Goal: Task Accomplishment & Management: Manage account settings

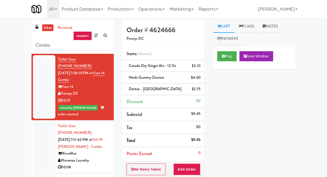
scroll to position [55, 0]
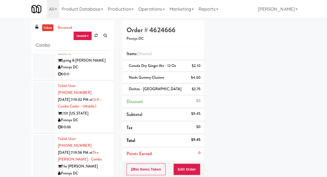
click at [47, 28] on link "inbox" at bounding box center [48, 27] width 12 height 7
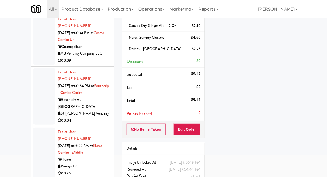
scroll to position [0, 0]
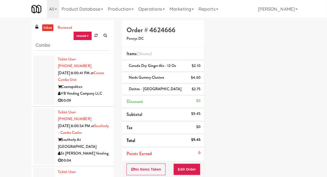
click at [33, 98] on li "Tablet User · (757) 635-2484 [DATE] 8:00:41 PM at Cosmo Combo Unit Cosmopolitan…" at bounding box center [72, 80] width 82 height 53
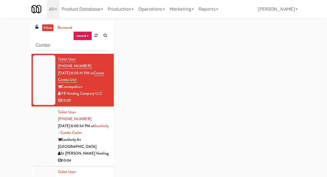
click at [42, 93] on div at bounding box center [44, 80] width 22 height 50
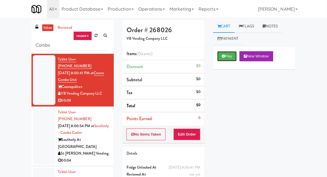
click at [221, 57] on button "Play" at bounding box center [226, 56] width 19 height 10
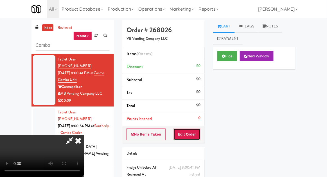
click at [190, 130] on button "Edit Order" at bounding box center [186, 135] width 27 height 12
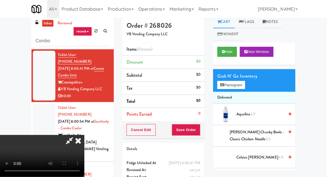
scroll to position [3, 0]
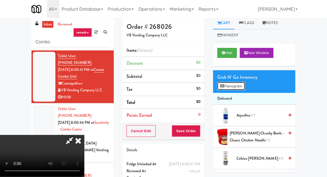
click at [226, 84] on button "Planogram" at bounding box center [231, 86] width 28 height 8
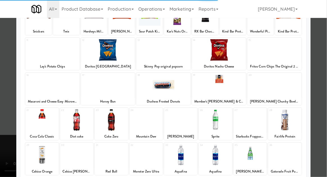
scroll to position [52, 0]
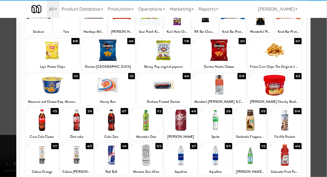
click at [113, 118] on div at bounding box center [111, 121] width 33 height 22
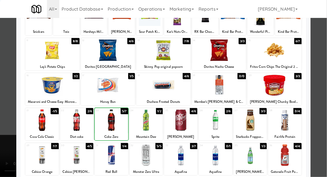
click at [0, 126] on div at bounding box center [163, 88] width 327 height 177
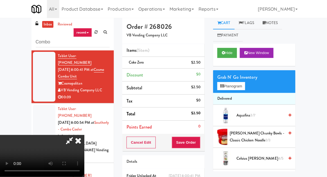
click at [214, 77] on div "Grab N' Go Inventory Planogram" at bounding box center [254, 81] width 82 height 23
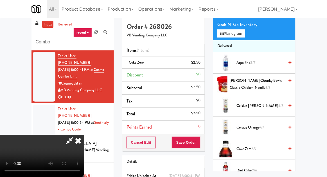
scroll to position [104, 0]
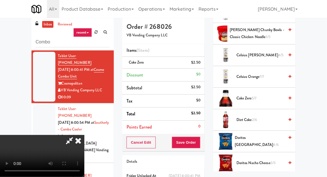
click at [247, 99] on span "Coke Zero 5/7" at bounding box center [260, 98] width 48 height 7
click at [204, 142] on div "Cancel Edit Save Order" at bounding box center [163, 142] width 82 height 17
click at [199, 141] on button "Save Order" at bounding box center [186, 143] width 29 height 12
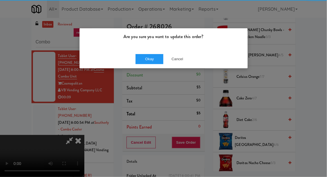
click at [110, 40] on div "Are you sure you want to update this order?" at bounding box center [163, 38] width 168 height 21
click at [149, 60] on button "Okay" at bounding box center [149, 59] width 28 height 10
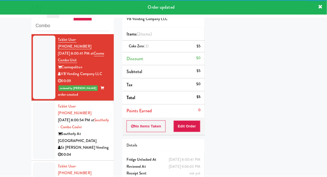
scroll to position [20, 0]
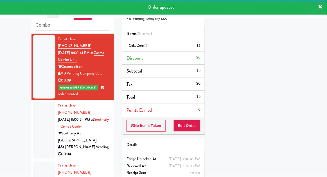
click at [40, 111] on div at bounding box center [44, 130] width 22 height 57
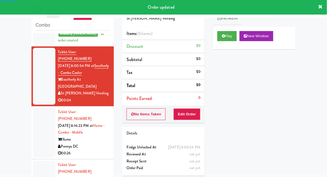
scroll to position [56, 0]
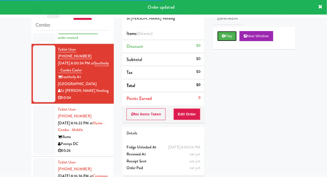
click at [225, 40] on button "Play" at bounding box center [226, 36] width 19 height 10
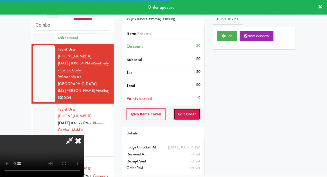
click at [181, 110] on button "Edit Order" at bounding box center [186, 115] width 27 height 12
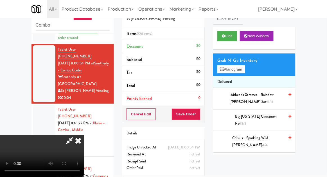
scroll to position [22, 0]
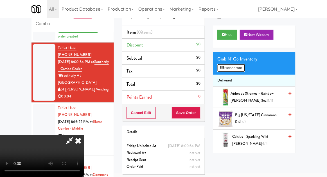
click at [242, 71] on button "Planogram" at bounding box center [231, 68] width 28 height 8
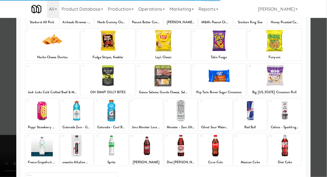
scroll to position [62, 0]
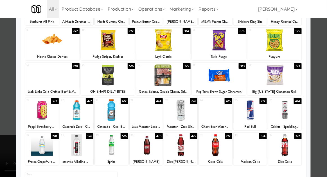
click at [225, 108] on div at bounding box center [214, 111] width 33 height 22
click at [16, 140] on div at bounding box center [163, 88] width 327 height 177
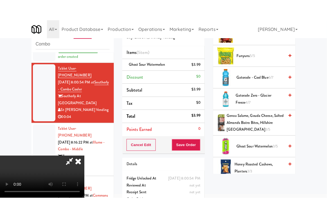
scroll to position [278, 0]
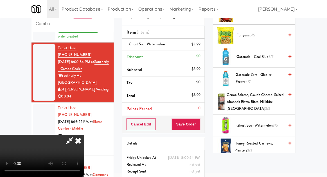
click at [199, 46] on div "$3.99" at bounding box center [195, 44] width 9 height 7
click at [201, 45] on icon at bounding box center [200, 47] width 3 height 4
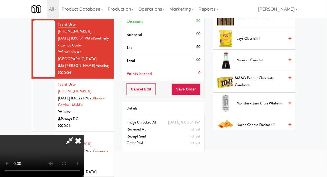
scroll to position [426, 0]
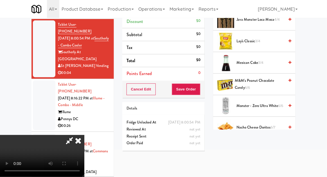
click at [274, 104] on span "Monster - Zero Ultra White 6/6" at bounding box center [260, 106] width 48 height 7
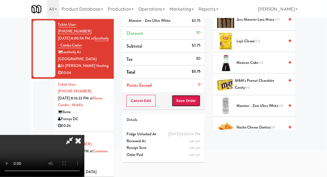
click at [199, 102] on button "Save Order" at bounding box center [186, 101] width 29 height 12
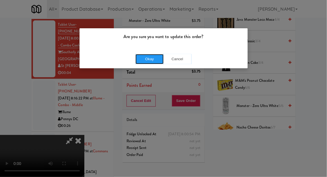
click at [150, 60] on button "Okay" at bounding box center [149, 59] width 28 height 10
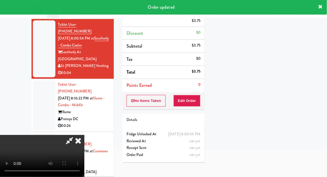
scroll to position [55, 0]
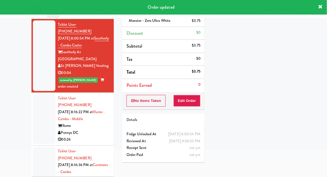
click at [33, 96] on li "Tablet User · (301) 328-6284 [DATE] 8:16:22 PM at [GEOGRAPHIC_DATA] - Combo - M…" at bounding box center [72, 119] width 82 height 53
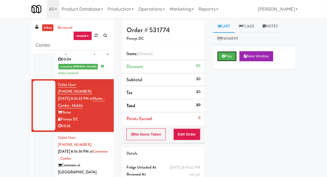
click at [231, 60] on button "Play" at bounding box center [226, 56] width 19 height 10
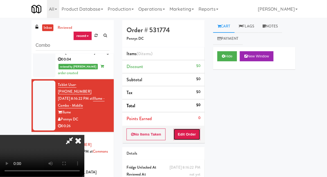
click at [192, 137] on button "Edit Order" at bounding box center [186, 135] width 27 height 12
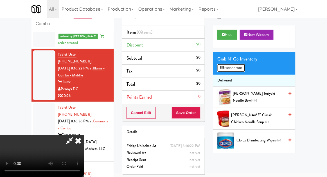
click at [241, 70] on button "Planogram" at bounding box center [231, 68] width 28 height 8
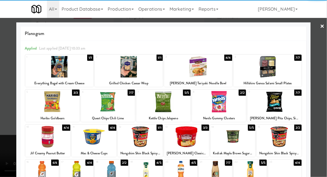
click at [134, 140] on div at bounding box center [140, 137] width 45 height 22
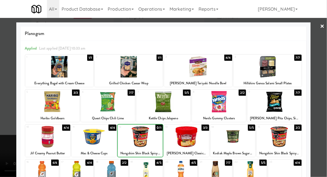
click at [320, 111] on div at bounding box center [163, 88] width 327 height 177
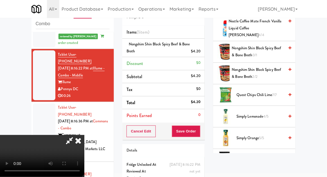
scroll to position [461, 0]
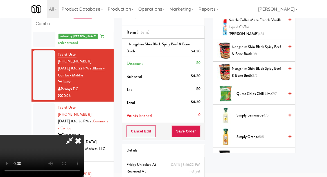
click at [271, 112] on span "Simply Lemonade 4/5" at bounding box center [260, 115] width 48 height 7
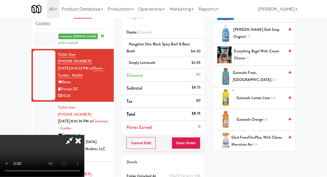
scroll to position [128, 0]
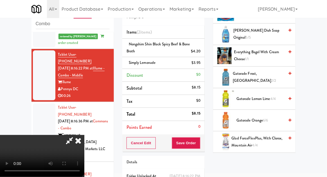
click at [273, 99] on span "4/4" at bounding box center [273, 98] width 6 height 5
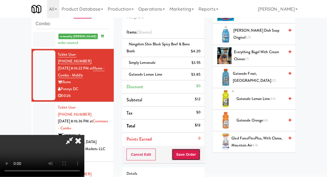
click at [199, 156] on button "Save Order" at bounding box center [186, 155] width 29 height 12
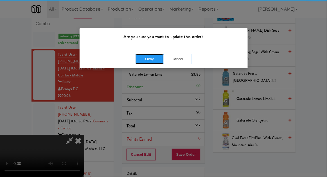
click at [145, 56] on button "Okay" at bounding box center [149, 59] width 28 height 10
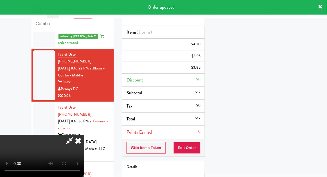
scroll to position [55, 0]
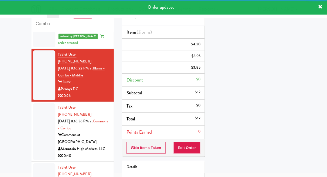
click at [36, 110] on div at bounding box center [44, 132] width 22 height 57
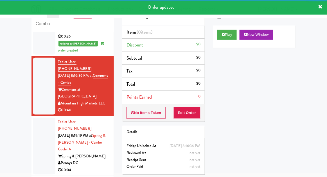
scroll to position [184, 0]
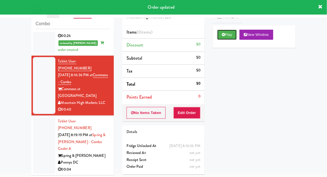
click at [236, 34] on button "Play" at bounding box center [226, 35] width 19 height 10
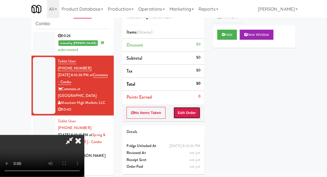
click at [193, 117] on button "Edit Order" at bounding box center [186, 113] width 27 height 12
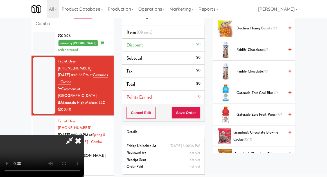
scroll to position [324, 0]
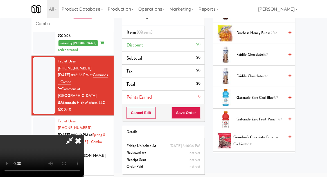
click at [273, 96] on span "Gatorade Zero Cool Blue 7/7" at bounding box center [260, 98] width 48 height 7
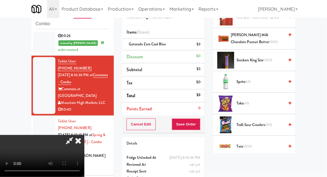
scroll to position [748, 0]
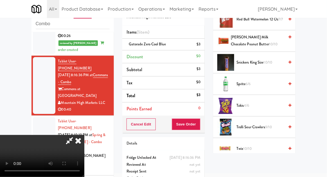
click at [270, 125] on span "9/10" at bounding box center [268, 127] width 7 height 5
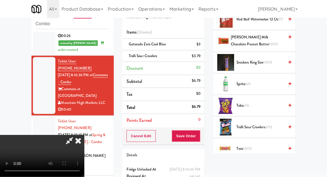
scroll to position [26, 0]
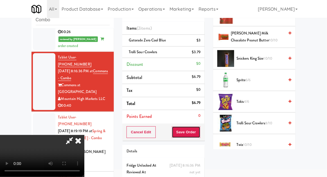
click at [200, 130] on button "Save Order" at bounding box center [186, 133] width 29 height 12
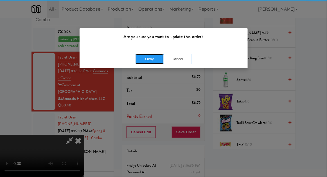
click at [145, 63] on button "Okay" at bounding box center [149, 59] width 28 height 10
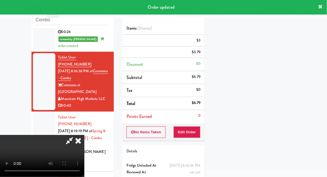
scroll to position [0, 0]
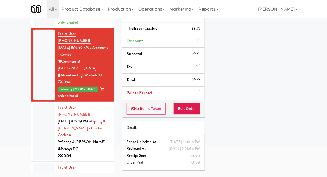
click at [38, 104] on div at bounding box center [44, 132] width 22 height 57
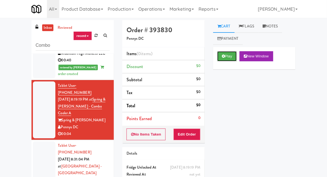
click at [232, 55] on button "Play" at bounding box center [226, 56] width 19 height 10
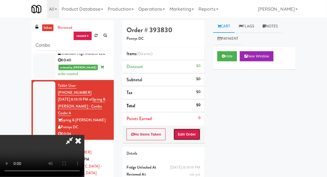
click at [193, 139] on button "Edit Order" at bounding box center [186, 135] width 27 height 12
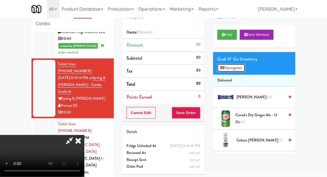
click at [243, 71] on button "Planogram" at bounding box center [231, 68] width 28 height 8
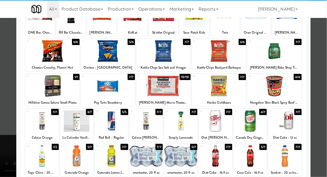
scroll to position [71, 0]
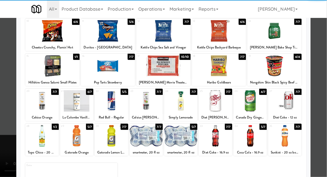
click at [39, 138] on div at bounding box center [41, 136] width 33 height 22
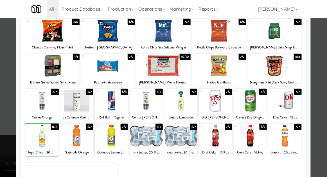
click at [316, 81] on div at bounding box center [163, 88] width 327 height 177
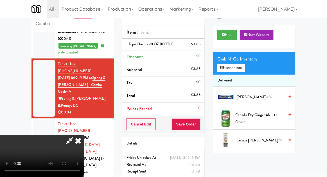
scroll to position [20, 0]
click at [199, 125] on button "Save Order" at bounding box center [186, 125] width 29 height 12
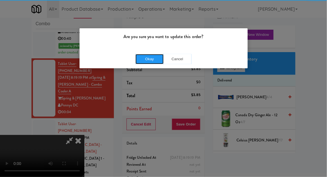
click at [143, 61] on button "Okay" at bounding box center [149, 59] width 28 height 10
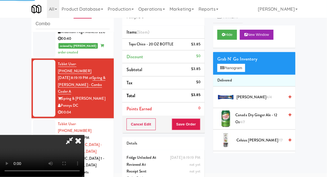
scroll to position [0, 0]
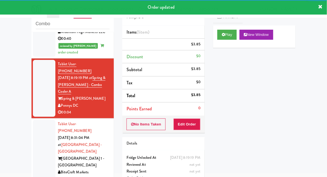
click at [37, 120] on div at bounding box center [44, 152] width 22 height 64
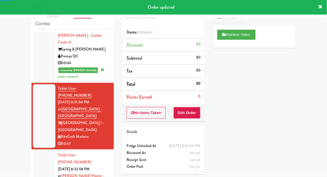
scroll to position [308, 0]
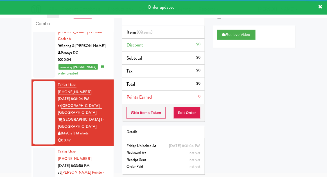
click at [37, 148] on div at bounding box center [44, 176] width 22 height 57
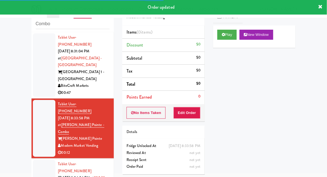
scroll to position [355, 0]
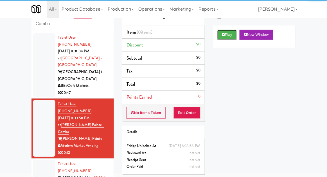
click at [232, 37] on button "Play" at bounding box center [226, 35] width 19 height 10
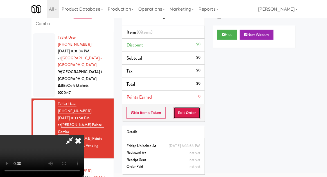
click at [194, 111] on button "Edit Order" at bounding box center [186, 113] width 27 height 12
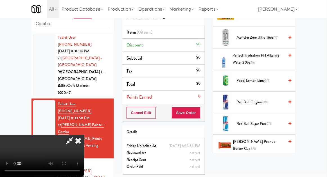
scroll to position [601, 0]
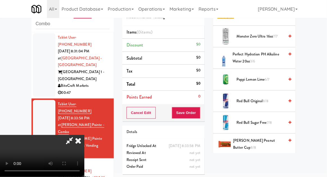
click at [269, 140] on span "[PERSON_NAME] Peanut Butter Cup 8/8" at bounding box center [258, 145] width 51 height 14
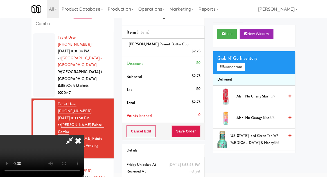
scroll to position [0, 0]
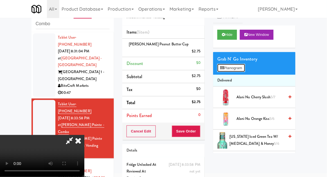
click at [238, 68] on button "Planogram" at bounding box center [231, 68] width 28 height 8
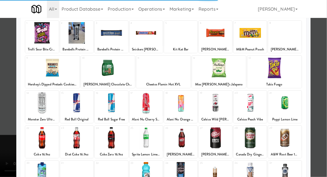
scroll to position [46, 0]
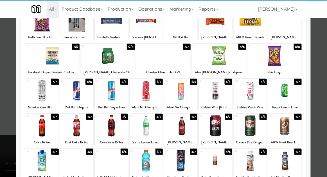
click at [255, 133] on div at bounding box center [249, 126] width 33 height 22
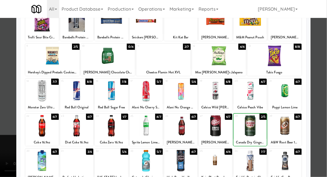
click at [3, 124] on div at bounding box center [163, 88] width 327 height 177
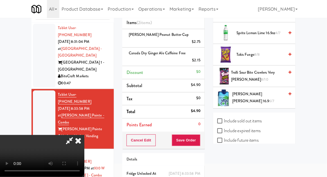
scroll to position [33, 0]
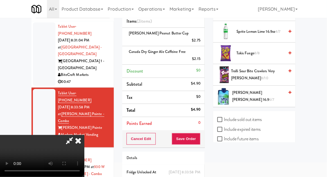
click at [277, 71] on span "Trolli Sour Bite Crawlers Very [PERSON_NAME] 8/10" at bounding box center [257, 75] width 53 height 14
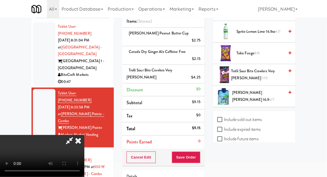
scroll to position [20, 0]
click at [200, 152] on button "Save Order" at bounding box center [186, 158] width 29 height 12
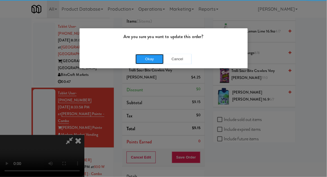
click at [140, 58] on button "Okay" at bounding box center [149, 59] width 28 height 10
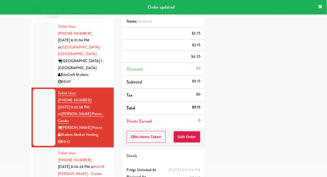
scroll to position [0, 0]
click at [41, 149] on div at bounding box center [44, 174] width 22 height 50
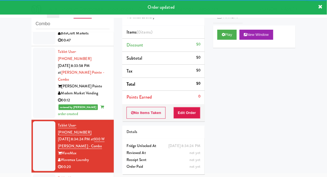
scroll to position [409, 0]
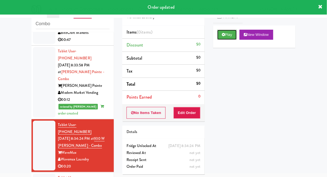
click at [230, 38] on button "Play" at bounding box center [226, 35] width 19 height 10
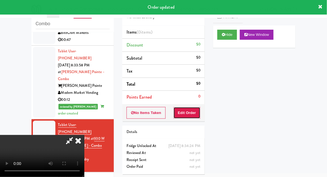
click at [196, 114] on button "Edit Order" at bounding box center [186, 113] width 27 height 12
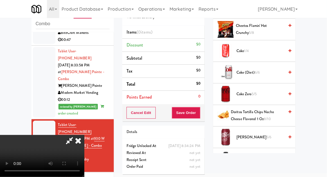
scroll to position [0, 0]
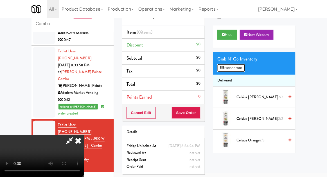
click at [243, 71] on button "Planogram" at bounding box center [231, 68] width 28 height 8
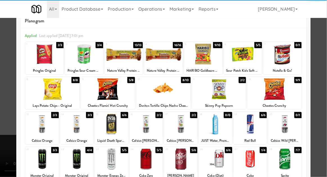
scroll to position [19, 0]
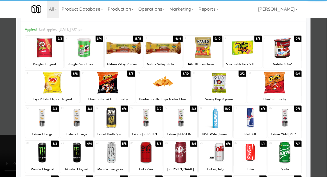
click at [77, 153] on div at bounding box center [76, 153] width 33 height 22
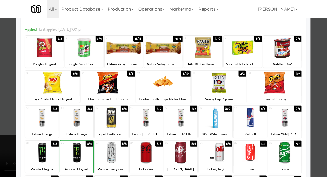
click at [75, 151] on div at bounding box center [76, 153] width 33 height 22
click at [314, 115] on div at bounding box center [163, 88] width 327 height 177
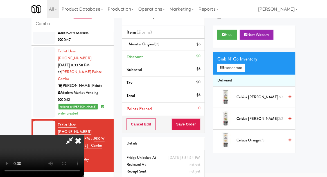
click at [200, 46] on div "$6" at bounding box center [198, 44] width 4 height 7
click at [200, 48] on icon at bounding box center [200, 47] width 3 height 4
click at [234, 69] on button "Planogram" at bounding box center [231, 68] width 28 height 8
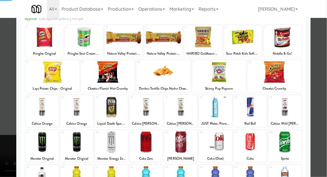
scroll to position [71, 0]
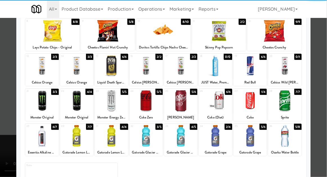
click at [38, 142] on div at bounding box center [41, 136] width 33 height 22
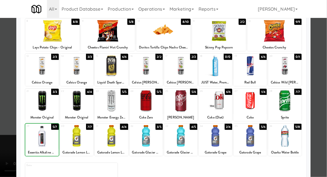
click at [314, 84] on div at bounding box center [163, 88] width 327 height 177
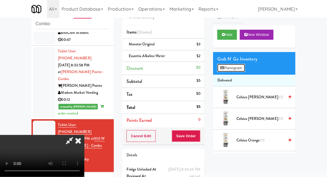
click at [238, 71] on button "Planogram" at bounding box center [231, 68] width 28 height 8
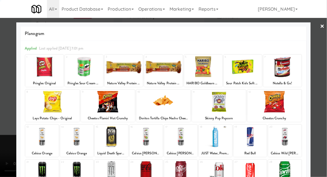
click at [315, 95] on div at bounding box center [163, 88] width 327 height 177
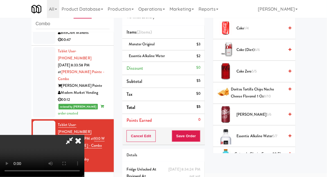
scroll to position [199, 0]
click at [267, 136] on span "Essentia Alkaline Water 5/7" at bounding box center [260, 136] width 48 height 7
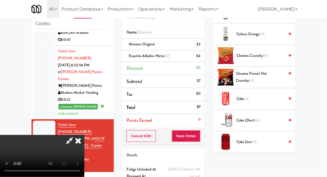
scroll to position [0, 0]
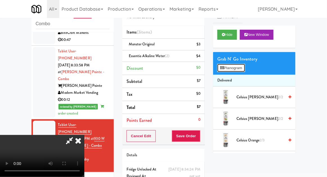
click at [239, 71] on button "Planogram" at bounding box center [231, 68] width 28 height 8
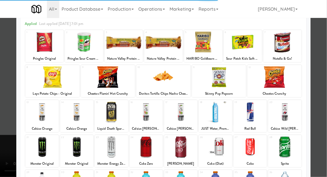
scroll to position [28, 0]
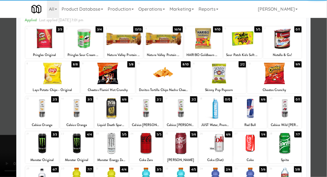
click at [107, 144] on div at bounding box center [111, 144] width 33 height 22
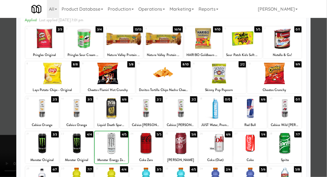
click at [317, 88] on div at bounding box center [163, 88] width 327 height 177
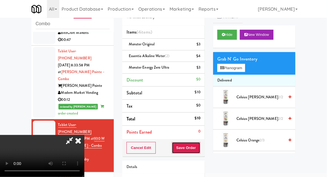
click at [198, 152] on button "Save Order" at bounding box center [186, 148] width 29 height 12
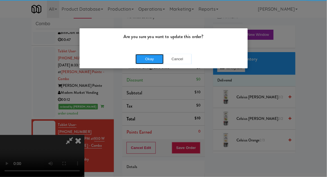
click at [140, 60] on button "Okay" at bounding box center [149, 59] width 28 height 10
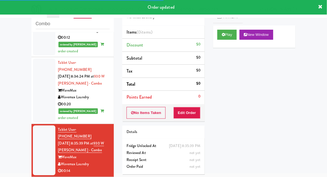
scroll to position [471, 0]
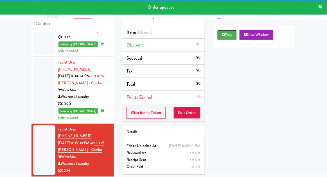
click at [227, 36] on button "Play" at bounding box center [226, 35] width 19 height 10
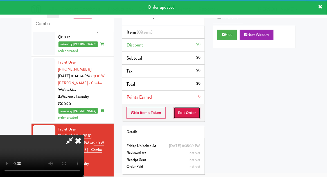
click at [193, 108] on button "Edit Order" at bounding box center [186, 113] width 27 height 12
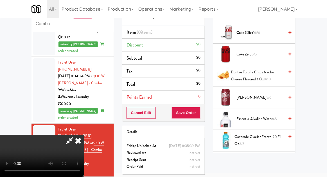
scroll to position [216, 0]
click at [273, 119] on span "4/7" at bounding box center [274, 119] width 5 height 5
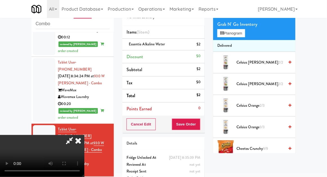
scroll to position [34, 0]
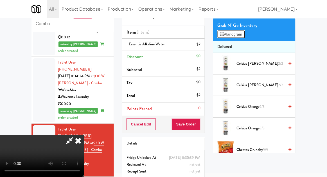
click at [245, 38] on button "Planogram" at bounding box center [231, 34] width 28 height 8
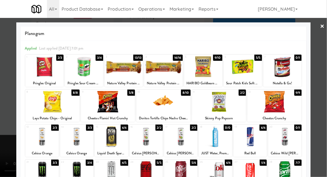
click at [145, 140] on div at bounding box center [145, 137] width 33 height 22
click at [320, 94] on div at bounding box center [163, 88] width 327 height 177
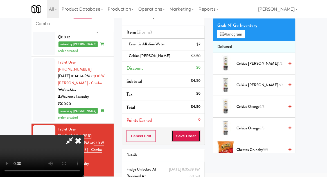
click at [199, 138] on button "Save Order" at bounding box center [186, 137] width 29 height 12
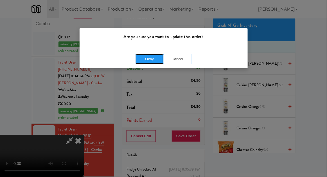
click at [145, 62] on button "Okay" at bounding box center [149, 59] width 28 height 10
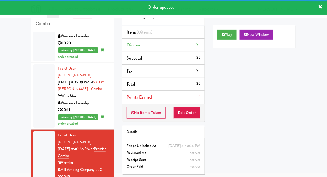
scroll to position [534, 0]
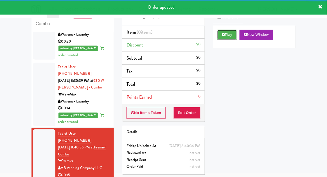
click at [234, 38] on button "Play" at bounding box center [226, 35] width 19 height 10
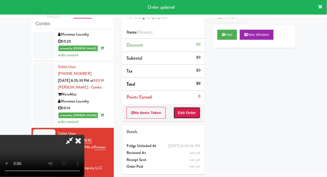
click at [199, 116] on button "Edit Order" at bounding box center [186, 113] width 27 height 12
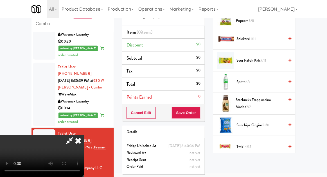
scroll to position [665, 0]
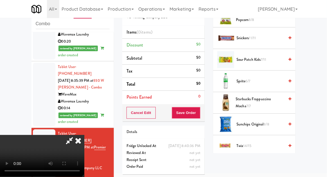
click at [254, 145] on span "Twix 14/15" at bounding box center [260, 146] width 48 height 7
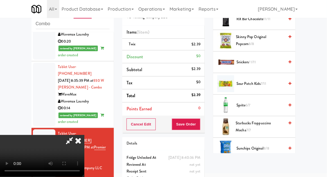
scroll to position [641, 0]
click at [256, 126] on span "Starbucks Frappuccino Mocha 7/7" at bounding box center [260, 127] width 49 height 14
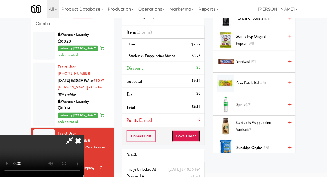
click at [198, 139] on button "Save Order" at bounding box center [186, 137] width 29 height 12
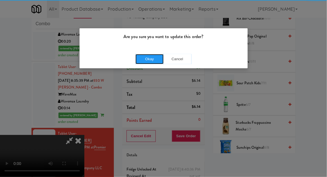
click at [150, 58] on button "Okay" at bounding box center [149, 59] width 28 height 10
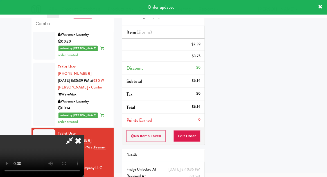
scroll to position [55, 0]
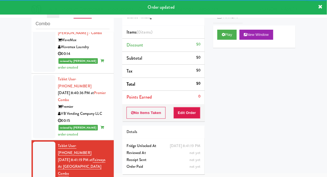
scroll to position [592, 0]
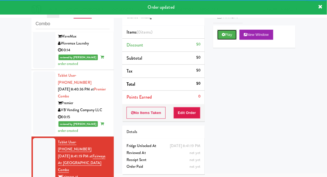
click at [234, 34] on button "Play" at bounding box center [226, 35] width 19 height 10
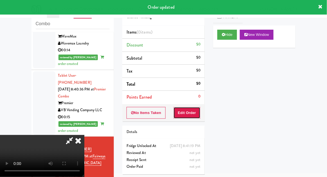
click at [196, 108] on button "Edit Order" at bounding box center [186, 113] width 27 height 12
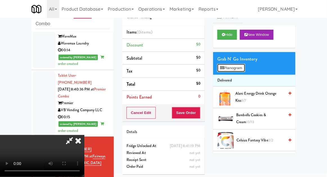
click at [241, 69] on button "Planogram" at bounding box center [231, 68] width 28 height 8
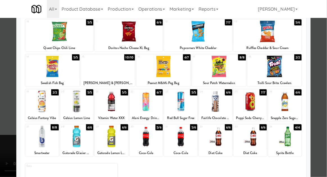
scroll to position [70, 0]
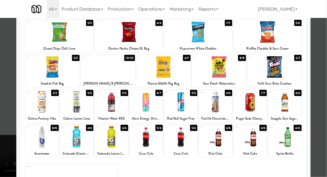
click at [142, 144] on div at bounding box center [145, 138] width 33 height 22
click at [318, 110] on div at bounding box center [163, 88] width 327 height 177
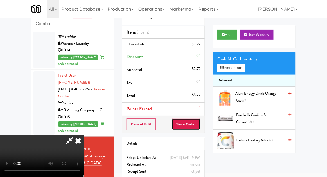
click at [200, 125] on button "Save Order" at bounding box center [186, 125] width 29 height 12
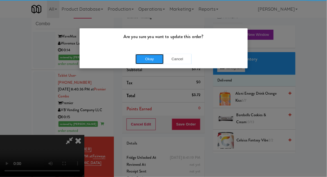
click at [139, 62] on button "Okay" at bounding box center [149, 59] width 28 height 10
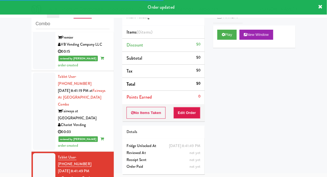
scroll to position [652, 0]
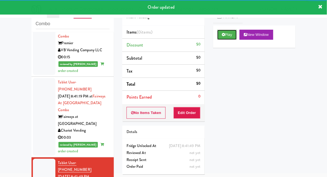
click at [232, 34] on button "Play" at bounding box center [226, 35] width 19 height 10
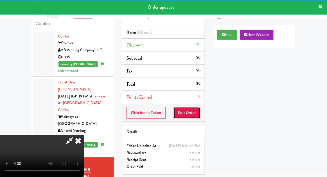
click at [197, 115] on button "Edit Order" at bounding box center [186, 113] width 27 height 12
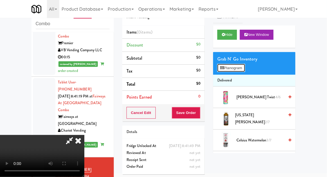
click at [243, 70] on button "Planogram" at bounding box center [231, 68] width 28 height 8
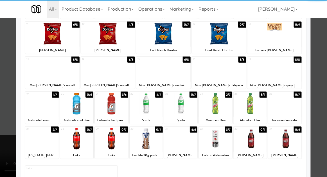
scroll to position [69, 0]
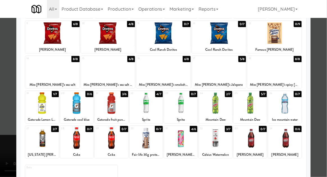
click at [142, 142] on div at bounding box center [145, 139] width 33 height 22
click at [318, 98] on div at bounding box center [163, 88] width 327 height 177
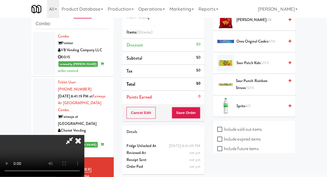
click at [255, 127] on label "Include sold out items" at bounding box center [239, 129] width 44 height 8
click at [223, 128] on input "Include sold out items" at bounding box center [220, 130] width 6 height 4
checkbox input "true"
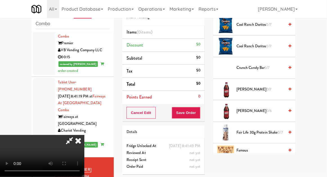
scroll to position [206, 0]
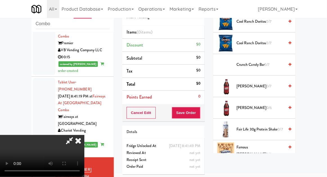
click at [272, 129] on span "Fair life 30g protein shake 0/7" at bounding box center [260, 129] width 48 height 7
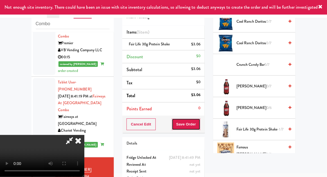
click at [200, 124] on button "Save Order" at bounding box center [186, 125] width 29 height 12
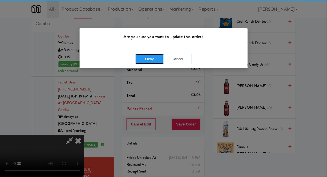
click at [143, 59] on button "Okay" at bounding box center [149, 59] width 28 height 10
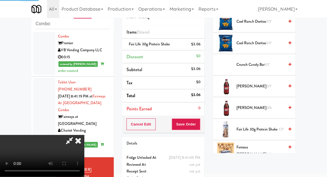
scroll to position [55, 0]
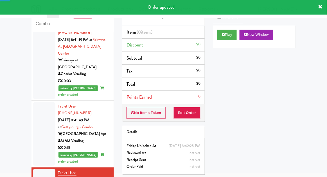
scroll to position [713, 0]
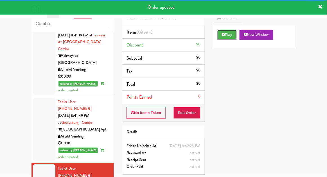
click at [228, 33] on button "Play" at bounding box center [226, 35] width 19 height 10
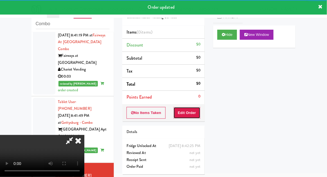
click at [192, 111] on button "Edit Order" at bounding box center [186, 113] width 27 height 12
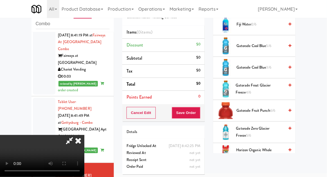
scroll to position [335, 0]
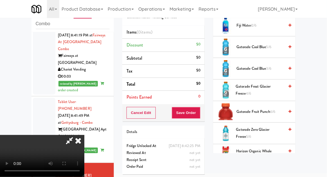
click at [274, 111] on span "6/6" at bounding box center [272, 111] width 5 height 5
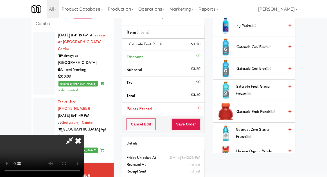
scroll to position [20, 0]
click at [200, 127] on button "Save Order" at bounding box center [186, 125] width 29 height 12
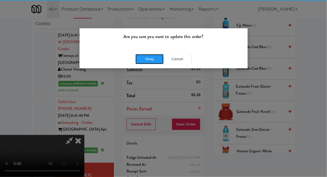
click at [142, 63] on button "Okay" at bounding box center [149, 59] width 28 height 10
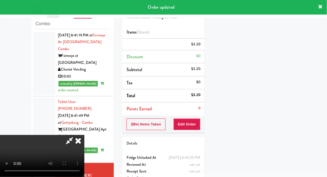
scroll to position [0, 0]
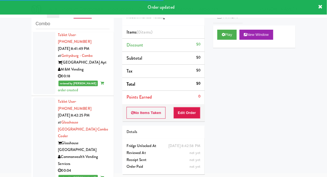
scroll to position [780, 0]
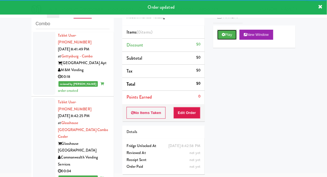
click at [230, 37] on button "Play" at bounding box center [226, 35] width 19 height 10
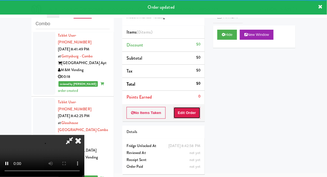
click at [195, 117] on button "Edit Order" at bounding box center [186, 113] width 27 height 12
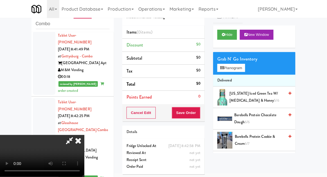
scroll to position [0, 0]
click at [241, 66] on button "Planogram" at bounding box center [231, 68] width 28 height 8
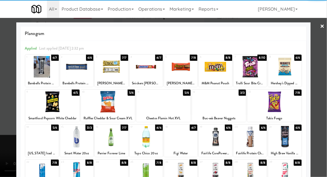
click at [43, 108] on div at bounding box center [52, 102] width 54 height 22
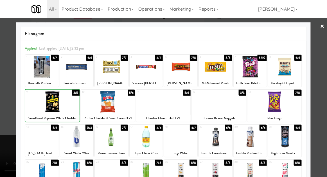
click at [310, 104] on div "Planogram Applied Last applied [DATE] 2:32 pm 1 6/7 Barebells Protein Cookie & …" at bounding box center [163, 148] width 294 height 253
click at [320, 102] on div at bounding box center [163, 88] width 327 height 177
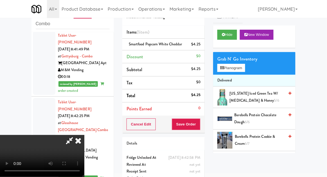
scroll to position [20, 0]
click at [199, 124] on button "Save Order" at bounding box center [186, 125] width 29 height 12
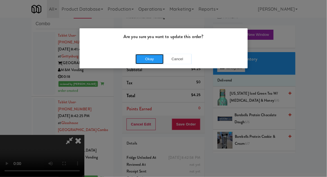
click at [143, 60] on button "Okay" at bounding box center [149, 59] width 28 height 10
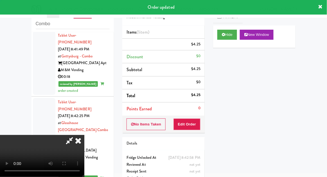
scroll to position [0, 0]
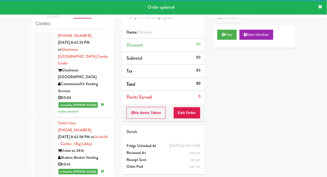
scroll to position [854, 0]
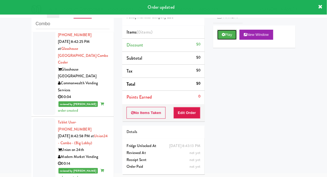
click at [232, 36] on button "Play" at bounding box center [226, 35] width 19 height 10
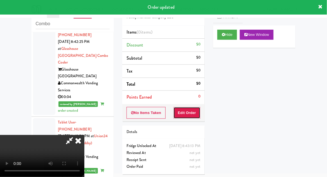
click at [193, 112] on button "Edit Order" at bounding box center [186, 113] width 27 height 12
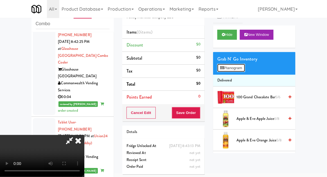
click at [238, 67] on button "Planogram" at bounding box center [231, 68] width 28 height 8
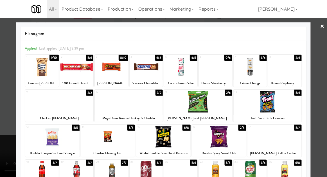
click at [45, 174] on div at bounding box center [41, 172] width 33 height 22
click at [3, 138] on div at bounding box center [163, 88] width 327 height 177
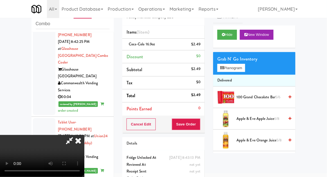
click at [237, 94] on span "100 Grand Chocolate Bar 5/6" at bounding box center [260, 97] width 48 height 7
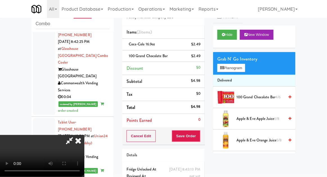
click at [200, 58] on div "$2.49" at bounding box center [195, 56] width 9 height 7
click at [201, 59] on icon at bounding box center [200, 58] width 3 height 4
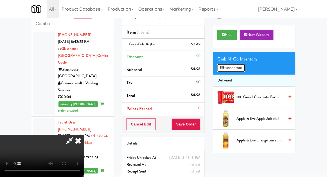
click at [225, 64] on button "Planogram" at bounding box center [231, 68] width 28 height 8
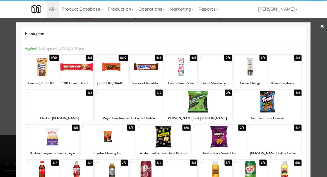
click at [101, 143] on div at bounding box center [108, 137] width 54 height 22
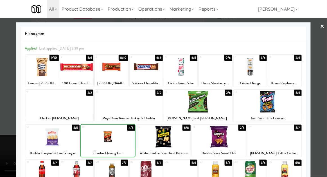
click at [321, 105] on div at bounding box center [163, 88] width 327 height 177
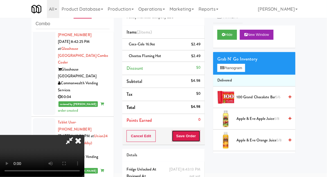
click at [199, 137] on button "Save Order" at bounding box center [186, 137] width 29 height 12
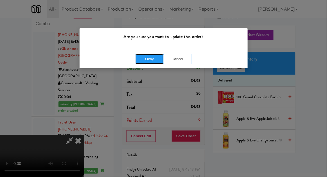
click at [144, 63] on button "Okay" at bounding box center [149, 59] width 28 height 10
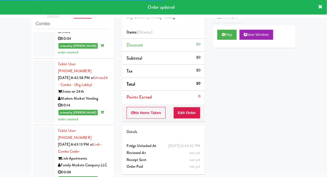
scroll to position [915, 0]
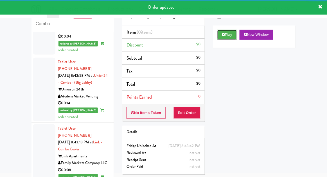
click at [233, 32] on button "Play" at bounding box center [226, 35] width 19 height 10
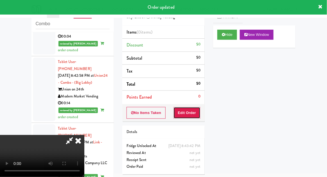
click at [191, 116] on button "Edit Order" at bounding box center [186, 113] width 27 height 12
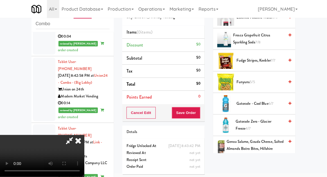
scroll to position [230, 0]
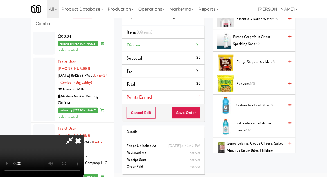
click at [271, 125] on span "Gatorade Zero - Glacier Freeze 4/7" at bounding box center [259, 127] width 49 height 14
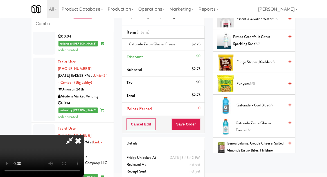
click at [265, 124] on span "Gatorade Zero - Glacier Freeze 3/7" at bounding box center [259, 127] width 49 height 14
click at [204, 46] on li "Gatorade Zero - Glacier Freeze (2) $5.50" at bounding box center [163, 45] width 82 height 12
click at [201, 47] on icon at bounding box center [200, 47] width 3 height 4
click at [260, 122] on span "Gatorade Zero - Glacier Freeze 3/7" at bounding box center [259, 127] width 49 height 14
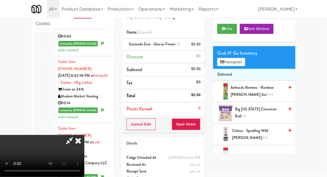
scroll to position [0, 0]
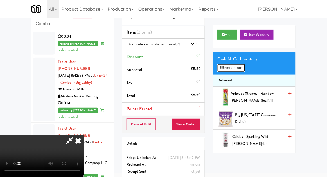
click at [240, 71] on button "Planogram" at bounding box center [231, 68] width 28 height 8
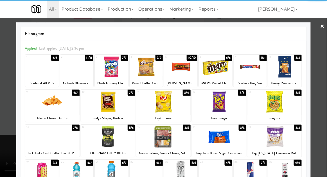
click at [92, 111] on div at bounding box center [108, 102] width 54 height 22
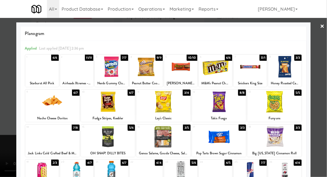
click at [320, 99] on div at bounding box center [163, 88] width 327 height 177
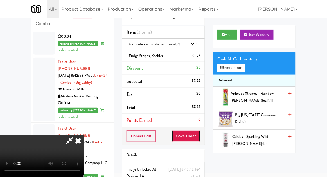
click at [199, 140] on button "Save Order" at bounding box center [186, 137] width 29 height 12
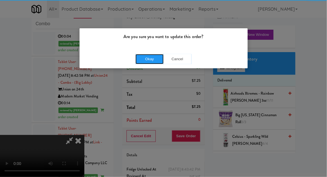
click at [145, 62] on button "Okay" at bounding box center [149, 59] width 28 height 10
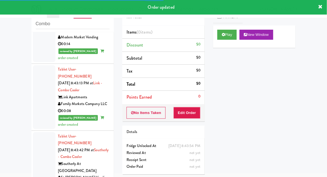
scroll to position [975, 0]
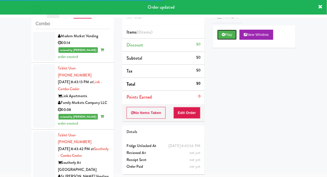
click at [234, 35] on button "Play" at bounding box center [226, 35] width 19 height 10
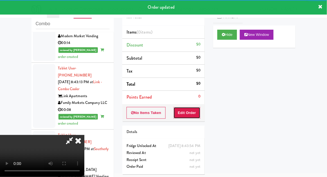
click at [191, 118] on button "Edit Order" at bounding box center [186, 113] width 27 height 12
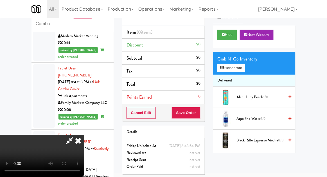
scroll to position [0, 0]
click at [243, 67] on button "Planogram" at bounding box center [231, 68] width 28 height 8
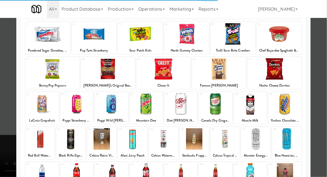
scroll to position [106, 0]
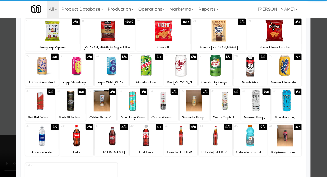
click at [142, 136] on div at bounding box center [145, 136] width 33 height 22
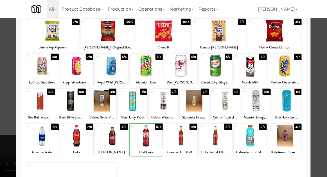
click at [323, 99] on div at bounding box center [163, 88] width 327 height 177
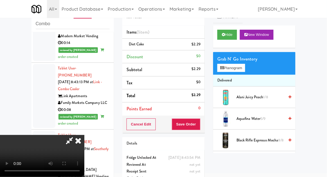
scroll to position [20, 0]
click at [197, 125] on button "Save Order" at bounding box center [186, 125] width 29 height 12
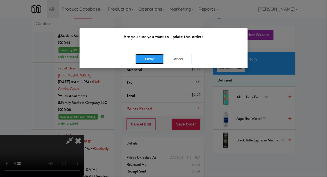
click at [141, 63] on button "Okay" at bounding box center [149, 59] width 28 height 10
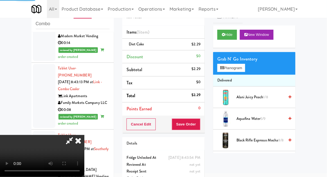
scroll to position [0, 0]
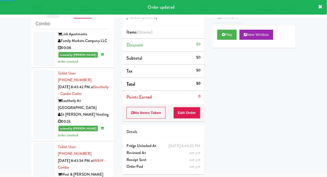
scroll to position [1037, 0]
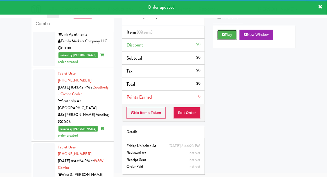
click at [231, 39] on button "Play" at bounding box center [226, 35] width 19 height 10
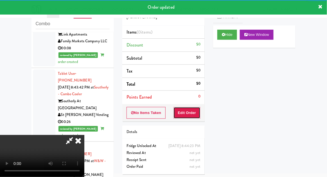
click at [194, 112] on button "Edit Order" at bounding box center [186, 113] width 27 height 12
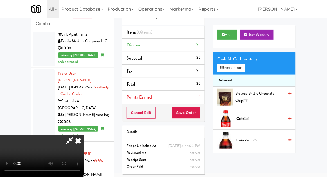
click at [84, 135] on icon at bounding box center [78, 140] width 12 height 11
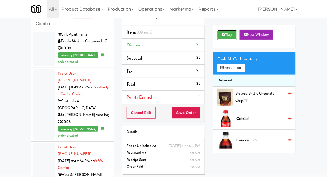
click at [231, 38] on button "Play" at bounding box center [226, 35] width 19 height 10
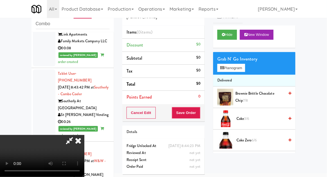
click at [84, 135] on icon at bounding box center [78, 140] width 12 height 11
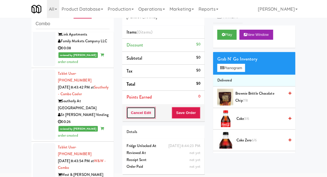
click at [137, 112] on button "Cancel Edit" at bounding box center [140, 113] width 29 height 12
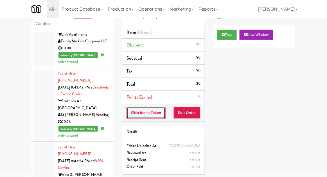
click at [135, 115] on button "No Items Taken" at bounding box center [145, 113] width 39 height 12
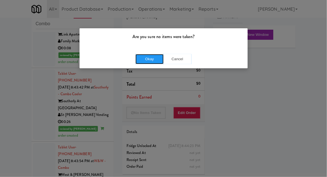
click at [154, 57] on button "Okay" at bounding box center [149, 59] width 28 height 10
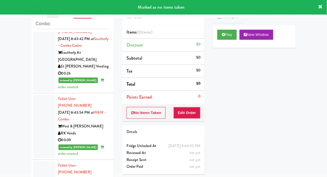
scroll to position [1085, 0]
click at [224, 39] on button "Play" at bounding box center [226, 35] width 19 height 10
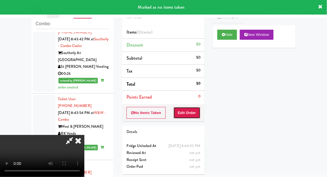
click at [188, 115] on button "Edit Order" at bounding box center [186, 113] width 27 height 12
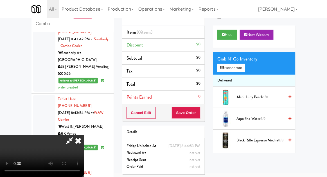
scroll to position [0, 0]
click at [238, 65] on button "Planogram" at bounding box center [231, 68] width 28 height 8
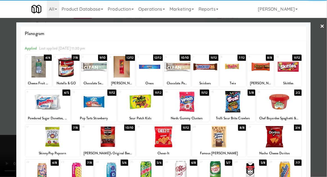
click at [42, 105] on div at bounding box center [47, 102] width 45 height 22
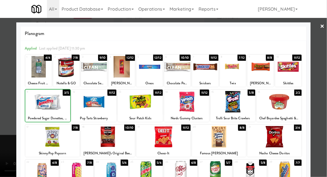
click at [313, 102] on div at bounding box center [163, 88] width 327 height 177
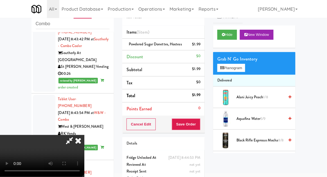
scroll to position [20, 0]
click at [199, 125] on button "Save Order" at bounding box center [186, 125] width 29 height 12
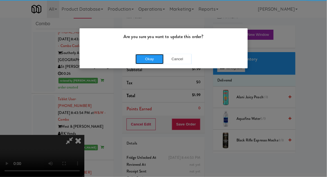
click at [142, 60] on button "Okay" at bounding box center [149, 59] width 28 height 10
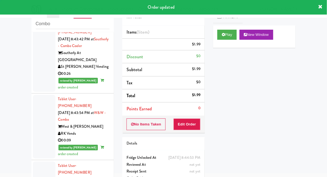
scroll to position [0, 0]
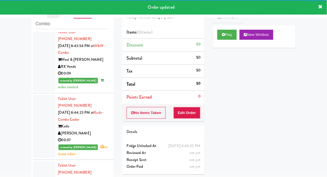
scroll to position [1152, 0]
click at [233, 34] on button "Play" at bounding box center [226, 35] width 19 height 10
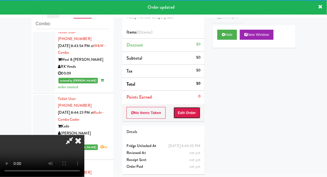
click at [193, 108] on button "Edit Order" at bounding box center [186, 113] width 27 height 12
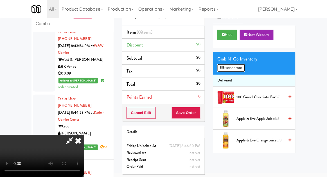
click at [239, 68] on button "Planogram" at bounding box center [231, 68] width 28 height 8
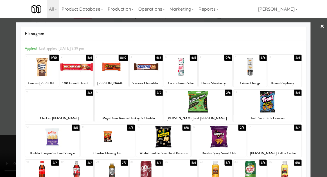
click at [187, 70] on div at bounding box center [180, 67] width 33 height 22
click at [12, 127] on div at bounding box center [163, 88] width 327 height 177
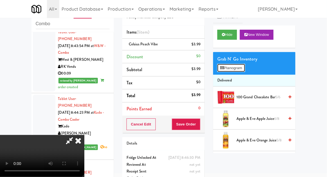
click at [238, 71] on button "Planogram" at bounding box center [231, 68] width 28 height 8
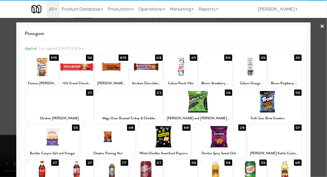
click at [235, 139] on div at bounding box center [219, 137] width 54 height 22
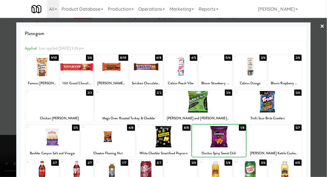
click at [7, 122] on div at bounding box center [163, 88] width 327 height 177
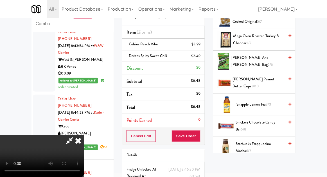
scroll to position [565, 0]
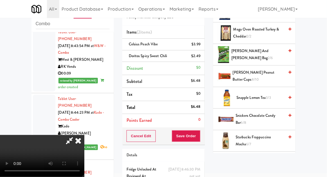
click at [276, 113] on span "Snickers Chocolate Candy Bar 6/8" at bounding box center [260, 120] width 49 height 14
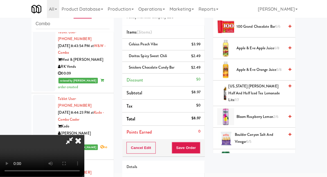
scroll to position [0, 0]
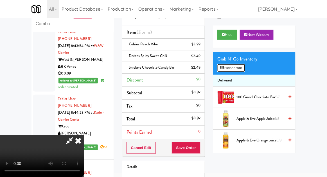
click at [240, 67] on button "Planogram" at bounding box center [231, 68] width 28 height 8
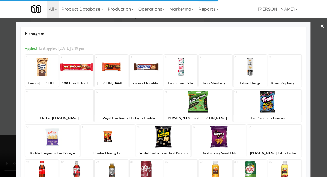
click at [323, 88] on div at bounding box center [163, 88] width 327 height 177
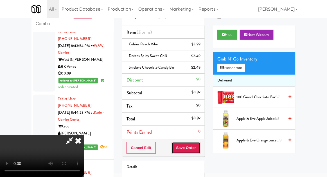
click at [199, 149] on button "Save Order" at bounding box center [186, 148] width 29 height 12
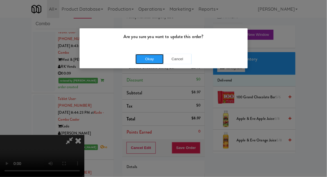
click at [142, 61] on button "Okay" at bounding box center [149, 59] width 28 height 10
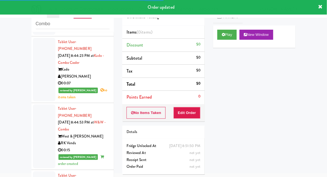
scroll to position [1215, 0]
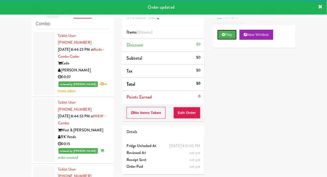
click at [235, 35] on button "Play" at bounding box center [226, 35] width 19 height 10
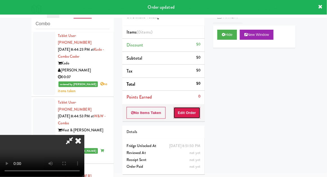
click at [194, 113] on button "Edit Order" at bounding box center [186, 113] width 27 height 12
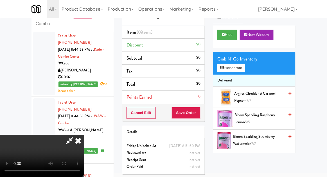
scroll to position [0, 0]
click at [239, 65] on button "Planogram" at bounding box center [231, 68] width 28 height 8
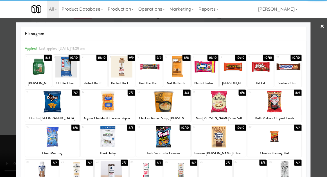
click at [291, 68] on div at bounding box center [288, 67] width 26 height 22
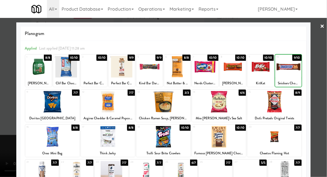
click at [253, 72] on div at bounding box center [260, 67] width 26 height 22
click at [322, 65] on div at bounding box center [163, 88] width 327 height 177
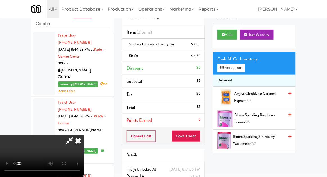
scroll to position [20, 0]
click at [199, 139] on button "Save Order" at bounding box center [186, 137] width 29 height 12
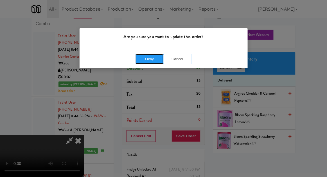
click at [146, 63] on button "Okay" at bounding box center [149, 59] width 28 height 10
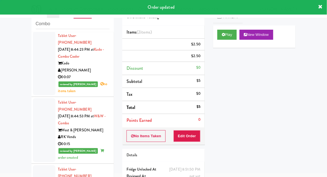
scroll to position [0, 0]
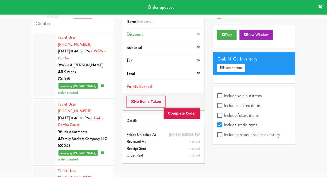
scroll to position [1284, 0]
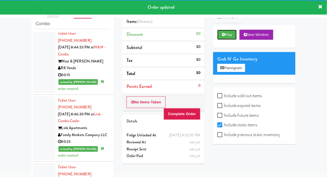
click at [232, 37] on button "Play" at bounding box center [226, 35] width 19 height 10
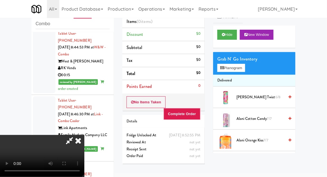
click at [84, 135] on icon at bounding box center [78, 140] width 12 height 11
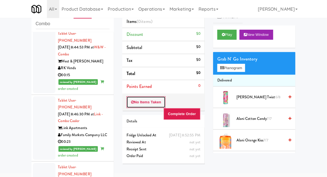
click at [129, 104] on button "No Items Taken" at bounding box center [145, 103] width 39 height 12
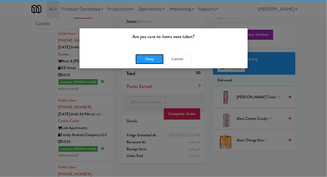
click at [148, 60] on button "Okay" at bounding box center [149, 59] width 28 height 10
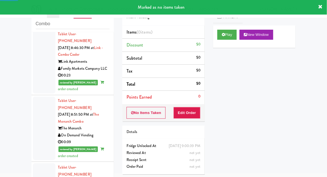
scroll to position [1349, 0]
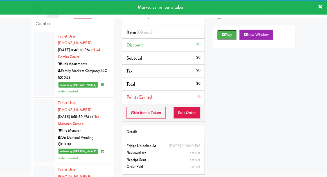
click at [234, 36] on button "Play" at bounding box center [226, 35] width 19 height 10
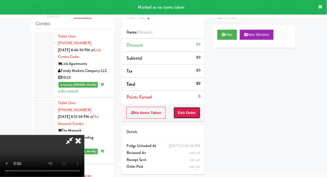
click at [194, 113] on button "Edit Order" at bounding box center [186, 113] width 27 height 12
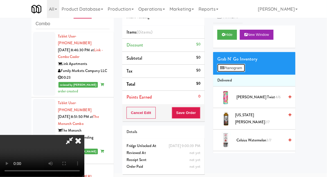
click at [240, 68] on button "Planogram" at bounding box center [231, 68] width 28 height 8
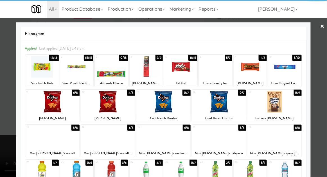
click at [71, 74] on div at bounding box center [76, 67] width 33 height 22
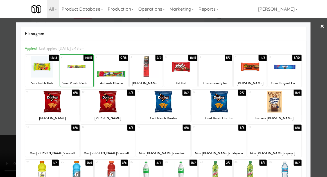
click at [315, 99] on div at bounding box center [163, 88] width 327 height 177
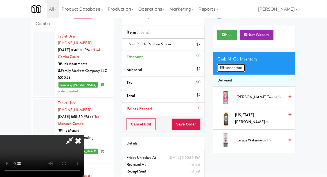
click at [241, 70] on button "Planogram" at bounding box center [231, 68] width 28 height 8
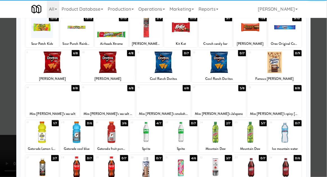
scroll to position [39, 0]
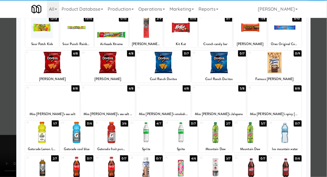
click at [76, 135] on div at bounding box center [76, 133] width 33 height 22
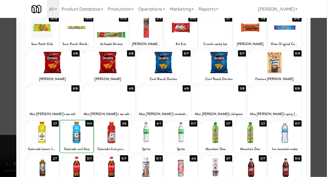
click at [318, 104] on div at bounding box center [163, 88] width 327 height 177
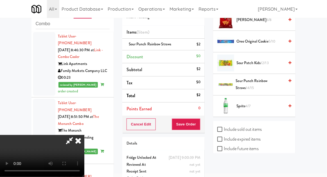
click at [259, 125] on label "Include sold out items" at bounding box center [239, 129] width 44 height 8
click at [223, 128] on input "Include sold out items" at bounding box center [220, 130] width 6 height 4
checkbox input "true"
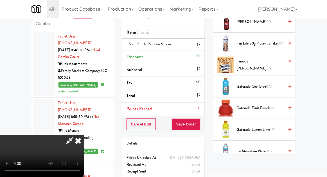
scroll to position [292, 0]
click at [272, 87] on span "Gatorade cool blue 0/6" at bounding box center [260, 86] width 48 height 7
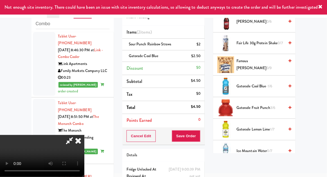
click at [263, 86] on span "Gatorade cool blue -1/6" at bounding box center [260, 86] width 48 height 7
click at [204, 138] on div "Cancel Edit Save Order" at bounding box center [163, 136] width 82 height 17
click at [200, 139] on button "Save Order" at bounding box center [186, 137] width 29 height 12
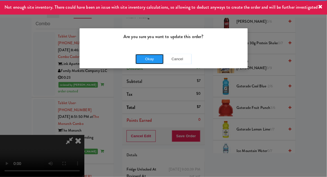
click at [142, 63] on button "Okay" at bounding box center [149, 59] width 28 height 10
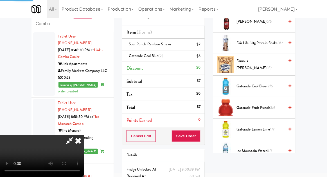
scroll to position [55, 0]
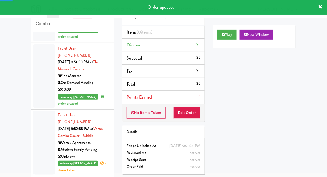
scroll to position [1405, 0]
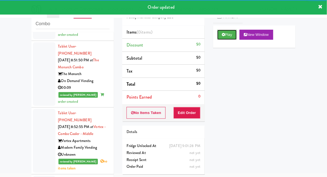
click at [235, 37] on button "Play" at bounding box center [226, 35] width 19 height 10
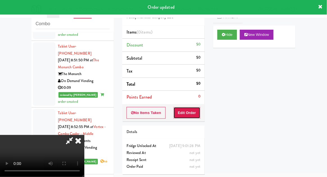
click at [193, 116] on button "Edit Order" at bounding box center [186, 113] width 27 height 12
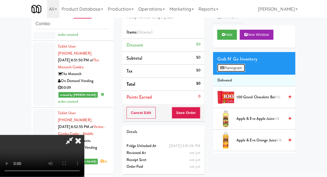
click at [240, 70] on button "Planogram" at bounding box center [231, 68] width 28 height 8
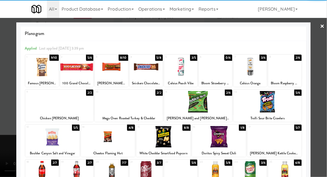
click at [34, 173] on div at bounding box center [41, 172] width 33 height 22
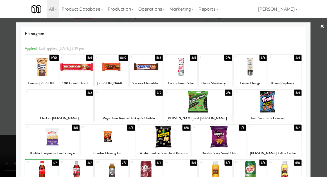
click at [317, 102] on div at bounding box center [163, 88] width 327 height 177
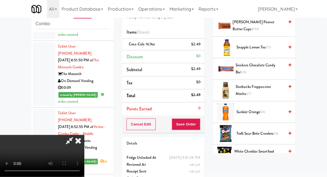
scroll to position [621, 0]
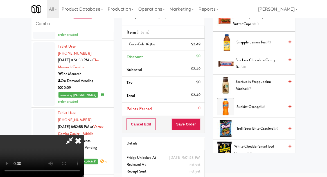
click at [269, 125] on span "Trolli Sour Brite Crawlers 5/6" at bounding box center [260, 128] width 48 height 7
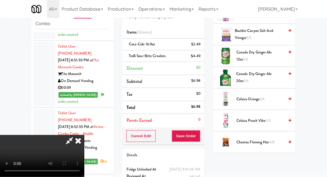
scroll to position [0, 0]
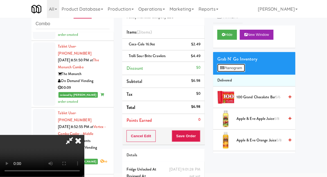
click at [245, 68] on button "Planogram" at bounding box center [231, 68] width 28 height 8
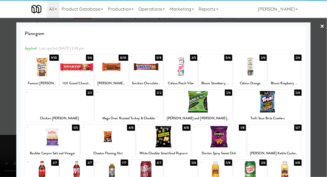
click at [215, 106] on div at bounding box center [198, 102] width 68 height 22
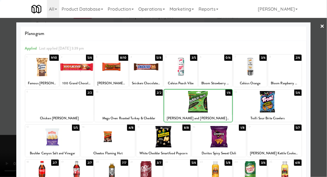
click at [6, 125] on div at bounding box center [163, 88] width 327 height 177
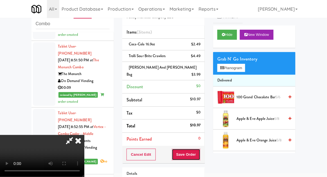
click at [200, 150] on button "Save Order" at bounding box center [186, 155] width 29 height 12
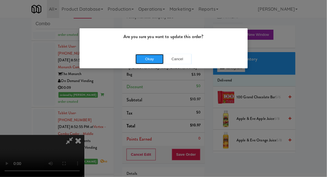
click at [140, 59] on button "Okay" at bounding box center [149, 59] width 28 height 10
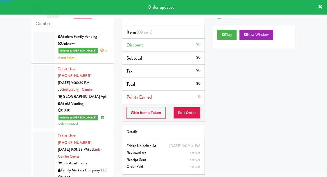
scroll to position [1522, 0]
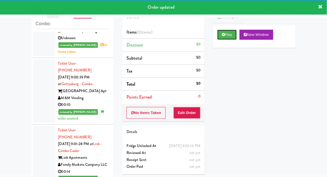
click at [232, 36] on button "Play" at bounding box center [226, 35] width 19 height 10
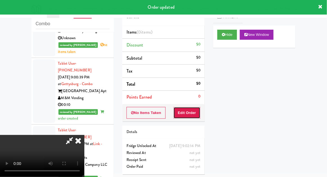
click at [195, 108] on button "Edit Order" at bounding box center [186, 113] width 27 height 12
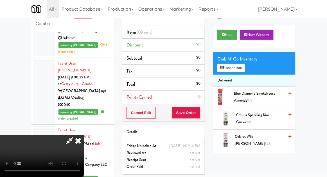
scroll to position [0, 0]
click at [240, 71] on button "Planogram" at bounding box center [231, 68] width 28 height 8
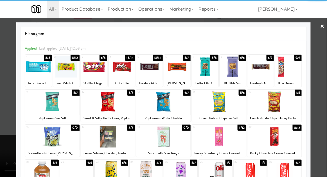
click at [236, 140] on div at bounding box center [219, 137] width 54 height 22
click at [4, 118] on div at bounding box center [163, 88] width 327 height 177
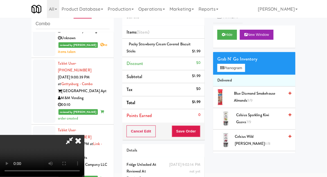
scroll to position [20, 0]
click at [200, 134] on button "Save Order" at bounding box center [186, 132] width 29 height 12
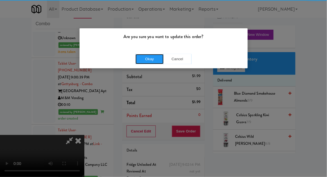
click at [140, 62] on button "Okay" at bounding box center [149, 59] width 28 height 10
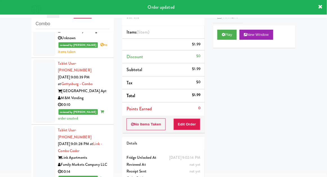
scroll to position [0, 0]
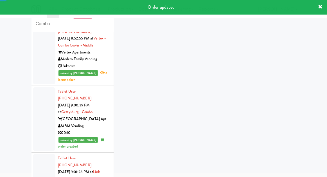
scroll to position [1536, 0]
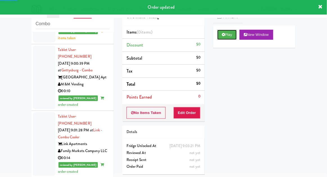
click at [230, 36] on button "Play" at bounding box center [226, 35] width 19 height 10
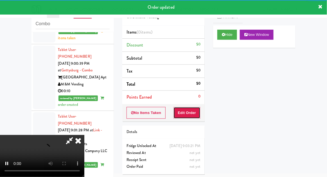
click at [195, 111] on button "Edit Order" at bounding box center [186, 113] width 27 height 12
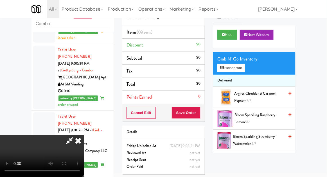
scroll to position [0, 0]
click at [244, 70] on button "Planogram" at bounding box center [231, 68] width 28 height 8
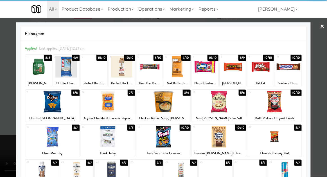
click at [180, 106] on div at bounding box center [163, 102] width 54 height 22
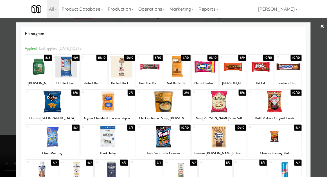
click at [11, 129] on div at bounding box center [163, 88] width 327 height 177
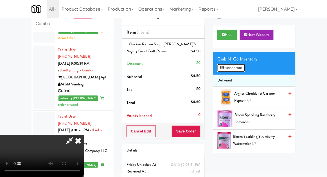
click at [241, 67] on button "Planogram" at bounding box center [231, 68] width 28 height 8
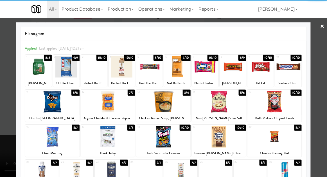
click at [177, 108] on div at bounding box center [163, 102] width 54 height 22
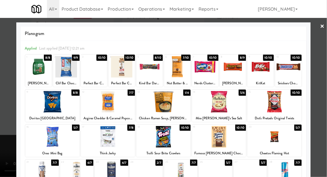
click at [10, 121] on div at bounding box center [163, 88] width 327 height 177
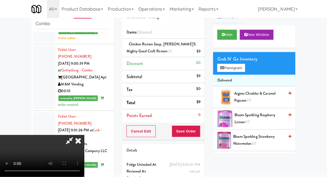
scroll to position [20, 0]
click at [198, 133] on button "Save Order" at bounding box center [186, 132] width 29 height 12
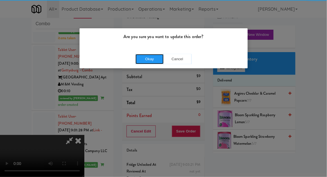
click at [146, 61] on button "Okay" at bounding box center [149, 59] width 28 height 10
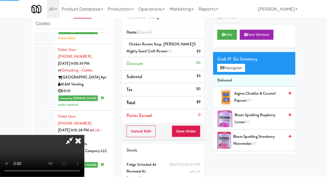
scroll to position [0, 0]
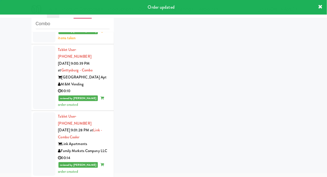
scroll to position [1550, 0]
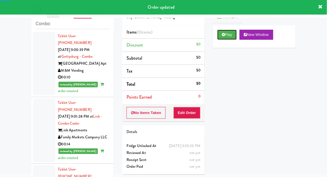
click at [230, 35] on button "Play" at bounding box center [226, 35] width 19 height 10
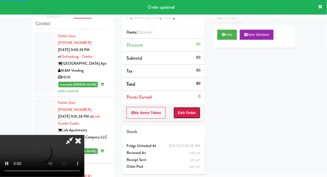
click at [189, 111] on button "Edit Order" at bounding box center [186, 113] width 27 height 12
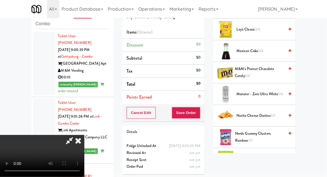
scroll to position [461, 0]
click at [264, 135] on span "Nerds Gummy Clusters Rainbow 7/7" at bounding box center [259, 138] width 49 height 14
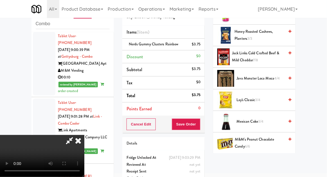
scroll to position [389, 0]
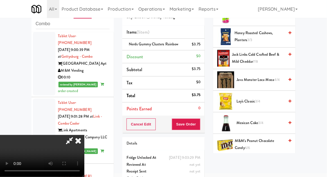
click at [266, 139] on span "M&M's Peanut Chocolate Candy 6/6" at bounding box center [259, 145] width 49 height 14
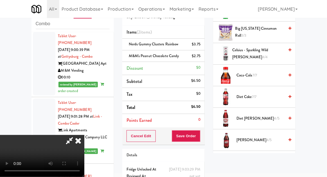
scroll to position [0, 0]
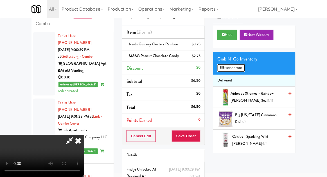
click at [242, 71] on button "Planogram" at bounding box center [231, 68] width 28 height 8
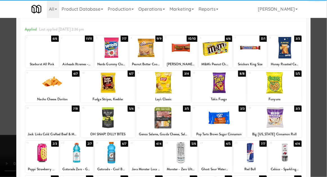
scroll to position [19, 0]
click at [103, 127] on div at bounding box center [108, 118] width 54 height 22
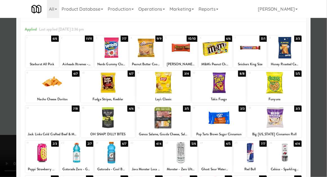
click at [320, 102] on div at bounding box center [163, 88] width 327 height 177
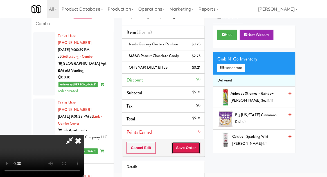
click at [199, 146] on button "Save Order" at bounding box center [186, 148] width 29 height 12
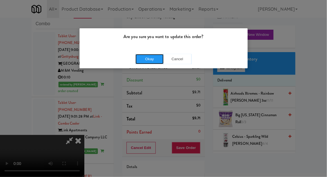
click at [144, 63] on button "Okay" at bounding box center [149, 59] width 28 height 10
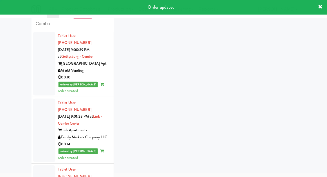
scroll to position [1564, 0]
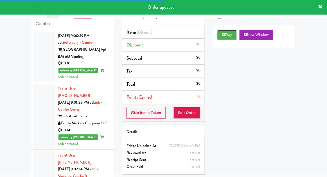
click at [232, 36] on button "Play" at bounding box center [226, 35] width 19 height 10
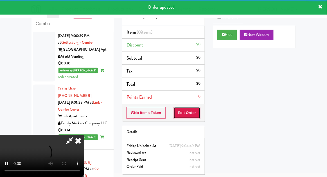
click at [193, 112] on button "Edit Order" at bounding box center [186, 113] width 27 height 12
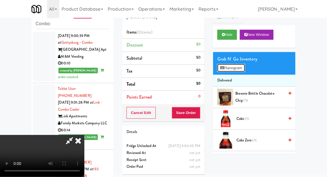
click at [237, 70] on button "Planogram" at bounding box center [231, 68] width 28 height 8
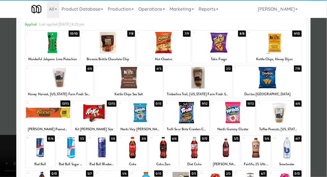
scroll to position [25, 0]
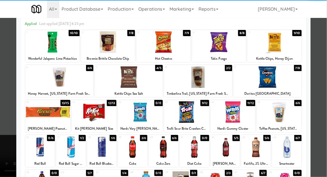
click at [98, 150] on div at bounding box center [101, 148] width 29 height 22
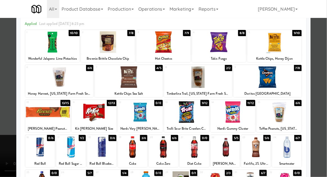
click at [317, 115] on div at bounding box center [163, 88] width 327 height 177
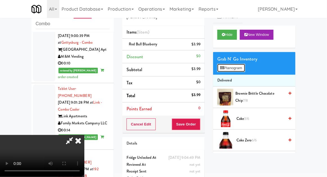
click at [243, 68] on button "Planogram" at bounding box center [231, 68] width 28 height 8
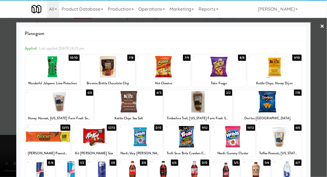
click at [8, 138] on div at bounding box center [163, 88] width 327 height 177
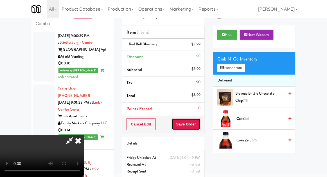
click at [199, 127] on button "Save Order" at bounding box center [186, 125] width 29 height 12
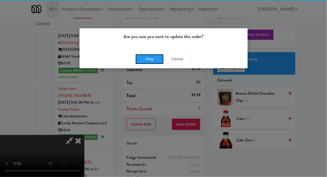
click at [142, 63] on button "Okay" at bounding box center [149, 59] width 28 height 10
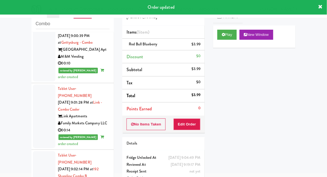
scroll to position [1578, 0]
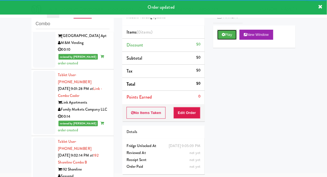
click at [231, 36] on button "Play" at bounding box center [226, 35] width 19 height 10
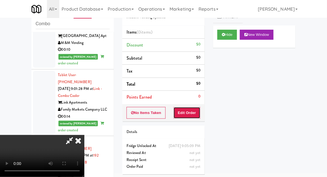
click at [197, 117] on button "Edit Order" at bounding box center [186, 113] width 27 height 12
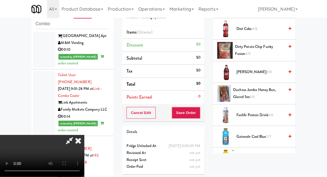
scroll to position [242, 0]
click at [271, 115] on span "6/6" at bounding box center [270, 114] width 5 height 5
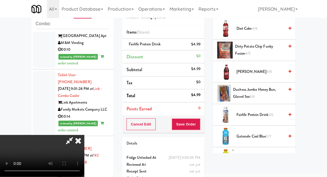
click at [267, 113] on span "Fairlife Protein Drink 5/6" at bounding box center [260, 115] width 48 height 7
click at [199, 127] on button "Save Order" at bounding box center [186, 125] width 29 height 12
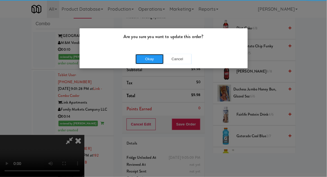
click at [137, 62] on button "Okay" at bounding box center [149, 59] width 28 height 10
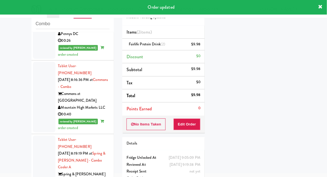
scroll to position [0, 0]
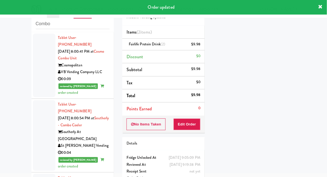
click at [43, 80] on div at bounding box center [44, 66] width 22 height 64
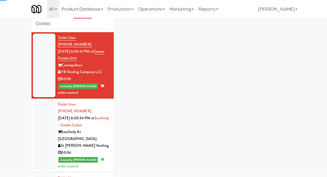
click at [42, 126] on div at bounding box center [44, 136] width 22 height 71
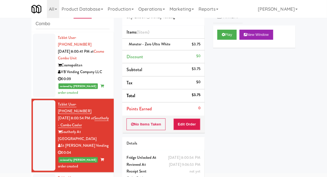
click at [43, 85] on div at bounding box center [44, 66] width 22 height 64
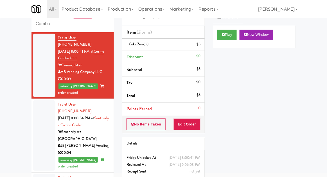
click at [42, 74] on div at bounding box center [44, 66] width 22 height 64
click at [47, 129] on div at bounding box center [44, 136] width 22 height 71
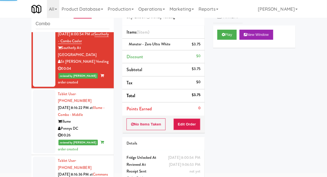
click at [44, 113] on div at bounding box center [44, 122] width 22 height 64
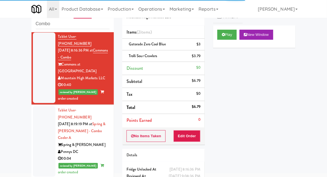
click at [39, 109] on div at bounding box center [44, 141] width 22 height 71
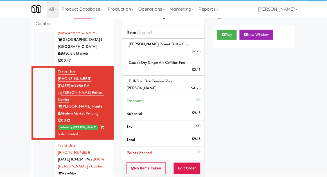
click at [40, 142] on div at bounding box center [44, 174] width 22 height 64
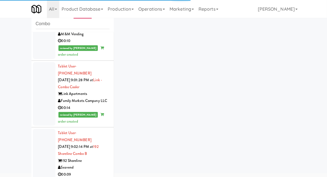
scroll to position [1591, 0]
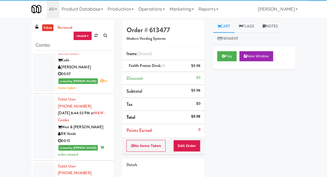
scroll to position [1217, 0]
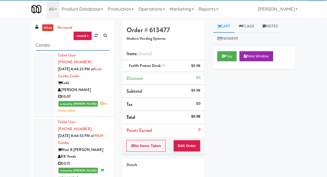
click at [40, 48] on input "Combo" at bounding box center [73, 45] width 74 height 10
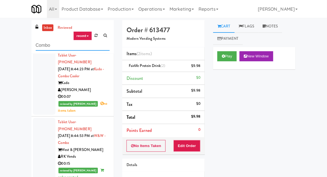
click at [45, 48] on input "Combo" at bounding box center [73, 45] width 74 height 10
click at [44, 47] on input "Combo" at bounding box center [73, 45] width 74 height 10
type input "Fridge"
click at [14, 45] on div "inbox reviewed recent all unclear take inventory issue suspicious failed recent…" at bounding box center [163, 123] width 327 height 206
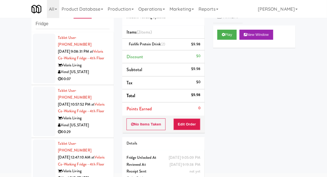
scroll to position [0, 0]
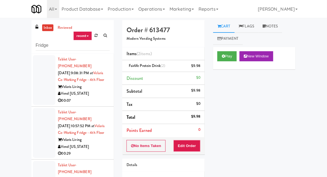
click at [40, 88] on div at bounding box center [44, 80] width 22 height 50
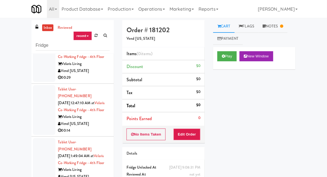
scroll to position [77, 0]
click at [38, 80] on div at bounding box center [44, 57] width 22 height 50
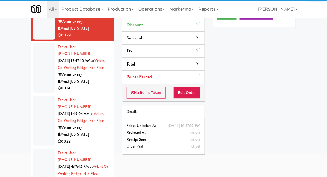
scroll to position [49, 0]
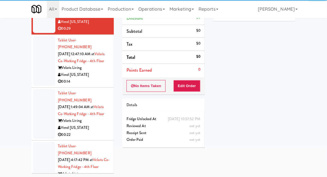
click at [36, 70] on div at bounding box center [44, 61] width 22 height 50
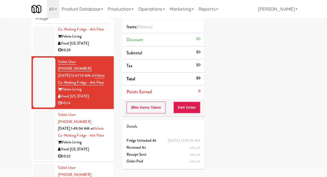
scroll to position [27, 0]
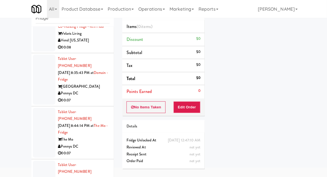
click at [41, 81] on div at bounding box center [44, 80] width 22 height 50
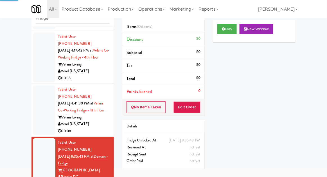
scroll to position [207, 0]
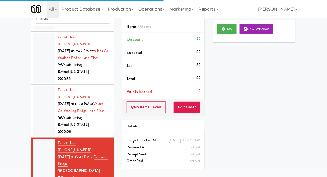
click at [43, 114] on div at bounding box center [44, 111] width 22 height 50
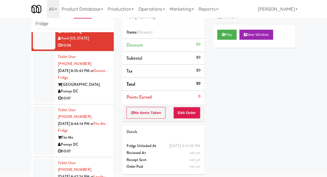
scroll to position [297, 0]
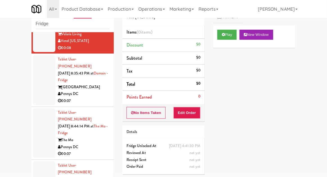
click at [42, 94] on div at bounding box center [44, 80] width 22 height 50
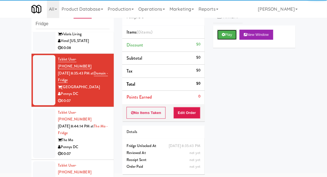
click at [227, 36] on button "Play" at bounding box center [226, 35] width 19 height 10
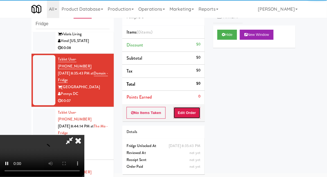
click at [190, 117] on button "Edit Order" at bounding box center [186, 113] width 27 height 12
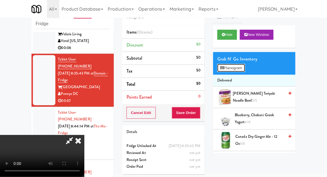
click at [236, 64] on button "Planogram" at bounding box center [231, 68] width 28 height 8
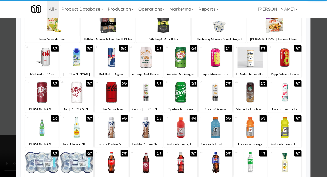
scroll to position [53, 0]
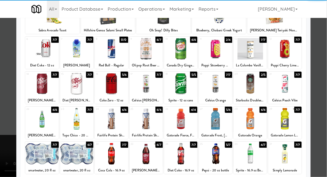
click at [226, 158] on div at bounding box center [214, 154] width 33 height 22
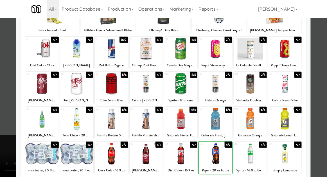
click at [3, 120] on div at bounding box center [163, 88] width 327 height 177
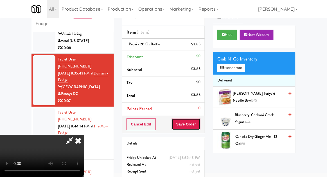
click at [200, 127] on button "Save Order" at bounding box center [186, 125] width 29 height 12
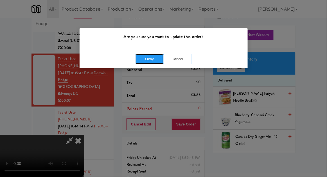
click at [144, 61] on button "Okay" at bounding box center [149, 59] width 28 height 10
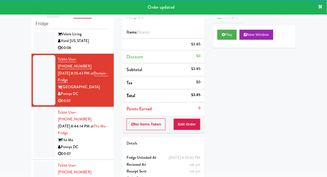
click at [45, 132] on div at bounding box center [44, 134] width 22 height 50
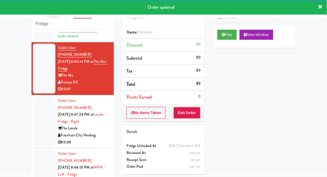
scroll to position [380, 0]
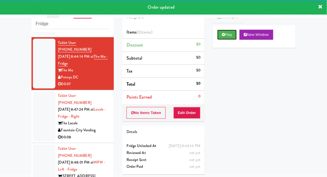
click at [225, 36] on button "Play" at bounding box center [226, 35] width 19 height 10
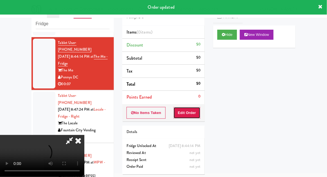
click at [190, 110] on button "Edit Order" at bounding box center [186, 113] width 27 height 12
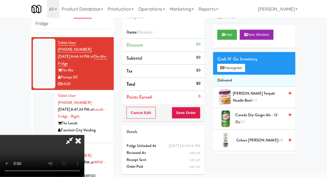
scroll to position [0, 0]
click at [253, 100] on span "[PERSON_NAME] Teriyaki Noodle Bowl 3/3" at bounding box center [258, 97] width 51 height 14
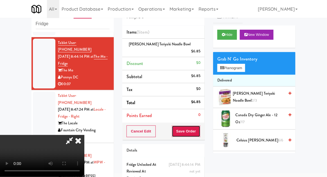
click at [199, 126] on button "Save Order" at bounding box center [186, 132] width 29 height 12
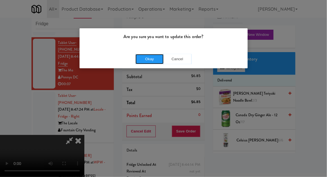
click at [143, 61] on button "Okay" at bounding box center [149, 59] width 28 height 10
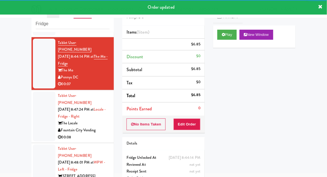
click at [38, 120] on div at bounding box center [44, 117] width 22 height 50
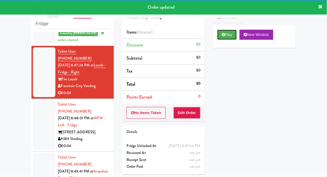
click at [229, 38] on button "Play" at bounding box center [226, 35] width 19 height 10
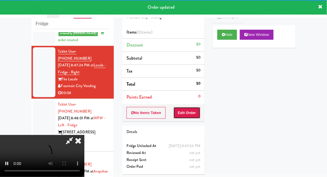
click at [192, 108] on button "Edit Order" at bounding box center [186, 113] width 27 height 12
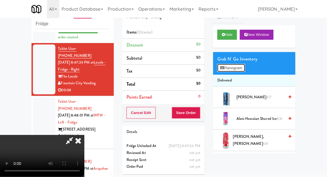
click at [241, 67] on button "Planogram" at bounding box center [231, 68] width 28 height 8
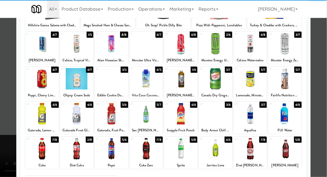
click at [255, 152] on div at bounding box center [249, 149] width 33 height 22
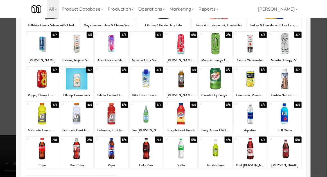
click at [6, 118] on div at bounding box center [163, 88] width 327 height 177
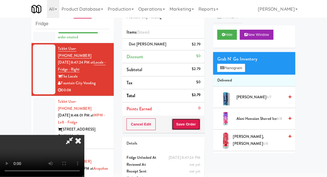
click at [198, 124] on button "Save Order" at bounding box center [186, 125] width 29 height 12
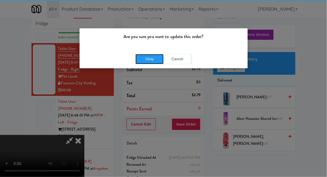
click at [142, 61] on button "Okay" at bounding box center [149, 59] width 28 height 10
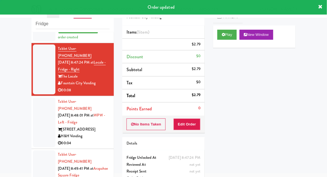
click at [37, 151] on div at bounding box center [44, 179] width 22 height 57
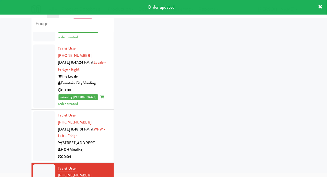
click at [39, 120] on div at bounding box center [44, 136] width 22 height 50
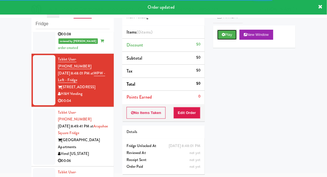
click at [232, 38] on button "Play" at bounding box center [226, 35] width 19 height 10
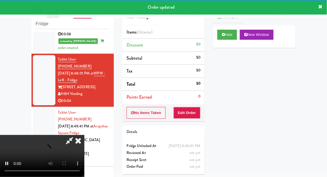
click at [194, 124] on div "Order # 9636075 H&H Vending Items (0 items ) Discount $0 Subtotal $0 Tax $0 Tot…" at bounding box center [163, 89] width 91 height 181
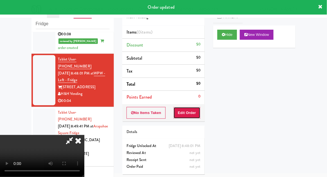
click at [195, 112] on button "Edit Order" at bounding box center [186, 113] width 27 height 12
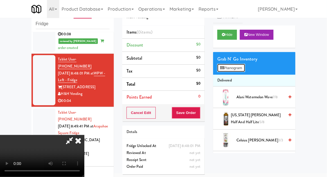
click at [240, 68] on button "Planogram" at bounding box center [231, 68] width 28 height 8
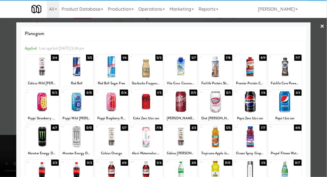
click at [138, 105] on div at bounding box center [145, 102] width 33 height 22
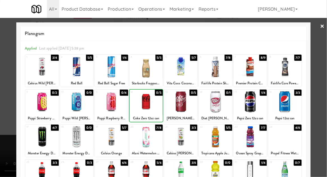
click at [318, 98] on div at bounding box center [163, 88] width 327 height 177
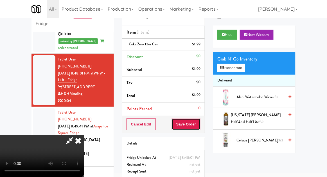
click at [198, 125] on button "Save Order" at bounding box center [186, 125] width 29 height 12
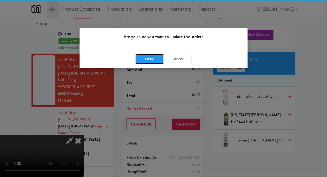
click at [144, 61] on button "Okay" at bounding box center [149, 59] width 28 height 10
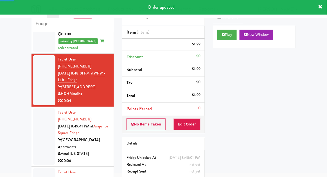
click at [35, 109] on div at bounding box center [44, 137] width 22 height 57
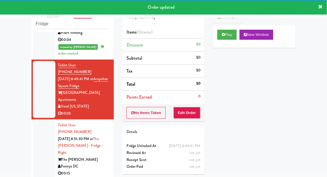
scroll to position [559, 0]
click at [228, 33] on button "Play" at bounding box center [226, 35] width 19 height 10
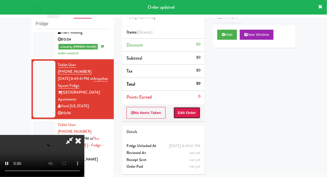
click at [191, 112] on button "Edit Order" at bounding box center [186, 113] width 27 height 12
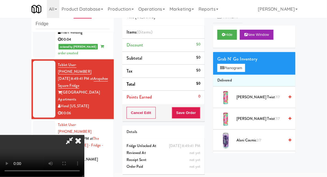
scroll to position [0, 0]
click at [241, 70] on button "Planogram" at bounding box center [231, 68] width 28 height 8
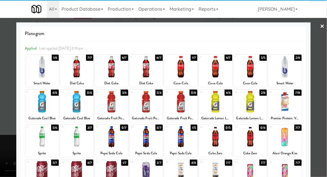
click at [155, 139] on div at bounding box center [145, 137] width 33 height 22
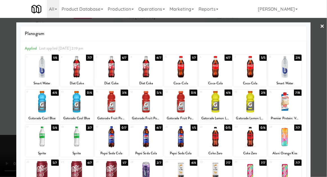
click at [185, 140] on div at bounding box center [180, 137] width 33 height 22
click at [6, 120] on div at bounding box center [163, 88] width 327 height 177
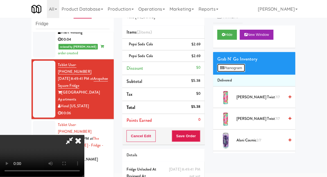
click at [241, 68] on button "Planogram" at bounding box center [231, 68] width 28 height 8
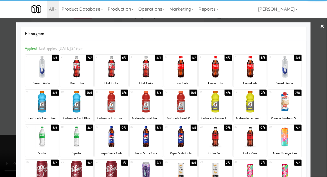
click at [155, 143] on div at bounding box center [145, 137] width 33 height 22
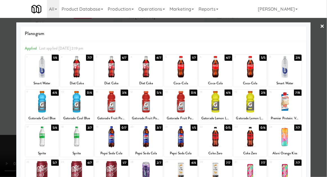
click at [190, 144] on div at bounding box center [180, 137] width 33 height 22
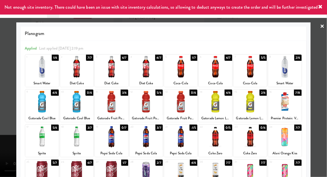
click at [8, 125] on div at bounding box center [163, 88] width 327 height 177
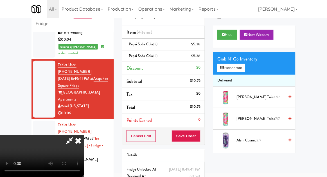
scroll to position [20, 0]
click at [199, 138] on button "Save Order" at bounding box center [186, 137] width 29 height 12
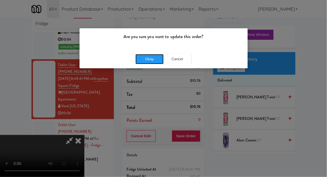
click at [144, 61] on button "Okay" at bounding box center [149, 59] width 28 height 10
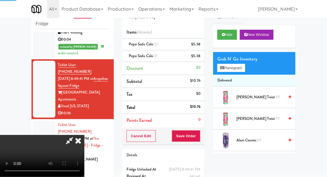
scroll to position [0, 0]
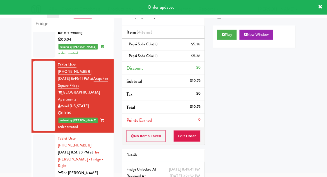
click at [34, 135] on div at bounding box center [44, 163] width 22 height 57
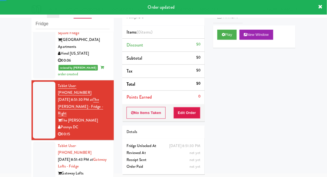
scroll to position [623, 0]
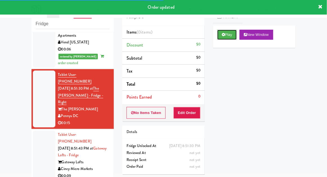
click at [231, 38] on button "Play" at bounding box center [226, 35] width 19 height 10
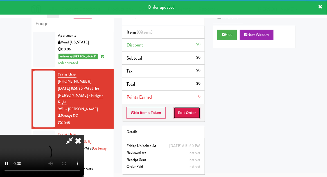
click at [197, 114] on button "Edit Order" at bounding box center [186, 113] width 27 height 12
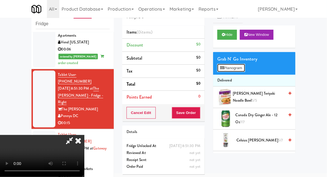
click at [230, 65] on button "Planogram" at bounding box center [231, 68] width 28 height 8
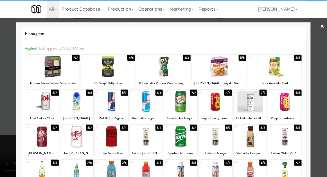
click at [40, 142] on div at bounding box center [41, 137] width 33 height 22
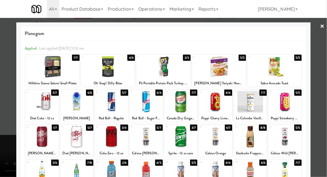
click at [312, 104] on div at bounding box center [163, 88] width 327 height 177
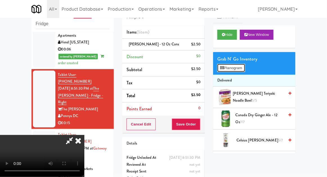
click at [240, 69] on button "Planogram" at bounding box center [231, 68] width 28 height 8
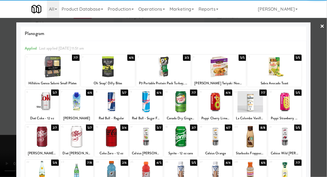
click at [218, 142] on div at bounding box center [214, 137] width 33 height 22
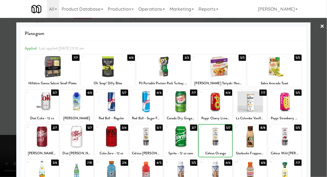
click at [322, 117] on div at bounding box center [163, 88] width 327 height 177
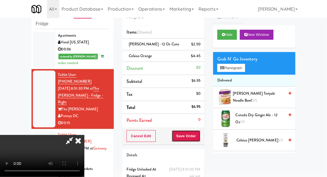
click at [198, 136] on button "Save Order" at bounding box center [186, 137] width 29 height 12
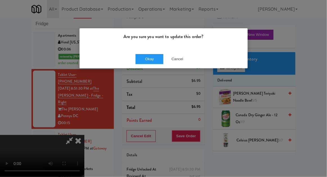
click at [142, 68] on div "Okay Cancel" at bounding box center [163, 59] width 168 height 19
click at [136, 62] on button "Okay" at bounding box center [149, 59] width 28 height 10
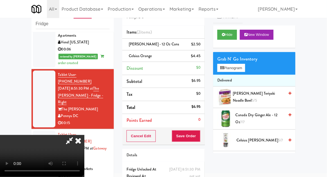
click at [34, 131] on div at bounding box center [44, 156] width 22 height 50
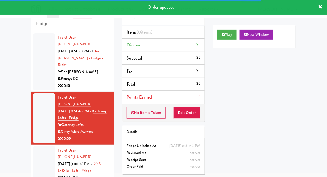
scroll to position [664, 0]
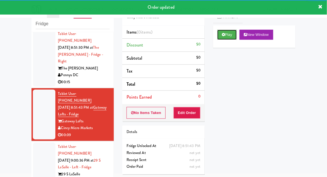
click at [231, 37] on button "Play" at bounding box center [226, 35] width 19 height 10
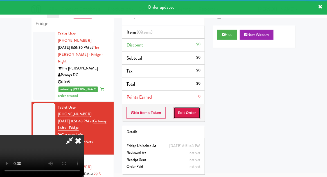
click at [194, 112] on button "Edit Order" at bounding box center [186, 113] width 27 height 12
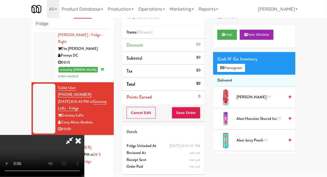
scroll to position [20, 0]
click at [233, 37] on button "Hide" at bounding box center [227, 35] width 20 height 10
click at [40, 137] on div at bounding box center [44, 162] width 22 height 50
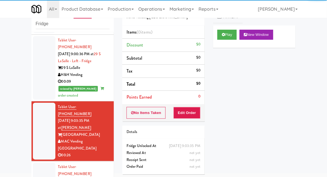
scroll to position [786, 0]
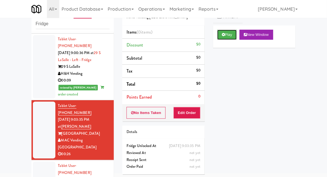
click at [228, 37] on button "Play" at bounding box center [226, 35] width 19 height 10
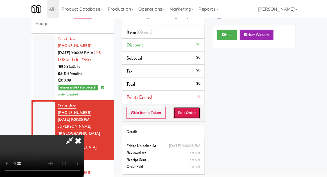
click at [191, 110] on button "Edit Order" at bounding box center [186, 113] width 27 height 12
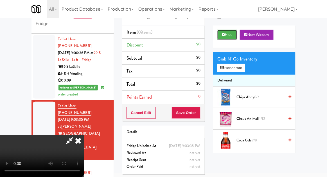
click at [230, 37] on button "Hide" at bounding box center [227, 35] width 20 height 10
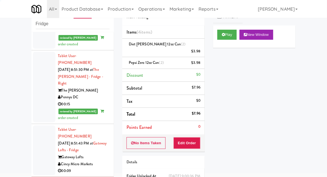
scroll to position [640, 0]
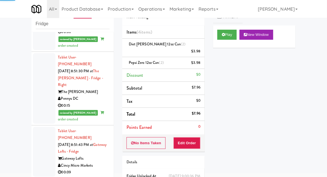
click at [40, 127] on div at bounding box center [44, 152] width 22 height 50
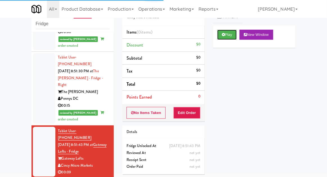
click at [233, 35] on button "Play" at bounding box center [226, 35] width 19 height 10
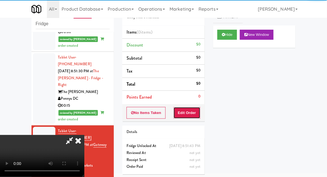
click at [188, 117] on button "Edit Order" at bounding box center [186, 113] width 27 height 12
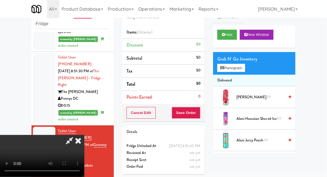
click at [242, 59] on div "Grab N' Go Inventory" at bounding box center [254, 59] width 74 height 8
click at [242, 69] on button "Planogram" at bounding box center [231, 68] width 28 height 8
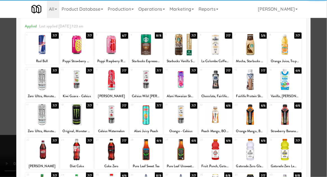
scroll to position [22, 0]
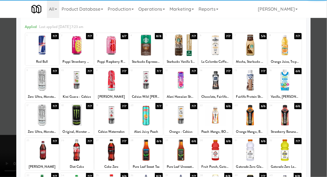
click at [74, 146] on div at bounding box center [76, 151] width 33 height 22
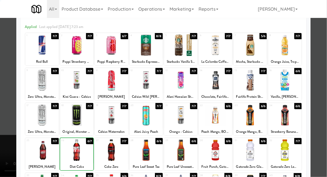
click at [319, 104] on div at bounding box center [163, 88] width 327 height 177
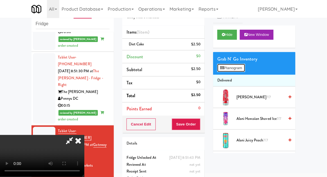
click at [245, 67] on button "Planogram" at bounding box center [231, 68] width 28 height 8
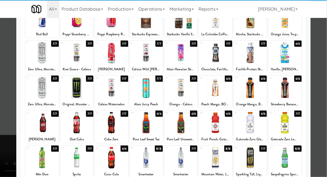
scroll to position [55, 0]
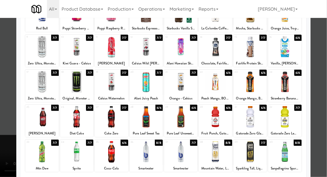
click at [188, 156] on div at bounding box center [180, 153] width 33 height 22
click at [6, 112] on div at bounding box center [163, 88] width 327 height 177
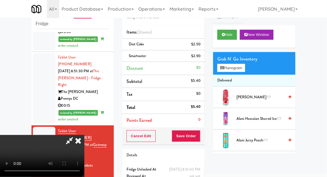
click at [204, 56] on li "Smartwater $2.90" at bounding box center [163, 57] width 82 height 12
click at [201, 58] on icon at bounding box center [200, 58] width 3 height 4
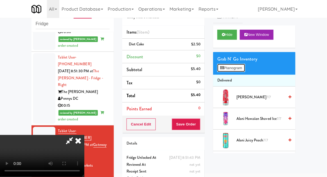
click at [232, 70] on button "Planogram" at bounding box center [231, 68] width 28 height 8
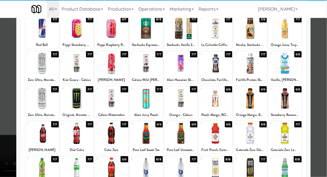
scroll to position [38, 0]
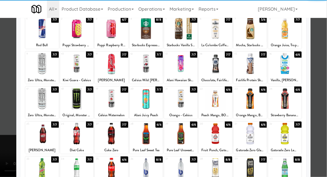
click at [139, 161] on div "36" at bounding box center [138, 159] width 15 height 5
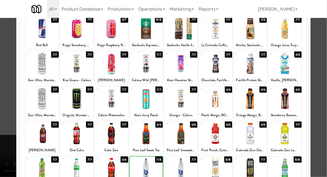
click at [321, 132] on div at bounding box center [163, 88] width 327 height 177
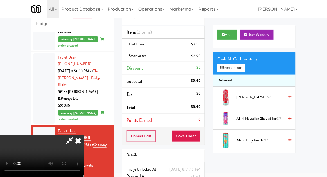
scroll to position [20, 0]
click at [200, 135] on button "Save Order" at bounding box center [186, 137] width 29 height 12
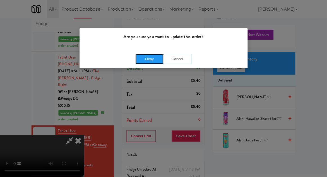
click at [140, 61] on button "Okay" at bounding box center [149, 59] width 28 height 10
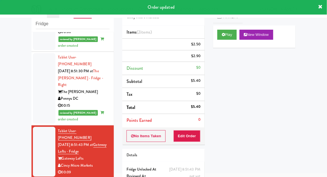
scroll to position [0, 0]
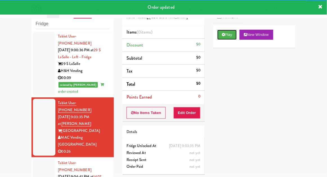
click at [231, 34] on button "Play" at bounding box center [226, 35] width 19 height 10
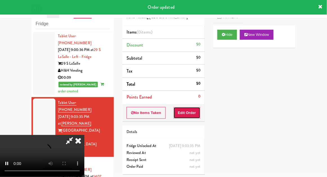
click at [190, 115] on button "Edit Order" at bounding box center [186, 113] width 27 height 12
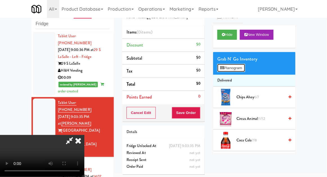
click at [237, 71] on button "Planogram" at bounding box center [231, 68] width 28 height 8
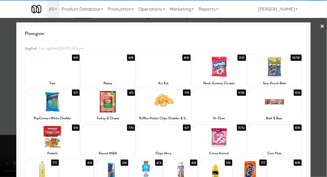
click at [230, 140] on div at bounding box center [219, 137] width 54 height 22
click at [9, 127] on div at bounding box center [163, 88] width 327 height 177
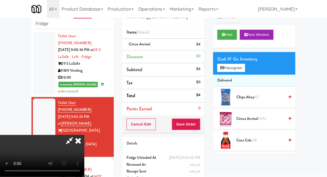
click at [254, 120] on span "Circus Animal 10/12" at bounding box center [260, 119] width 48 height 7
click at [238, 70] on button "Planogram" at bounding box center [231, 68] width 28 height 8
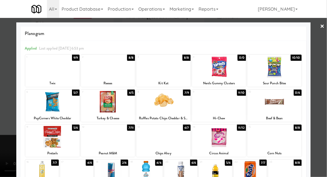
click at [226, 109] on div at bounding box center [219, 102] width 54 height 22
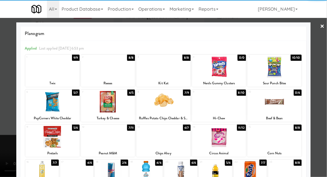
click at [4, 126] on div at bounding box center [163, 88] width 327 height 177
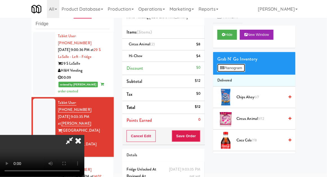
click at [238, 67] on button "Planogram" at bounding box center [231, 68] width 28 height 8
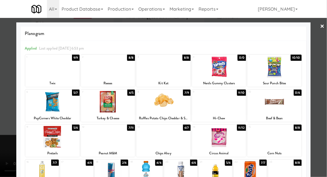
click at [8, 120] on div at bounding box center [163, 88] width 327 height 177
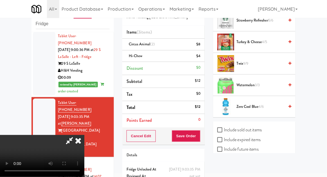
click at [259, 128] on label "Include sold out items" at bounding box center [239, 130] width 44 height 8
click at [223, 128] on input "Include sold out items" at bounding box center [220, 130] width 6 height 4
checkbox input "true"
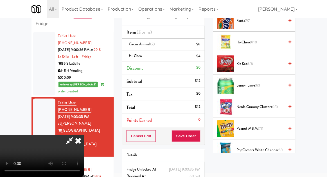
scroll to position [359, 0]
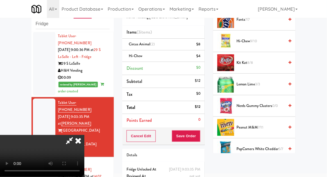
click at [266, 104] on span "Nerds Gummy Clusters 0/0" at bounding box center [260, 106] width 48 height 7
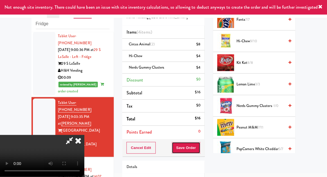
click at [200, 152] on button "Save Order" at bounding box center [186, 148] width 29 height 12
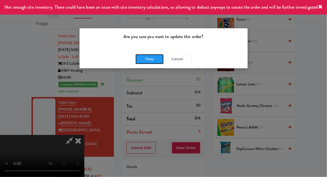
click at [144, 58] on button "Okay" at bounding box center [149, 59] width 28 height 10
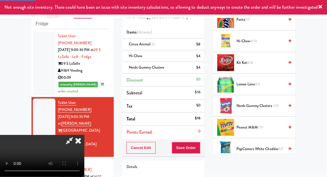
scroll to position [55, 0]
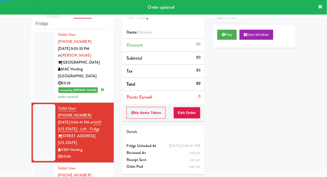
scroll to position [859, 0]
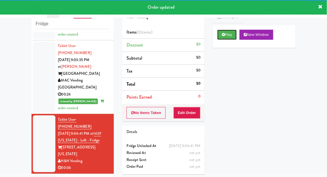
click at [231, 35] on button "Play" at bounding box center [226, 35] width 19 height 10
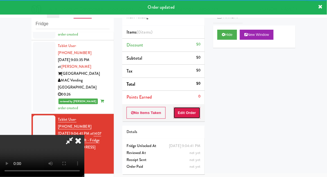
click at [193, 110] on button "Edit Order" at bounding box center [186, 113] width 27 height 12
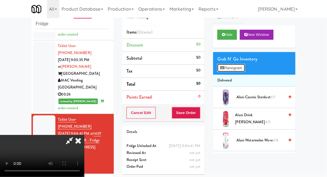
click at [245, 69] on button "Planogram" at bounding box center [231, 68] width 28 height 8
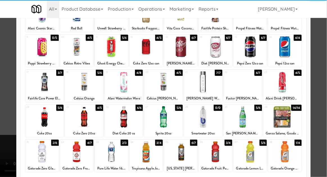
scroll to position [53, 0]
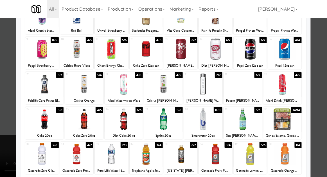
click at [180, 124] on div at bounding box center [163, 120] width 38 height 22
click at [8, 132] on div at bounding box center [163, 88] width 327 height 177
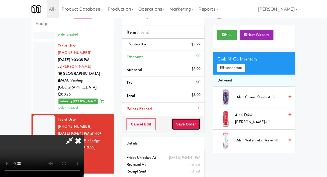
click at [200, 129] on button "Save Order" at bounding box center [186, 125] width 29 height 12
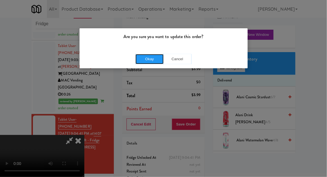
click at [144, 60] on button "Okay" at bounding box center [149, 59] width 28 height 10
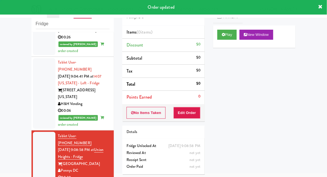
scroll to position [917, 0]
click at [226, 44] on div "Play New Window" at bounding box center [254, 37] width 82 height 22
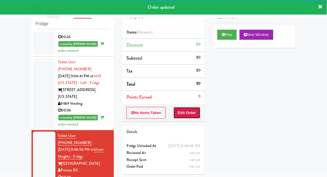
click at [192, 114] on button "Edit Order" at bounding box center [186, 113] width 27 height 12
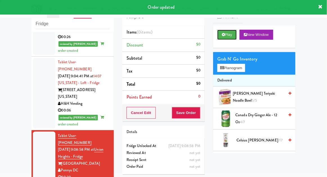
click at [226, 37] on button "Play" at bounding box center [226, 35] width 19 height 10
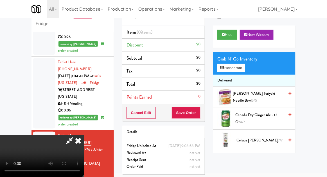
scroll to position [0, 0]
click at [236, 72] on button "Planogram" at bounding box center [231, 68] width 28 height 8
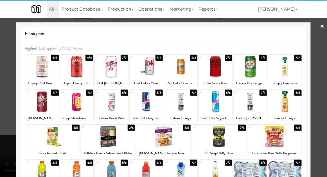
click at [257, 74] on div at bounding box center [249, 67] width 33 height 22
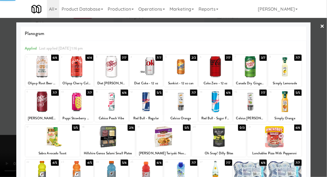
click at [4, 109] on div at bounding box center [163, 88] width 327 height 177
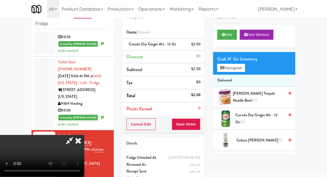
click at [256, 117] on span "Canada Dry Ginger Ale - 12 oz 3/7" at bounding box center [259, 119] width 49 height 14
click at [199, 129] on button "Save Order" at bounding box center [186, 125] width 29 height 12
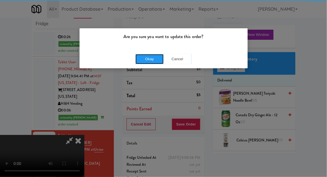
click at [145, 61] on button "Okay" at bounding box center [149, 59] width 28 height 10
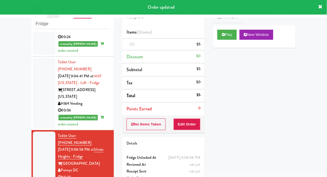
scroll to position [0, 0]
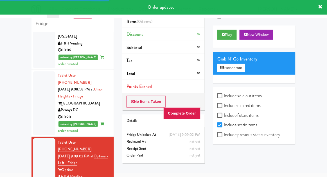
scroll to position [978, 0]
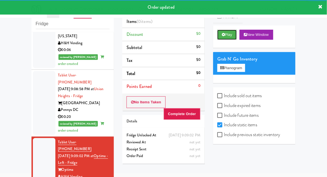
click at [230, 38] on button "Play" at bounding box center [226, 35] width 19 height 10
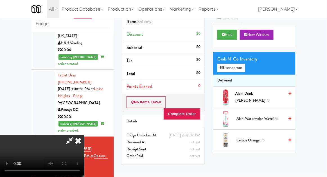
click at [84, 135] on icon at bounding box center [78, 140] width 12 height 11
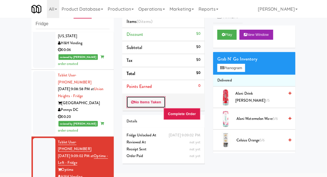
click at [152, 101] on button "No Items Taken" at bounding box center [145, 103] width 39 height 12
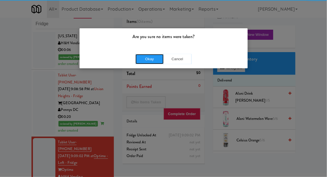
click at [149, 54] on button "Okay" at bounding box center [149, 59] width 28 height 10
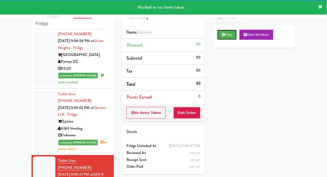
click at [223, 38] on button "Play" at bounding box center [226, 35] width 19 height 10
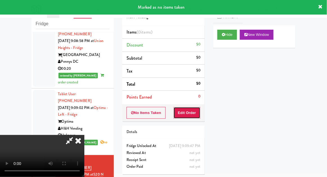
click at [195, 113] on button "Edit Order" at bounding box center [186, 113] width 27 height 12
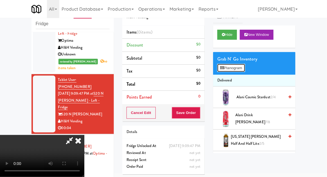
click at [245, 71] on button "Planogram" at bounding box center [231, 68] width 28 height 8
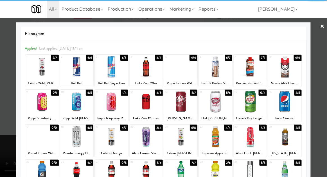
click at [187, 103] on div at bounding box center [180, 102] width 33 height 22
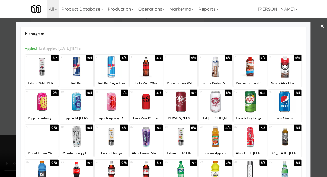
click at [6, 113] on div at bounding box center [163, 88] width 327 height 177
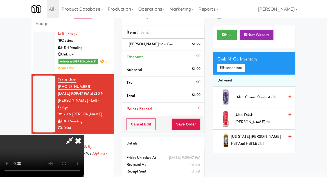
scroll to position [20, 0]
click at [197, 127] on button "Save Order" at bounding box center [186, 125] width 29 height 12
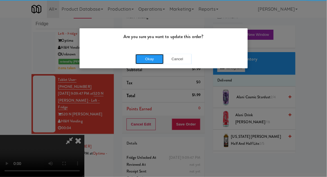
click at [142, 55] on button "Okay" at bounding box center [149, 59] width 28 height 10
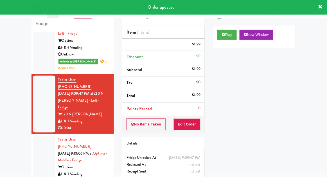
scroll to position [0, 0]
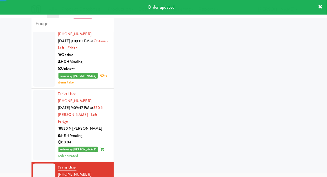
scroll to position [1121, 0]
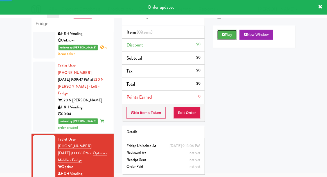
click at [230, 37] on button "Play" at bounding box center [226, 35] width 19 height 10
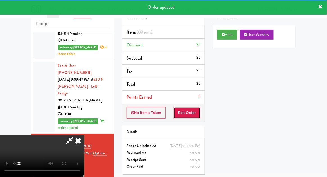
click at [190, 111] on button "Edit Order" at bounding box center [186, 113] width 27 height 12
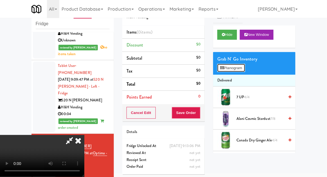
click at [237, 71] on button "Planogram" at bounding box center [231, 68] width 28 height 8
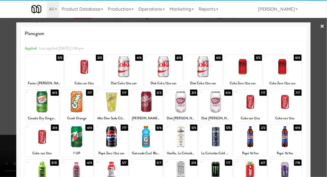
click at [83, 74] on div at bounding box center [84, 67] width 38 height 22
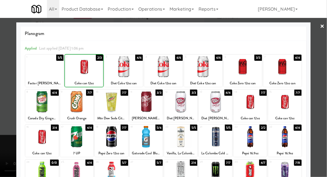
click at [320, 102] on div at bounding box center [163, 88] width 327 height 177
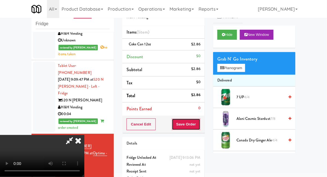
click at [200, 127] on button "Save Order" at bounding box center [186, 125] width 29 height 12
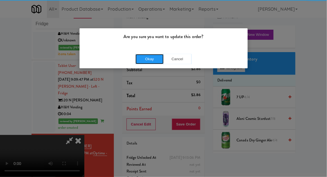
click at [136, 56] on button "Okay" at bounding box center [149, 59] width 28 height 10
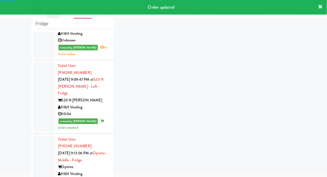
scroll to position [1135, 0]
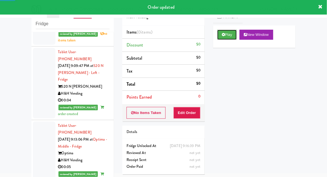
click at [231, 36] on button "Play" at bounding box center [226, 35] width 19 height 10
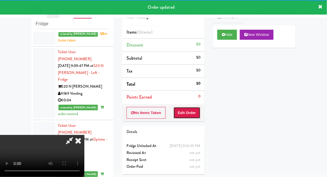
click at [190, 112] on button "Edit Order" at bounding box center [186, 113] width 27 height 12
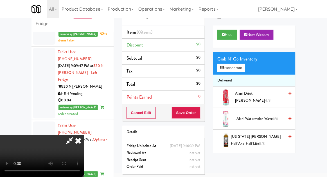
scroll to position [0, 0]
click at [243, 69] on button "Planogram" at bounding box center [231, 68] width 28 height 8
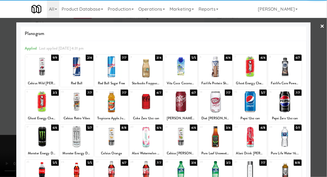
click at [258, 105] on div at bounding box center [249, 102] width 33 height 22
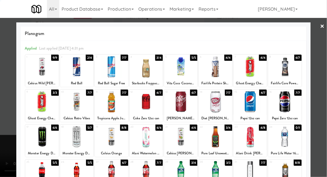
click at [3, 110] on div at bounding box center [163, 88] width 327 height 177
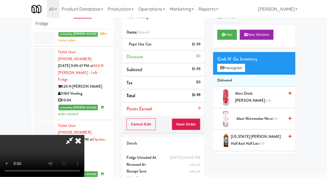
click at [241, 75] on li "Delivered" at bounding box center [254, 81] width 82 height 12
click at [241, 69] on button "Planogram" at bounding box center [231, 68] width 28 height 8
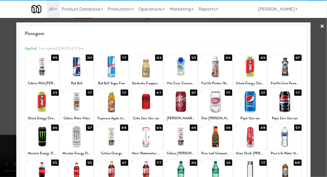
click at [251, 106] on div at bounding box center [249, 102] width 33 height 22
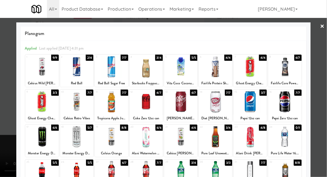
click at [4, 114] on div at bounding box center [163, 88] width 327 height 177
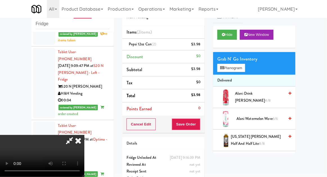
scroll to position [20, 0]
click at [198, 125] on button "Save Order" at bounding box center [186, 125] width 29 height 12
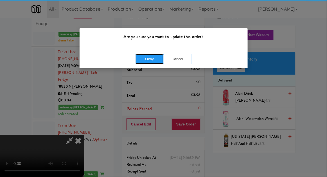
click at [141, 63] on button "Okay" at bounding box center [149, 59] width 28 height 10
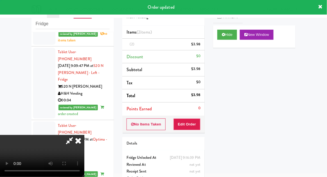
scroll to position [0, 0]
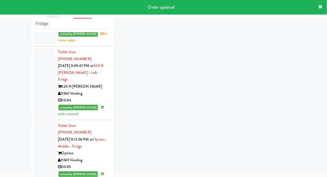
scroll to position [1149, 0]
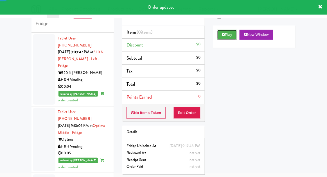
click at [232, 36] on button "Play" at bounding box center [226, 35] width 19 height 10
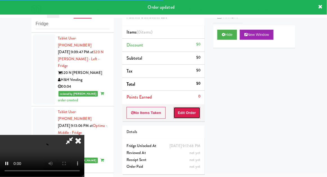
click at [198, 108] on button "Edit Order" at bounding box center [186, 113] width 27 height 12
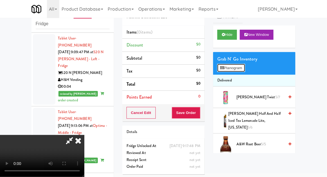
click at [241, 65] on button "Planogram" at bounding box center [231, 68] width 28 height 8
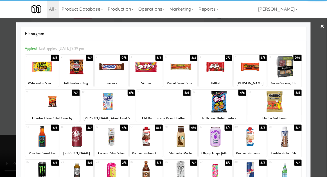
click at [48, 110] on div at bounding box center [52, 102] width 54 height 22
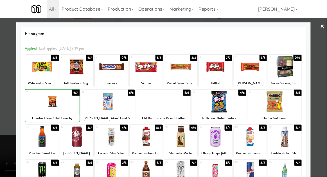
click at [45, 109] on div at bounding box center [52, 102] width 54 height 22
click at [318, 92] on div at bounding box center [163, 88] width 327 height 177
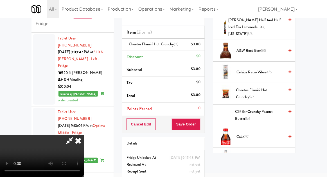
scroll to position [91, 0]
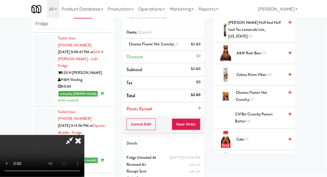
click at [263, 90] on span "Cheetos Flamin' Hot Crunchy 5/7" at bounding box center [260, 97] width 48 height 14
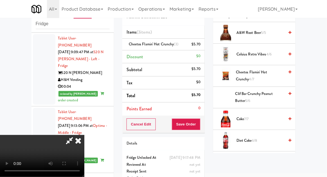
scroll to position [120, 0]
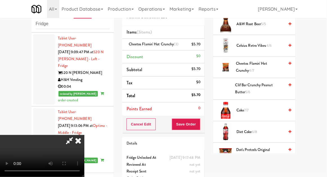
click at [262, 147] on span "Dot's Pretzels Original Twists 6/7" at bounding box center [260, 154] width 48 height 14
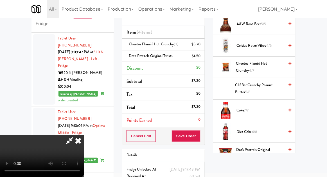
click at [257, 147] on span "Dot's Pretzels Original Twists 5/7" at bounding box center [260, 154] width 48 height 14
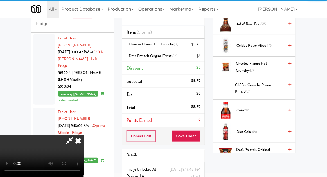
scroll to position [26, 0]
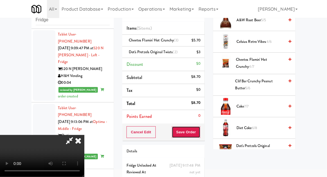
click at [198, 131] on button "Save Order" at bounding box center [186, 133] width 29 height 12
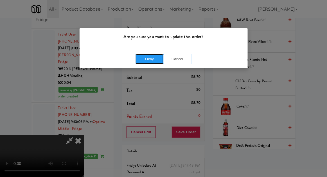
click at [140, 61] on button "Okay" at bounding box center [149, 59] width 28 height 10
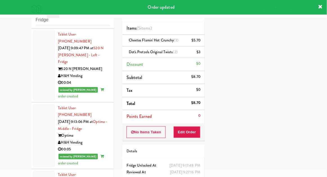
scroll to position [1162, 0]
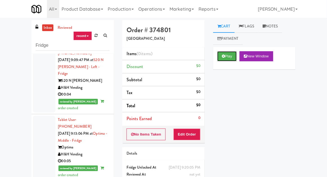
click at [229, 52] on button "Play" at bounding box center [226, 56] width 19 height 10
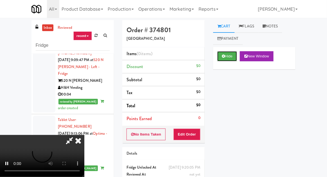
scroll to position [22, 0]
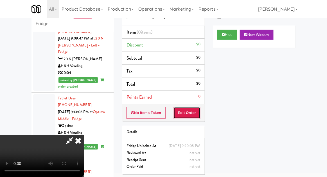
click at [199, 113] on button "Edit Order" at bounding box center [186, 113] width 27 height 12
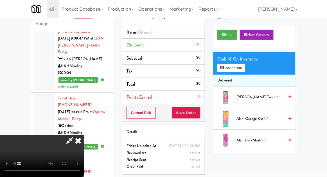
scroll to position [0, 0]
click at [241, 64] on button "Planogram" at bounding box center [231, 68] width 28 height 8
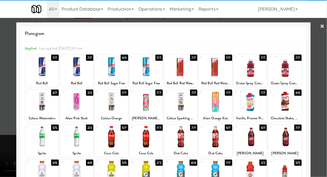
click at [39, 143] on div at bounding box center [41, 137] width 33 height 22
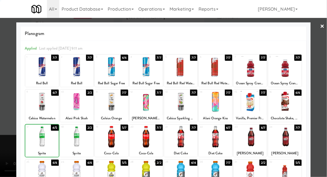
click at [317, 96] on div at bounding box center [163, 88] width 327 height 177
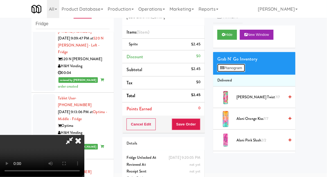
click at [243, 70] on button "Planogram" at bounding box center [231, 68] width 28 height 8
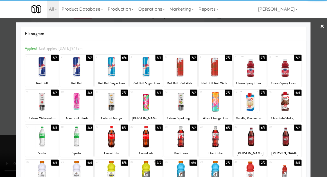
click at [254, 72] on div at bounding box center [249, 67] width 33 height 22
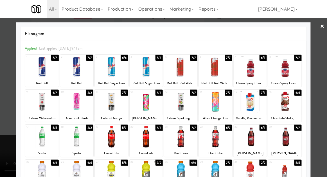
click at [4, 98] on div at bounding box center [163, 88] width 327 height 177
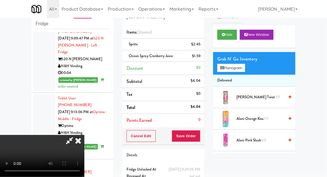
scroll to position [20, 0]
click at [203, 135] on div "Cancel Edit Save Order" at bounding box center [163, 136] width 82 height 17
click at [200, 136] on button "Save Order" at bounding box center [186, 137] width 29 height 12
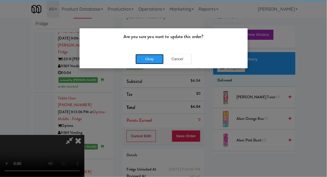
click at [145, 59] on button "Okay" at bounding box center [149, 59] width 28 height 10
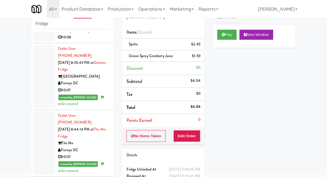
scroll to position [310, 0]
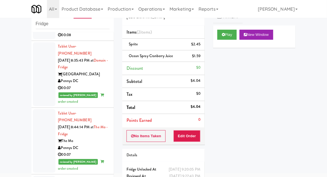
click at [35, 85] on div at bounding box center [44, 74] width 22 height 64
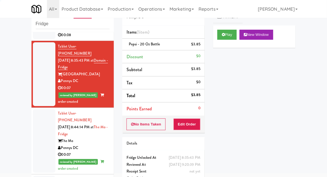
click at [36, 136] on div at bounding box center [44, 141] width 22 height 64
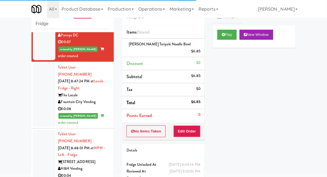
click at [38, 93] on div at bounding box center [44, 95] width 22 height 64
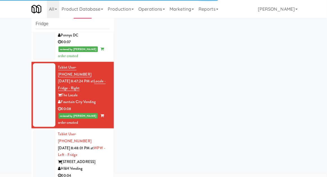
click at [43, 138] on div at bounding box center [44, 162] width 22 height 64
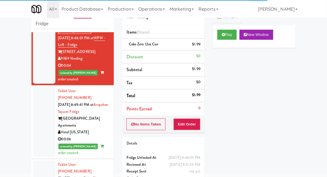
click at [44, 99] on div at bounding box center [44, 122] width 22 height 71
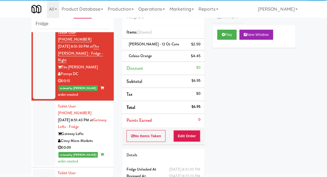
click at [39, 102] on div at bounding box center [44, 134] width 22 height 64
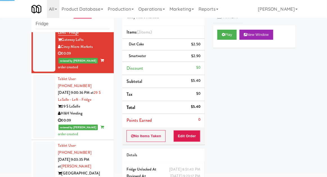
scroll to position [757, 0]
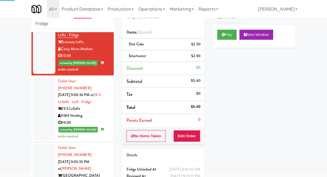
click at [43, 144] on div at bounding box center [44, 179] width 22 height 71
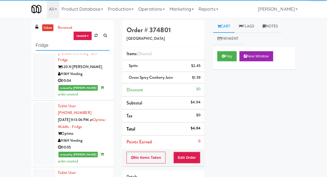
click at [42, 46] on input "Fridge" at bounding box center [73, 45] width 74 height 10
click at [41, 47] on input "Fridge" at bounding box center [73, 45] width 74 height 10
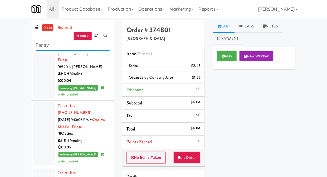
type input "Pantry"
click at [14, 50] on div "inbox reviewed recent all unclear take inventory issue suspicious failed recent…" at bounding box center [163, 123] width 327 height 206
click at [50, 29] on link "inbox" at bounding box center [48, 27] width 12 height 7
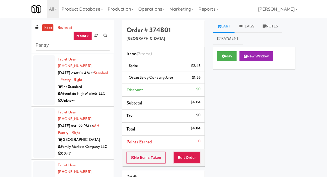
click at [41, 86] on div at bounding box center [44, 80] width 22 height 50
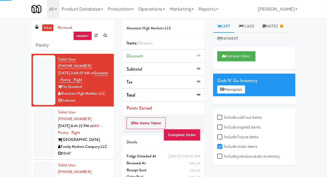
click at [37, 128] on div at bounding box center [44, 133] width 22 height 50
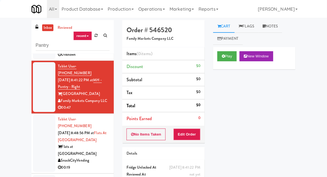
scroll to position [46, 0]
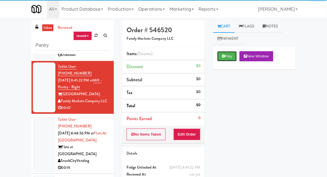
click at [231, 54] on button "Play" at bounding box center [226, 56] width 19 height 10
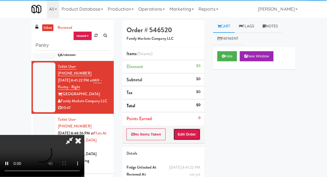
click at [190, 136] on button "Edit Order" at bounding box center [186, 135] width 27 height 12
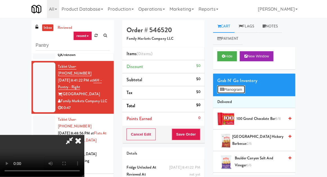
click at [238, 88] on button "Planogram" at bounding box center [231, 90] width 28 height 8
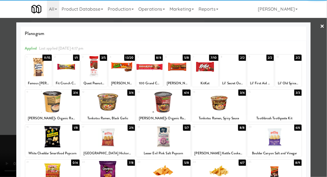
click at [48, 141] on div at bounding box center [52, 137] width 54 height 22
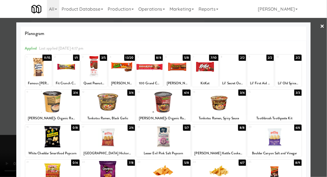
click at [8, 137] on div at bounding box center [163, 88] width 327 height 177
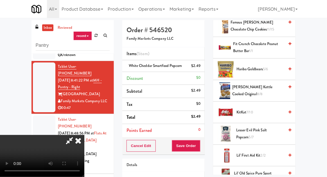
scroll to position [242, 0]
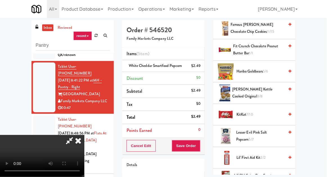
click at [256, 113] on span "KitKat 7/10" at bounding box center [260, 114] width 48 height 7
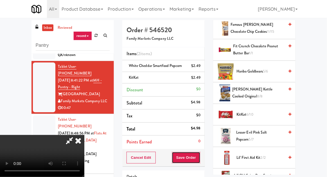
click at [197, 161] on button "Save Order" at bounding box center [186, 158] width 29 height 12
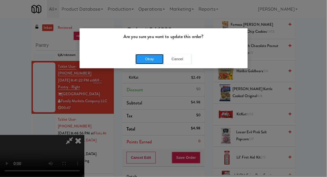
click at [142, 63] on button "Okay" at bounding box center [149, 59] width 28 height 10
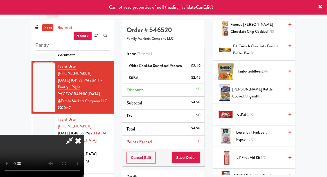
click at [84, 135] on icon at bounding box center [78, 140] width 12 height 11
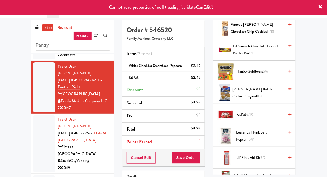
click at [36, 131] on div at bounding box center [44, 144] width 22 height 57
click at [37, 95] on div at bounding box center [44, 88] width 22 height 50
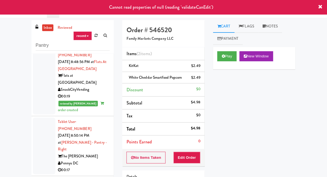
click at [38, 118] on div at bounding box center [44, 146] width 22 height 57
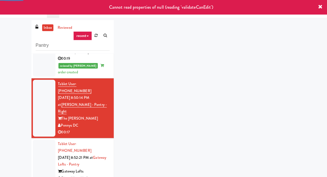
scroll to position [174, 0]
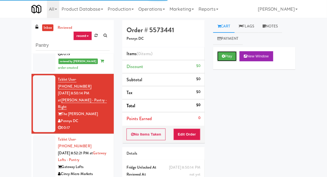
click at [229, 60] on button "Play" at bounding box center [226, 56] width 19 height 10
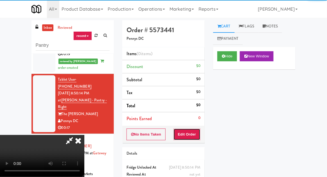
click at [188, 136] on button "Edit Order" at bounding box center [186, 135] width 27 height 12
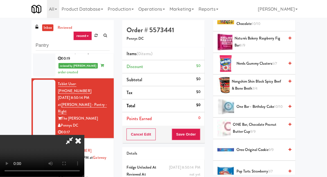
scroll to position [403, 0]
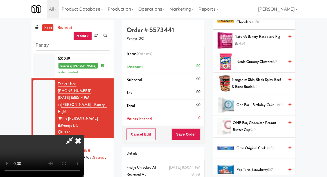
click at [259, 168] on span "Pop Tarts Strawberry 3/7" at bounding box center [260, 170] width 48 height 7
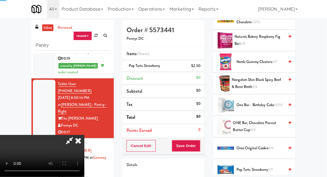
click at [261, 169] on span "Pop Tarts Strawberry 2/7" at bounding box center [260, 170] width 48 height 7
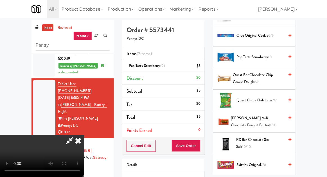
scroll to position [515, 0]
click at [260, 119] on span "[PERSON_NAME] Milk Chocolate Peanut Butter 8/10" at bounding box center [257, 122] width 53 height 14
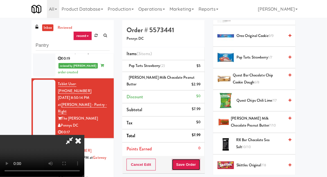
click at [199, 161] on button "Save Order" at bounding box center [186, 165] width 29 height 12
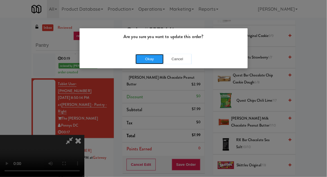
click at [138, 61] on button "Okay" at bounding box center [149, 59] width 28 height 10
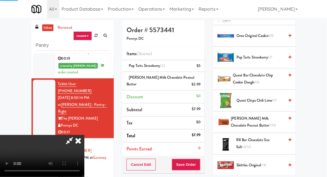
scroll to position [55, 0]
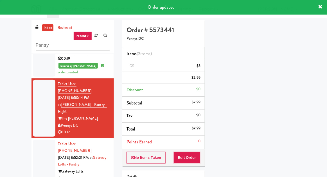
click at [37, 140] on div at bounding box center [44, 165] width 22 height 50
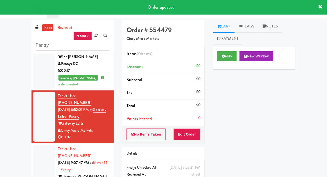
scroll to position [232, 0]
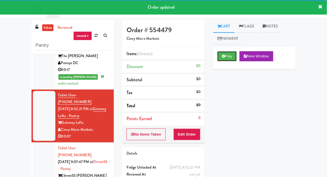
click at [229, 58] on button "Play" at bounding box center [226, 56] width 19 height 10
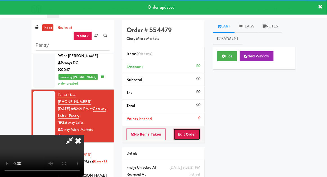
click at [193, 134] on button "Edit Order" at bounding box center [186, 135] width 27 height 12
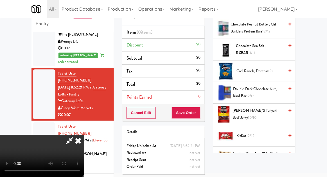
scroll to position [173, 0]
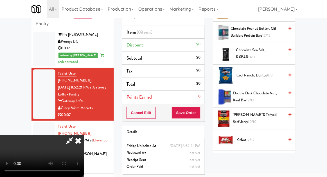
click at [259, 137] on span "KitKat 12/12" at bounding box center [260, 140] width 48 height 7
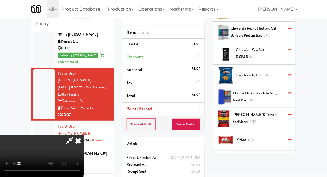
scroll to position [20, 0]
click at [197, 125] on button "Save Order" at bounding box center [186, 125] width 29 height 12
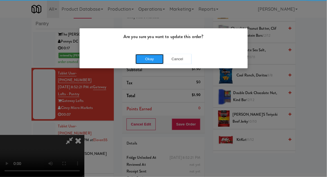
click at [146, 59] on button "Okay" at bounding box center [149, 59] width 28 height 10
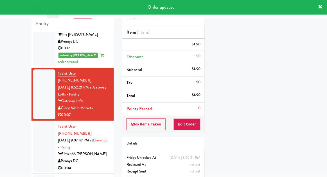
scroll to position [0, 0]
click at [38, 123] on div at bounding box center [44, 148] width 22 height 50
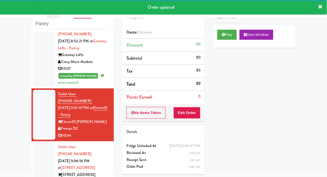
scroll to position [284, 0]
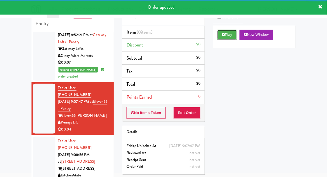
click at [233, 35] on button "Play" at bounding box center [226, 35] width 19 height 10
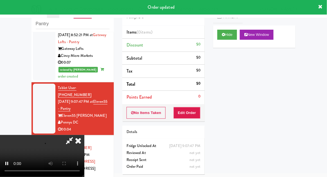
click at [192, 122] on div "Order # 369693 Pennys DC Items (0 items ) Discount $0 Subtotal $0 Tax $0 Total …" at bounding box center [163, 89] width 91 height 181
click at [195, 116] on button "Edit Order" at bounding box center [186, 113] width 27 height 12
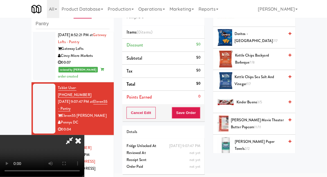
scroll to position [167, 0]
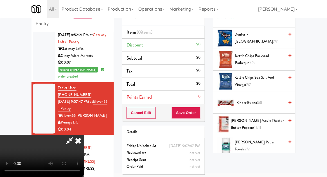
click at [254, 59] on span "Kettle Chips Backyard Barbeque 7/8" at bounding box center [259, 60] width 49 height 14
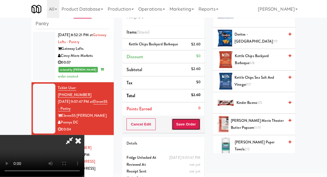
click at [199, 127] on button "Save Order" at bounding box center [186, 125] width 29 height 12
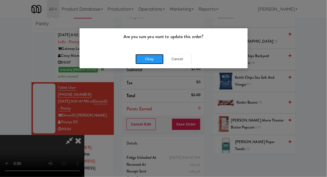
click at [141, 63] on button "Okay" at bounding box center [149, 59] width 28 height 10
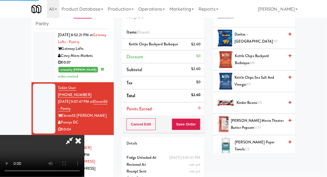
scroll to position [55, 0]
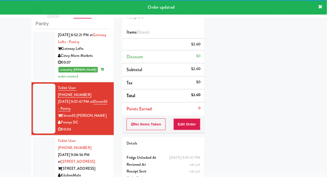
click at [41, 137] on div at bounding box center [44, 162] width 22 height 50
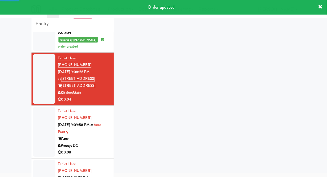
scroll to position [387, 0]
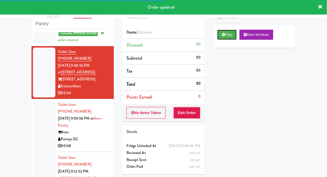
click at [234, 36] on button "Play" at bounding box center [226, 35] width 19 height 10
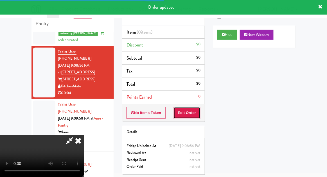
click at [193, 117] on button "Edit Order" at bounding box center [186, 113] width 27 height 12
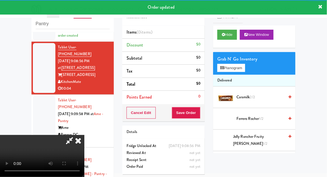
scroll to position [408, 0]
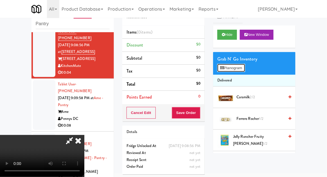
click at [238, 66] on button "Planogram" at bounding box center [231, 68] width 28 height 8
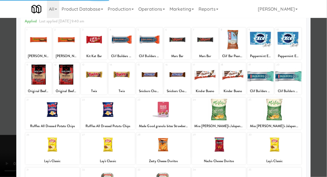
scroll to position [27, 0]
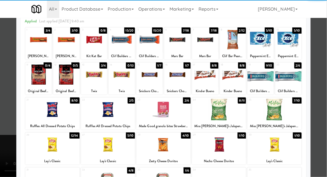
click at [181, 150] on div at bounding box center [163, 145] width 54 height 22
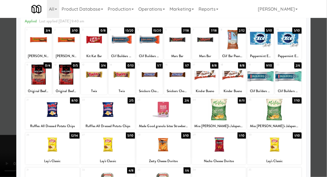
click at [6, 129] on div at bounding box center [163, 88] width 327 height 177
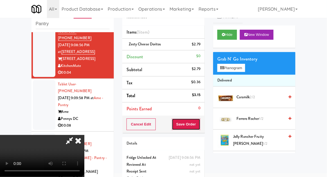
click at [199, 126] on button "Save Order" at bounding box center [186, 125] width 29 height 12
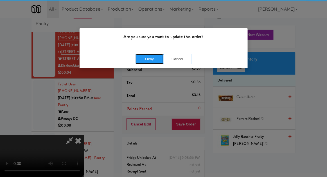
click at [139, 60] on button "Okay" at bounding box center [149, 59] width 28 height 10
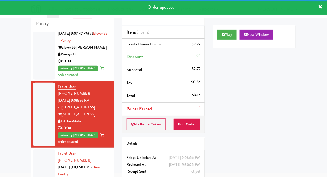
click at [41, 150] on div at bounding box center [44, 175] width 22 height 50
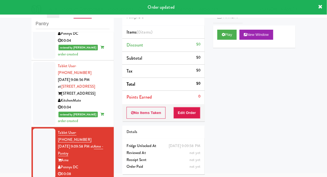
scroll to position [422, 0]
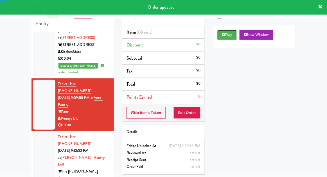
click at [229, 36] on button "Play" at bounding box center [226, 35] width 19 height 10
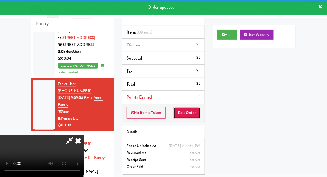
click at [191, 116] on button "Edit Order" at bounding box center [186, 113] width 27 height 12
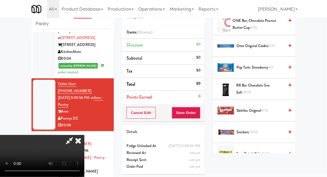
scroll to position [505, 0]
click at [259, 89] on span "RX Bar Chocolate Sea Salt 10/10" at bounding box center [260, 89] width 48 height 14
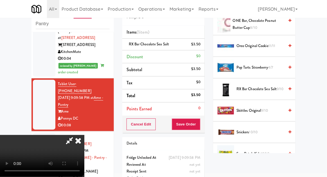
scroll to position [20, 0]
click at [200, 125] on button "Save Order" at bounding box center [186, 125] width 29 height 12
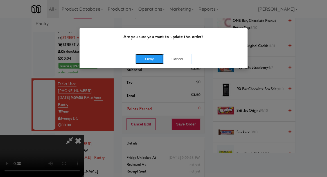
click at [145, 61] on button "Okay" at bounding box center [149, 59] width 28 height 10
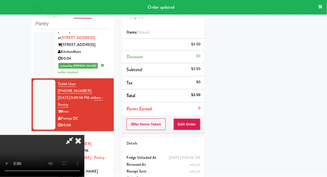
scroll to position [0, 0]
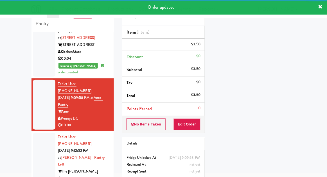
click at [40, 133] on div at bounding box center [44, 161] width 22 height 57
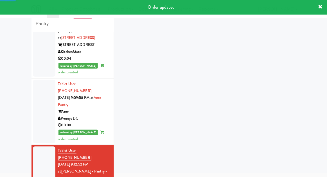
scroll to position [436, 0]
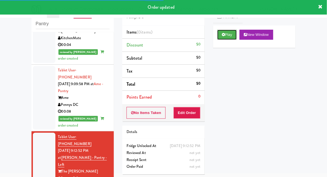
click at [232, 36] on button "Play" at bounding box center [226, 35] width 19 height 10
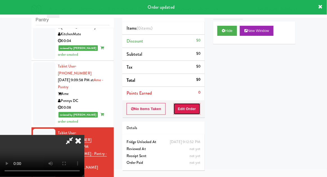
click at [191, 107] on button "Edit Order" at bounding box center [186, 109] width 27 height 12
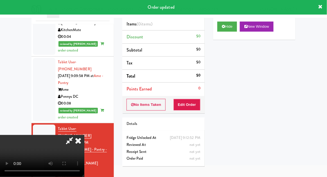
click at [191, 95] on li "Points Earned 0" at bounding box center [163, 89] width 82 height 13
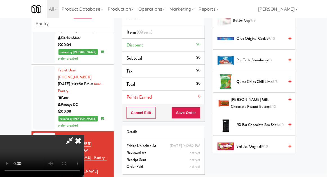
scroll to position [503, 0]
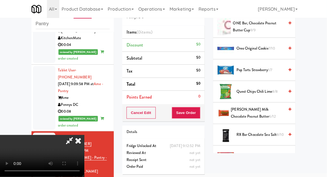
click at [259, 111] on span "[PERSON_NAME] Milk Chocolate Peanut Butter 6/12" at bounding box center [257, 113] width 53 height 14
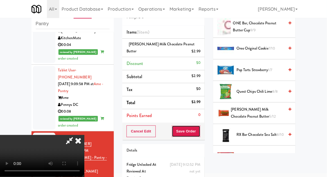
click at [199, 133] on button "Save Order" at bounding box center [186, 132] width 29 height 12
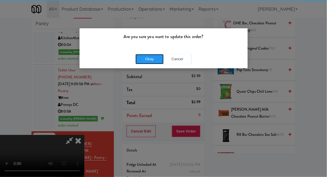
click at [145, 60] on button "Okay" at bounding box center [149, 59] width 28 height 10
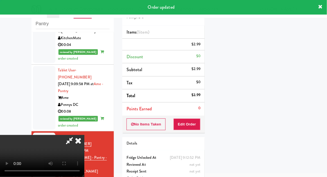
scroll to position [55, 0]
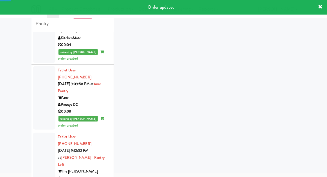
scroll to position [449, 0]
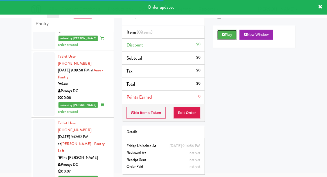
click at [233, 38] on button "Play" at bounding box center [226, 35] width 19 height 10
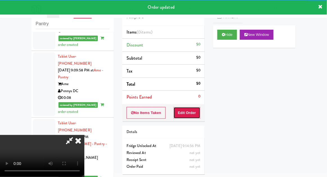
click at [194, 117] on button "Edit Order" at bounding box center [186, 113] width 27 height 12
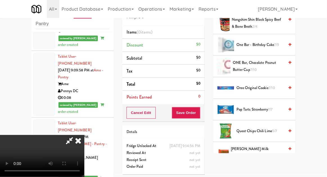
scroll to position [423, 0]
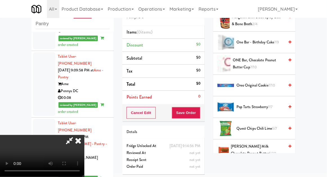
click at [271, 125] on span "Quest Chips Chili Lime 5/7" at bounding box center [260, 128] width 48 height 7
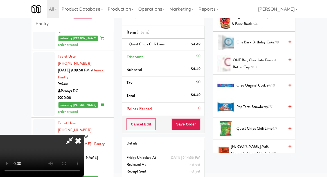
scroll to position [20, 0]
click at [200, 124] on button "Save Order" at bounding box center [186, 125] width 29 height 12
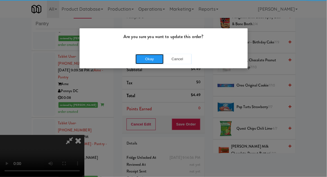
click at [140, 61] on button "Okay" at bounding box center [149, 59] width 28 height 10
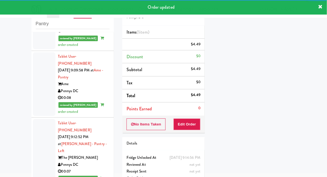
scroll to position [463, 0]
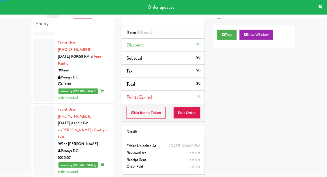
click at [231, 36] on button "Play" at bounding box center [226, 35] width 19 height 10
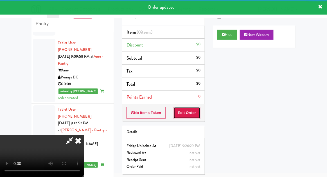
click at [197, 111] on button "Edit Order" at bounding box center [186, 113] width 27 height 12
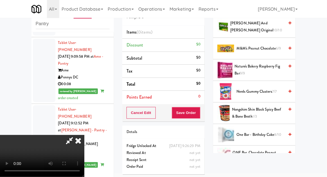
scroll to position [378, 0]
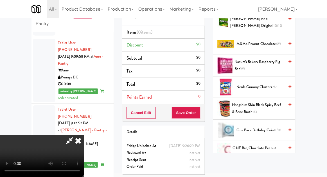
click at [270, 129] on span "One Bar - Birthday Cake 8/10" at bounding box center [260, 130] width 48 height 7
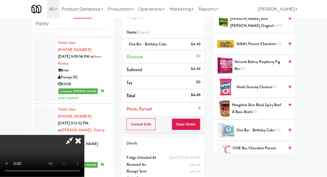
scroll to position [20, 0]
click at [199, 124] on button "Save Order" at bounding box center [186, 125] width 29 height 12
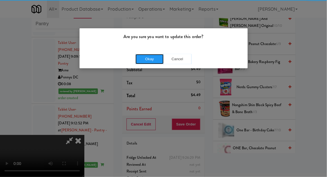
click at [143, 56] on button "Okay" at bounding box center [149, 59] width 28 height 10
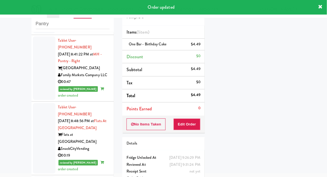
scroll to position [0, 0]
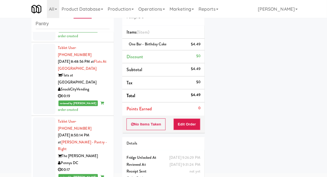
click at [40, 120] on div at bounding box center [44, 153] width 22 height 71
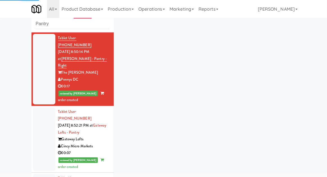
scroll to position [189, 0]
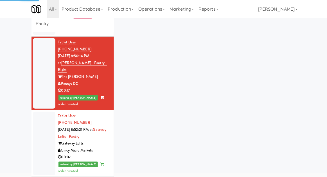
click at [41, 112] on div at bounding box center [44, 144] width 22 height 64
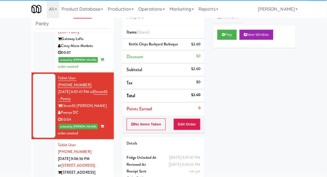
click at [38, 141] on div at bounding box center [44, 173] width 22 height 64
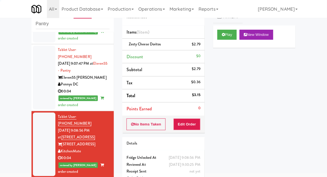
scroll to position [377, 0]
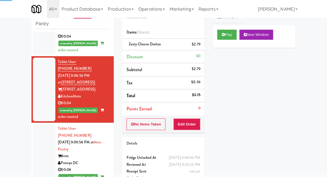
click at [39, 125] on div at bounding box center [44, 157] width 22 height 64
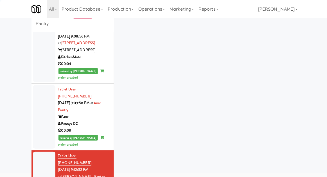
scroll to position [477, 0]
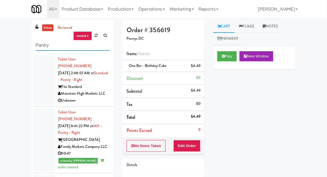
click at [45, 47] on input "Pantry" at bounding box center [73, 45] width 74 height 10
click at [44, 48] on input "Pantry" at bounding box center [73, 45] width 74 height 10
type input "Ambient"
click at [18, 51] on div "inbox reviewed recent all unclear take inventory issue suspicious failed recent…" at bounding box center [163, 123] width 327 height 206
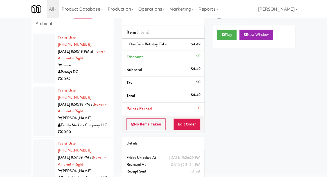
click at [37, 74] on div at bounding box center [44, 59] width 22 height 50
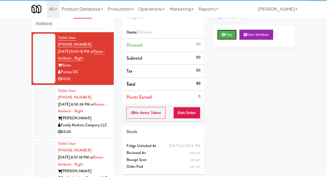
click at [228, 39] on button "Play" at bounding box center [226, 35] width 19 height 10
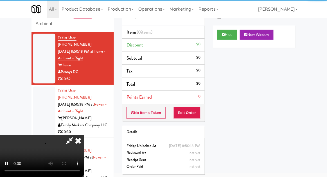
click at [193, 122] on div "Order # 306611 Pennys DC Items (0 items ) Discount $0 Subtotal $0 Tax $0 Total …" at bounding box center [163, 89] width 91 height 181
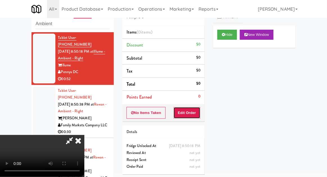
click at [190, 113] on button "Edit Order" at bounding box center [186, 113] width 27 height 12
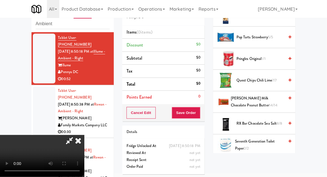
scroll to position [442, 0]
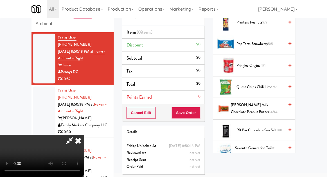
click at [270, 86] on span "Quest Chips Chili Lime 7/7" at bounding box center [260, 87] width 48 height 7
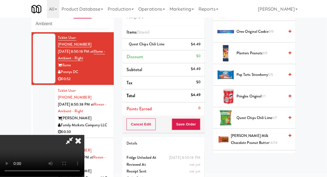
scroll to position [393, 0]
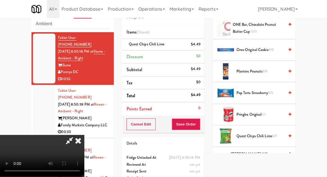
click at [268, 91] on span "5/5" at bounding box center [270, 92] width 5 height 5
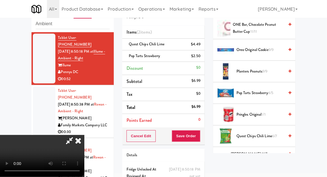
click at [199, 60] on li "Pop Tarts Strawberry $2.50" at bounding box center [163, 57] width 82 height 12
click at [201, 45] on li "Quest Chips Chili Lime $4.49" at bounding box center [163, 45] width 82 height 12
click at [201, 46] on icon at bounding box center [200, 47] width 3 height 4
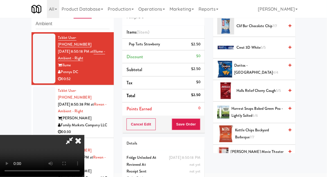
scroll to position [93, 0]
click at [268, 68] on span "Doritos - Cool Ranch 4/4" at bounding box center [259, 69] width 50 height 14
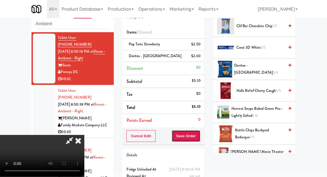
click at [199, 139] on button "Save Order" at bounding box center [186, 137] width 29 height 12
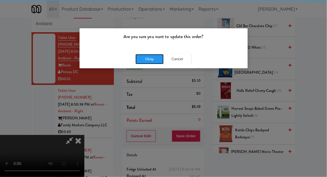
click at [141, 62] on button "Okay" at bounding box center [149, 59] width 28 height 10
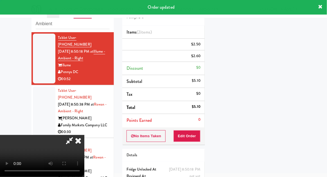
scroll to position [55, 0]
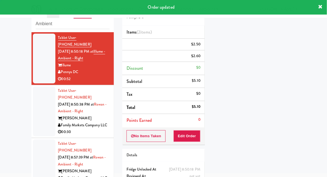
click at [33, 111] on li "Tablet User · (847) 456-6102 [DATE] 8:50:38 PM at [GEOGRAPHIC_DATA] - Ambient -…" at bounding box center [72, 111] width 82 height 53
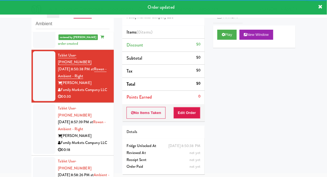
scroll to position [54, 0]
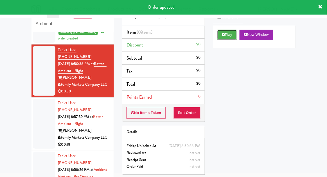
click at [232, 35] on button "Play" at bounding box center [226, 35] width 19 height 10
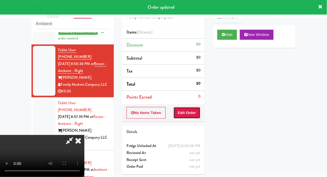
click at [187, 115] on button "Edit Order" at bounding box center [186, 113] width 27 height 12
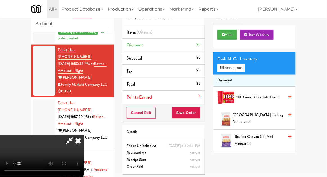
scroll to position [0, 0]
click at [238, 68] on button "Planogram" at bounding box center [231, 68] width 28 height 8
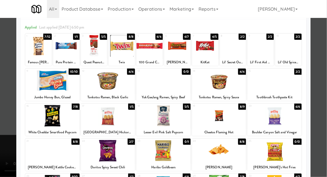
scroll to position [21, 0]
click at [150, 117] on div at bounding box center [163, 116] width 54 height 22
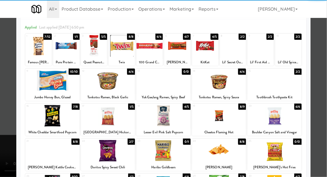
click at [323, 116] on div at bounding box center [163, 88] width 327 height 177
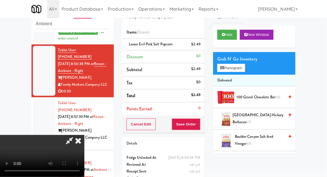
scroll to position [20, 0]
click at [200, 127] on button "Save Order" at bounding box center [186, 125] width 29 height 12
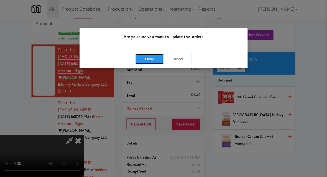
click at [144, 61] on button "Okay" at bounding box center [149, 59] width 28 height 10
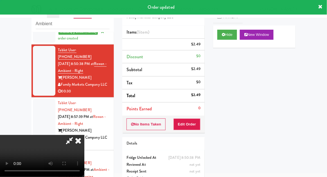
scroll to position [0, 0]
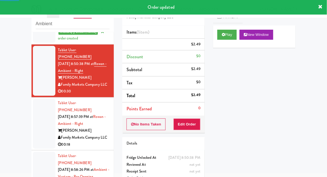
click at [35, 108] on div at bounding box center [44, 124] width 22 height 50
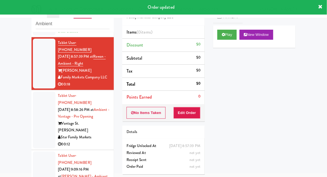
scroll to position [127, 0]
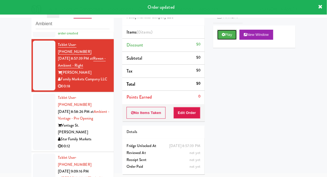
click at [235, 37] on button "Play" at bounding box center [226, 35] width 19 height 10
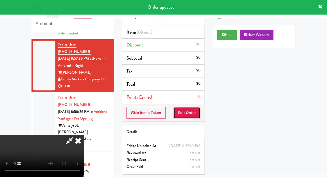
click at [192, 113] on button "Edit Order" at bounding box center [186, 113] width 27 height 12
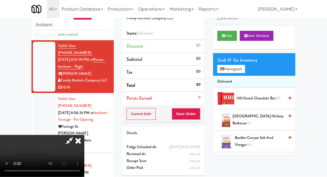
scroll to position [0, 0]
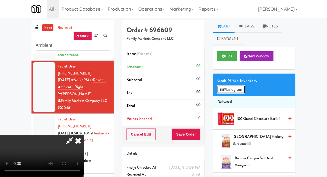
click at [241, 93] on button "Planogram" at bounding box center [231, 90] width 28 height 8
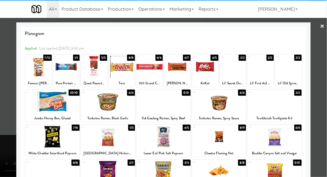
click at [92, 74] on div at bounding box center [94, 67] width 26 height 22
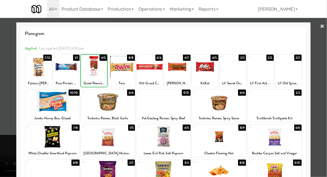
click at [320, 87] on div at bounding box center [163, 88] width 327 height 177
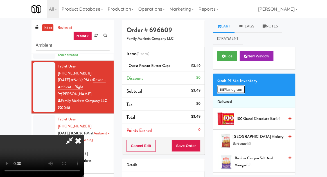
click at [237, 88] on button "Planogram" at bounding box center [231, 90] width 28 height 8
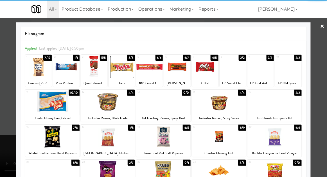
click at [50, 102] on div at bounding box center [52, 102] width 54 height 22
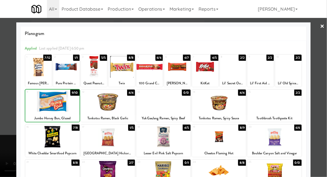
click at [318, 101] on div at bounding box center [163, 88] width 327 height 177
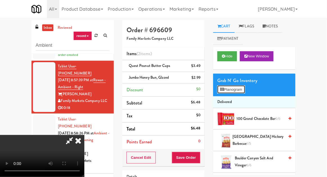
click at [243, 90] on button "Planogram" at bounding box center [231, 90] width 28 height 8
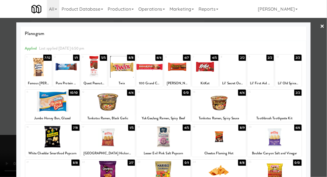
click at [116, 80] on div "Twix" at bounding box center [121, 83] width 25 height 7
click at [121, 75] on div at bounding box center [121, 67] width 26 height 22
click at [323, 92] on div at bounding box center [163, 88] width 327 height 177
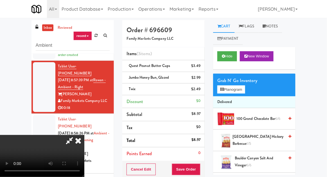
scroll to position [20, 0]
click at [198, 170] on button "Save Order" at bounding box center [186, 170] width 29 height 12
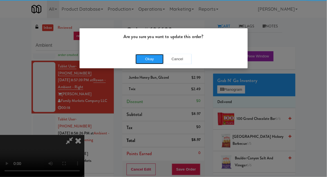
click at [145, 57] on button "Okay" at bounding box center [149, 59] width 28 height 10
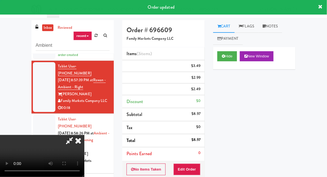
scroll to position [0, 0]
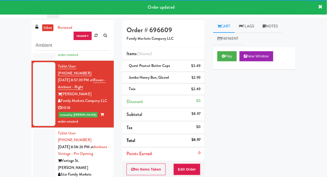
click at [38, 134] on div at bounding box center [44, 157] width 22 height 57
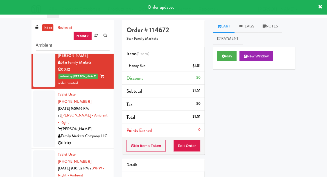
click at [41, 105] on div at bounding box center [44, 119] width 22 height 57
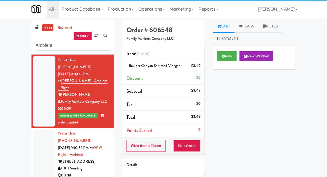
click at [39, 130] on div at bounding box center [44, 155] width 22 height 50
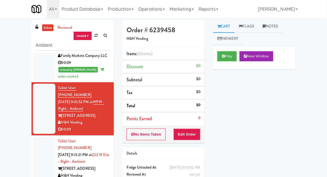
scroll to position [323, 0]
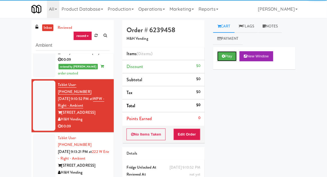
click at [231, 56] on button "Play" at bounding box center [226, 56] width 19 height 10
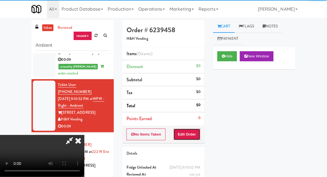
click at [195, 134] on button "Edit Order" at bounding box center [186, 135] width 27 height 12
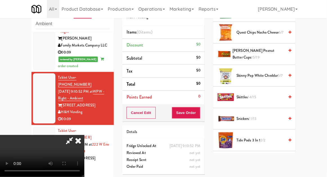
scroll to position [543, 0]
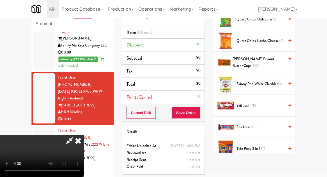
click at [261, 102] on span "Skittles 14/15" at bounding box center [260, 105] width 48 height 7
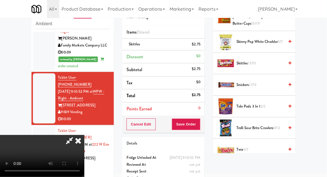
scroll to position [639, 0]
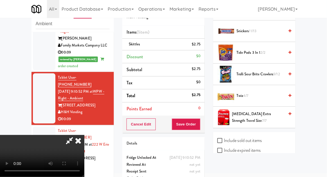
click at [250, 93] on span "Twix 4/7" at bounding box center [260, 96] width 48 height 7
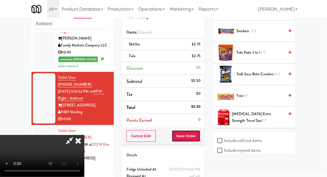
click at [199, 139] on button "Save Order" at bounding box center [186, 137] width 29 height 12
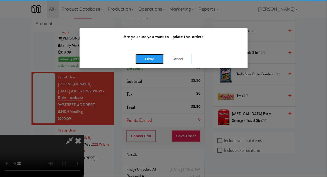
click at [142, 62] on button "Okay" at bounding box center [149, 59] width 28 height 10
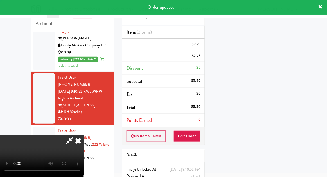
scroll to position [55, 0]
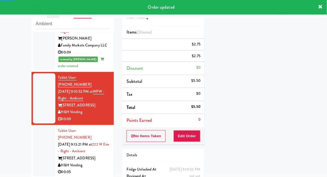
click at [36, 127] on div at bounding box center [44, 152] width 22 height 50
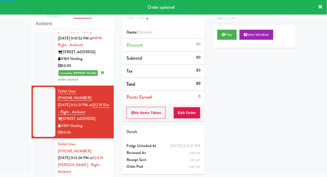
scroll to position [368, 0]
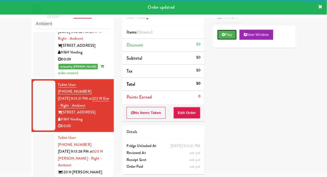
click at [231, 30] on button "Play" at bounding box center [226, 35] width 19 height 10
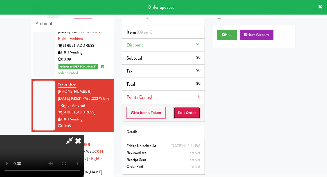
click at [191, 117] on button "Edit Order" at bounding box center [186, 113] width 27 height 12
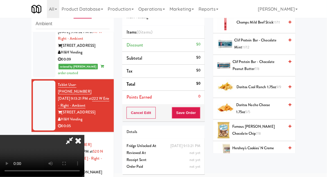
scroll to position [189, 0]
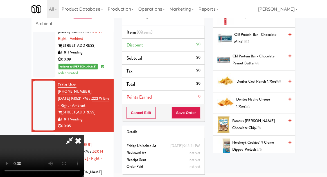
click at [254, 151] on span "Hershey's Cookies' N Creme dipped pretzels 5/6" at bounding box center [258, 147] width 52 height 14
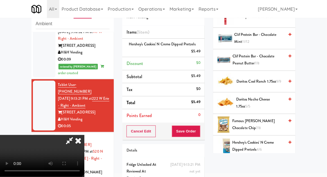
scroll to position [20, 0]
click at [199, 133] on button "Save Order" at bounding box center [186, 132] width 29 height 12
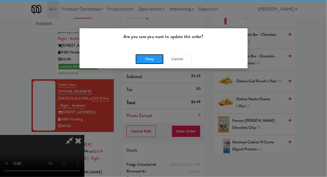
click at [139, 59] on button "Okay" at bounding box center [149, 59] width 28 height 10
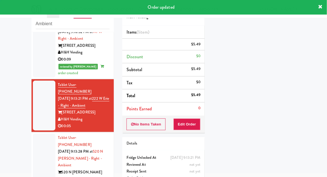
scroll to position [0, 0]
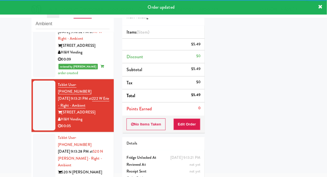
click at [36, 134] on div at bounding box center [44, 162] width 22 height 57
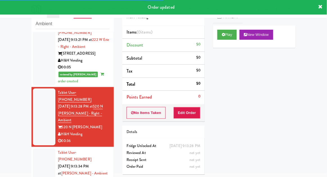
scroll to position [427, 0]
click at [231, 39] on button "Play" at bounding box center [226, 35] width 19 height 10
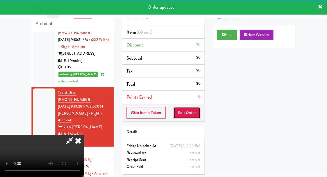
click at [195, 117] on button "Edit Order" at bounding box center [186, 113] width 27 height 12
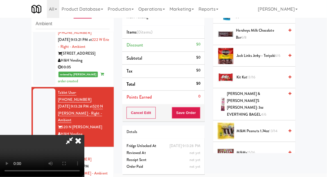
scroll to position [310, 0]
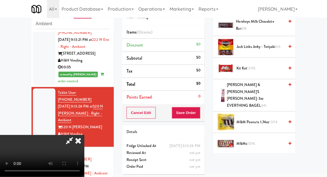
click at [257, 141] on span "M&Ms 15/16" at bounding box center [260, 144] width 48 height 7
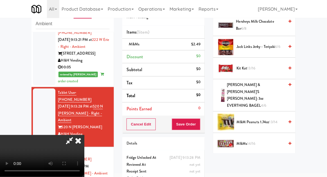
click at [260, 141] on span "M&Ms 14/16" at bounding box center [260, 144] width 48 height 7
click at [200, 45] on li "M&Ms (2) $4.98" at bounding box center [163, 45] width 82 height 12
click at [200, 47] on icon at bounding box center [200, 47] width 3 height 4
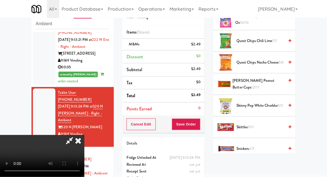
scroll to position [453, 0]
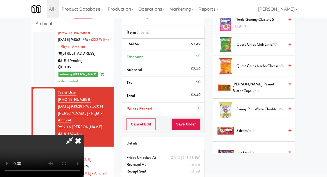
click at [253, 128] on span "Skittles 9/11" at bounding box center [260, 131] width 48 height 7
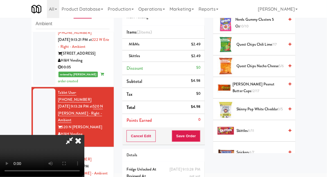
click at [203, 136] on div "Cancel Edit Save Order" at bounding box center [163, 136] width 82 height 17
click at [199, 138] on button "Save Order" at bounding box center [186, 137] width 29 height 12
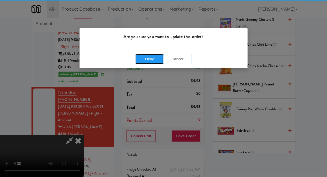
click at [142, 63] on button "Okay" at bounding box center [149, 59] width 28 height 10
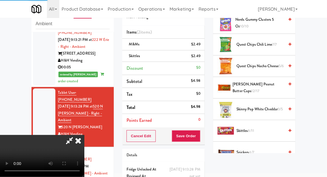
scroll to position [55, 0]
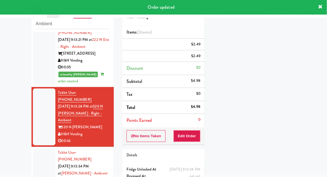
click at [37, 149] on div at bounding box center [44, 177] width 22 height 57
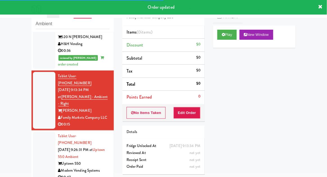
scroll to position [513, 0]
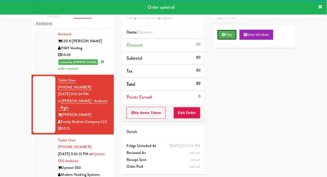
click at [229, 36] on button "Play" at bounding box center [226, 35] width 19 height 10
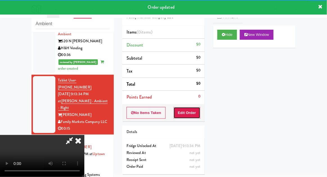
click at [195, 112] on button "Edit Order" at bounding box center [186, 113] width 27 height 12
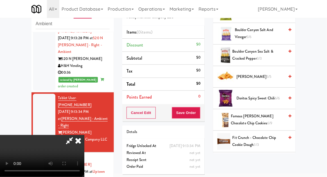
scroll to position [171, 0]
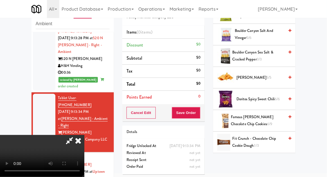
click at [256, 118] on span "Famous [PERSON_NAME] Chocolate Chip Cookies 6/9" at bounding box center [257, 121] width 53 height 14
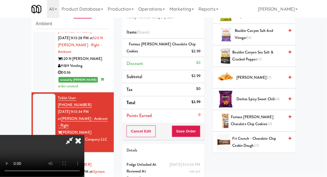
click at [201, 51] on li "Famous [PERSON_NAME] Chocolate Chip Cookies $2.99" at bounding box center [163, 48] width 82 height 19
click at [200, 54] on icon at bounding box center [200, 54] width 3 height 4
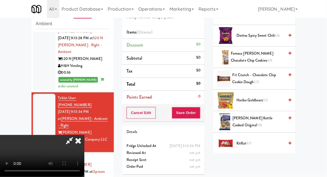
scroll to position [235, 0]
click at [251, 140] on span "KitKat 4/7" at bounding box center [260, 143] width 48 height 7
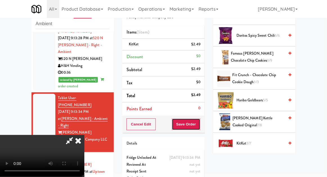
click at [198, 127] on button "Save Order" at bounding box center [186, 125] width 29 height 12
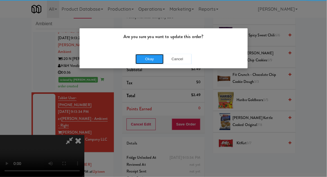
click at [145, 61] on button "Okay" at bounding box center [149, 59] width 28 height 10
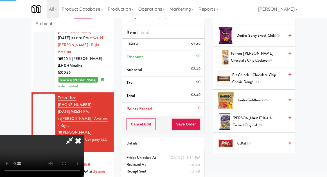
scroll to position [55, 0]
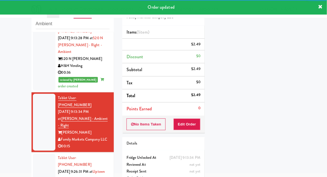
click at [38, 154] on div at bounding box center [44, 179] width 22 height 50
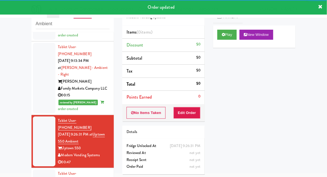
scroll to position [546, 0]
click at [231, 33] on button "Play" at bounding box center [226, 35] width 19 height 10
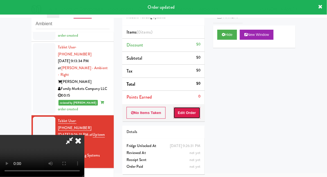
click at [191, 118] on button "Edit Order" at bounding box center [186, 113] width 27 height 12
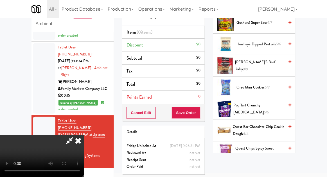
scroll to position [247, 0]
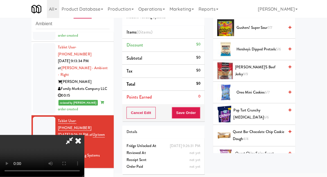
click at [261, 150] on span "Quest Chips Spicy Sweet Chili 4/4" at bounding box center [259, 157] width 49 height 14
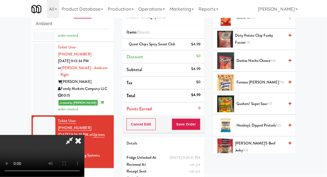
scroll to position [0, 0]
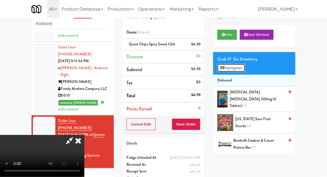
click at [237, 71] on button "Planogram" at bounding box center [231, 68] width 28 height 8
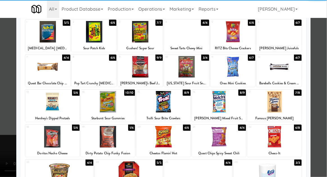
scroll to position [34, 0]
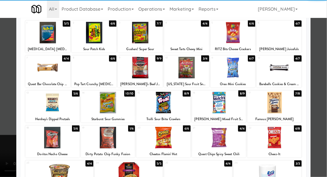
click at [54, 176] on div at bounding box center [59, 173] width 68 height 22
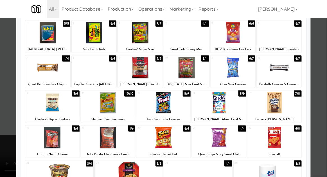
click at [322, 117] on div at bounding box center [163, 88] width 327 height 177
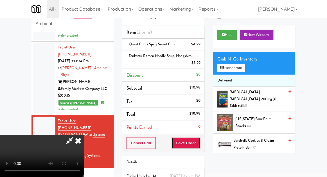
click at [199, 144] on button "Save Order" at bounding box center [186, 144] width 29 height 12
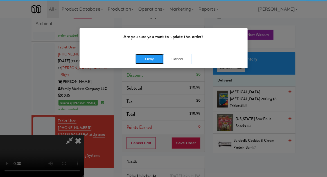
click at [145, 55] on button "Okay" at bounding box center [149, 59] width 28 height 10
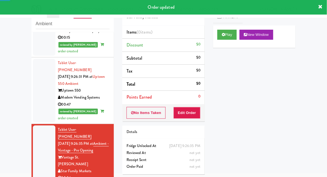
scroll to position [605, 0]
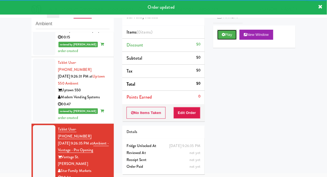
click at [227, 36] on button "Play" at bounding box center [226, 35] width 19 height 10
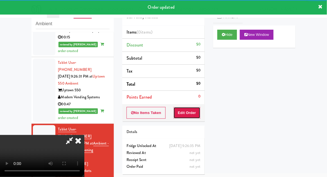
click at [190, 115] on button "Edit Order" at bounding box center [186, 113] width 27 height 12
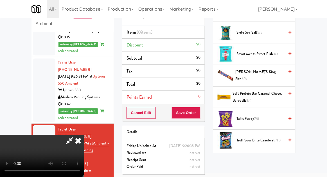
scroll to position [440, 0]
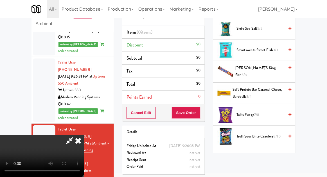
click at [261, 112] on span "Takis Fuego 7/8" at bounding box center [260, 115] width 48 height 7
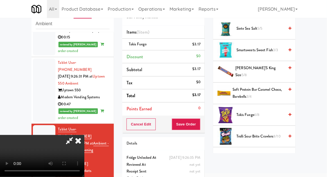
scroll to position [20, 0]
click at [199, 125] on button "Save Order" at bounding box center [186, 125] width 29 height 12
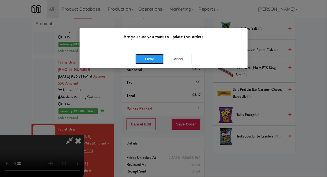
click at [144, 59] on button "Okay" at bounding box center [149, 59] width 28 height 10
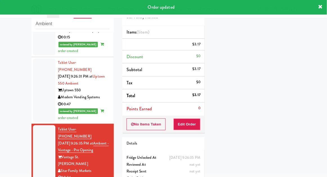
scroll to position [0, 0]
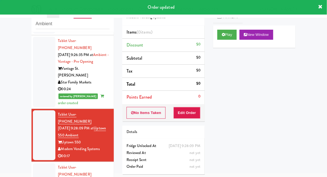
scroll to position [698, 0]
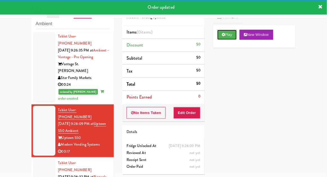
click at [229, 31] on button "Play" at bounding box center [226, 35] width 19 height 10
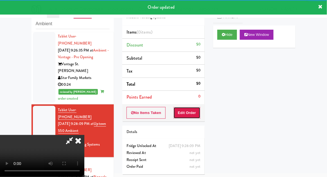
click at [191, 108] on button "Edit Order" at bounding box center [186, 113] width 27 height 12
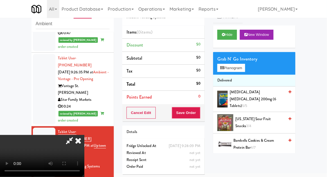
scroll to position [0, 0]
click at [239, 71] on button "Planogram" at bounding box center [231, 68] width 28 height 8
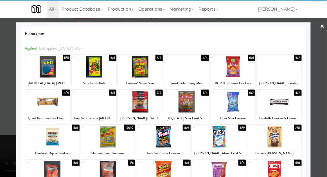
click at [285, 106] on div at bounding box center [278, 102] width 45 height 22
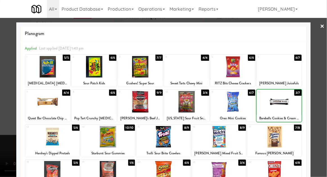
click at [321, 97] on div at bounding box center [163, 88] width 327 height 177
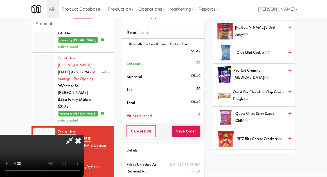
scroll to position [286, 0]
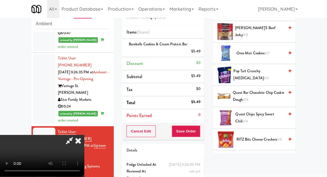
click at [267, 111] on span "Quest Chips Spicy Sweet Chili 3/4" at bounding box center [259, 118] width 49 height 14
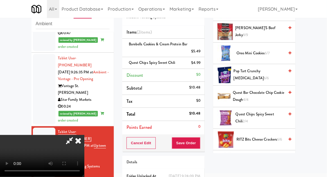
scroll to position [20, 0]
click at [199, 143] on button "Save Order" at bounding box center [186, 144] width 29 height 12
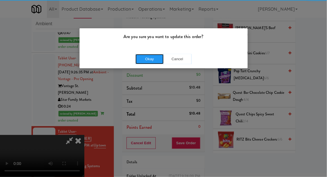
click at [146, 62] on button "Okay" at bounding box center [149, 59] width 28 height 10
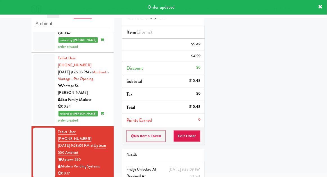
scroll to position [0, 0]
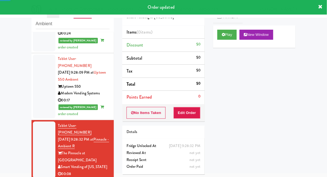
scroll to position [749, 0]
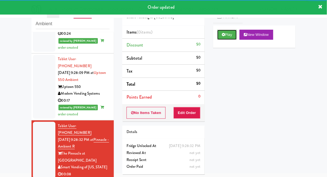
click at [231, 36] on button "Play" at bounding box center [226, 35] width 19 height 10
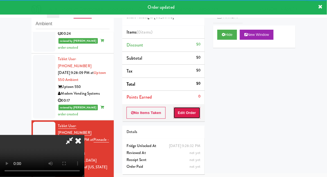
click at [193, 112] on button "Edit Order" at bounding box center [186, 113] width 27 height 12
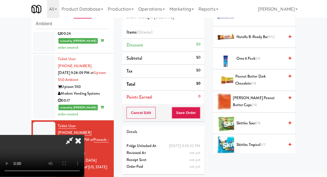
scroll to position [441, 0]
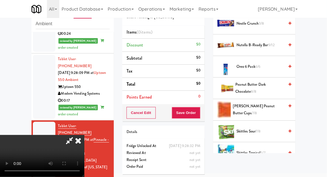
click at [270, 110] on span "[PERSON_NAME] Peanut Butter Cups 7/8" at bounding box center [258, 110] width 51 height 14
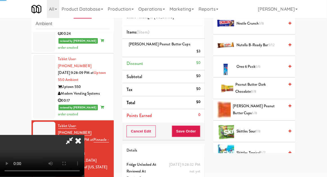
click at [271, 111] on span "[PERSON_NAME] Peanut Butter Cups 6/8" at bounding box center [258, 110] width 51 height 14
click at [198, 127] on button "Save Order" at bounding box center [186, 132] width 29 height 12
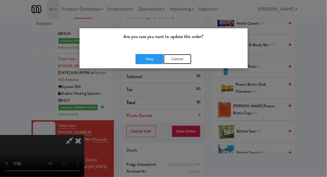
click at [181, 61] on button "Cancel" at bounding box center [177, 59] width 28 height 10
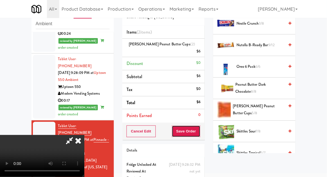
click at [199, 127] on button "Save Order" at bounding box center [186, 132] width 29 height 12
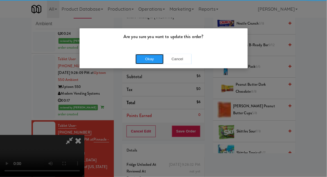
click at [148, 63] on button "Okay" at bounding box center [149, 59] width 28 height 10
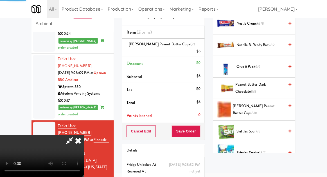
scroll to position [55, 0]
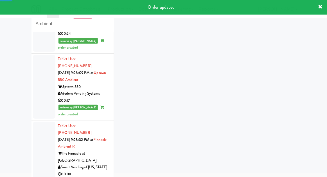
scroll to position [777, 0]
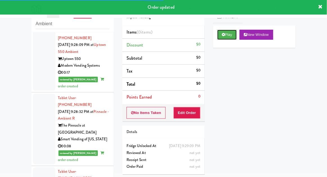
click at [230, 36] on button "Play" at bounding box center [226, 35] width 19 height 10
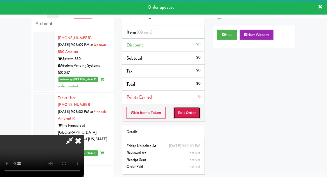
click at [193, 113] on button "Edit Order" at bounding box center [186, 113] width 27 height 12
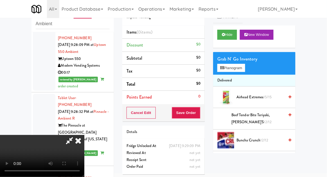
scroll to position [20, 0]
click at [231, 36] on button "Hide" at bounding box center [227, 35] width 20 height 10
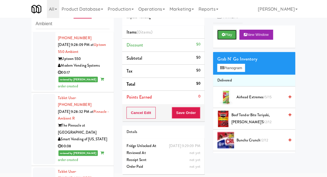
scroll to position [0, 0]
click at [230, 38] on button "Play" at bounding box center [226, 35] width 19 height 10
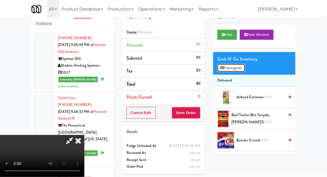
click at [237, 69] on button "Planogram" at bounding box center [231, 68] width 28 height 8
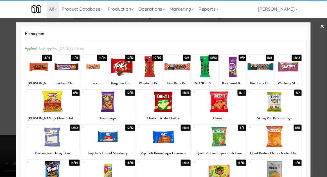
click at [47, 139] on div at bounding box center [52, 137] width 54 height 22
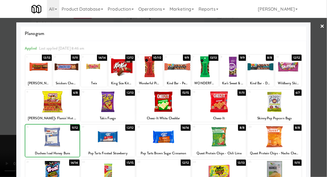
click at [320, 89] on div at bounding box center [163, 88] width 327 height 177
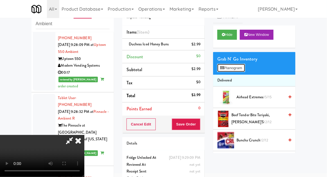
click at [245, 67] on button "Planogram" at bounding box center [231, 68] width 28 height 8
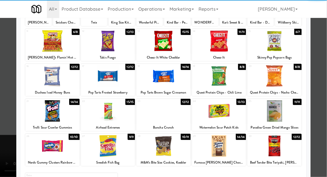
scroll to position [61, 0]
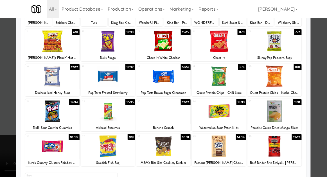
click at [178, 148] on div at bounding box center [163, 147] width 54 height 22
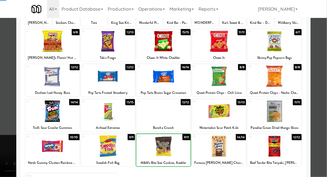
click at [6, 113] on div at bounding box center [163, 88] width 327 height 177
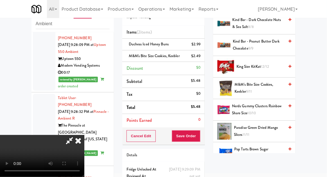
scroll to position [270, 0]
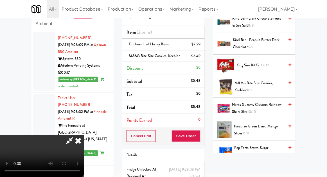
click at [257, 107] on span "Nerds Gummy Clusters Rainbow Share Size 10/10" at bounding box center [258, 109] width 52 height 14
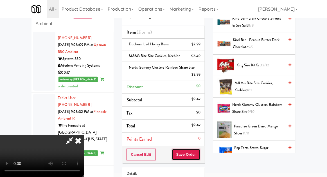
click at [199, 154] on button "Save Order" at bounding box center [186, 155] width 29 height 12
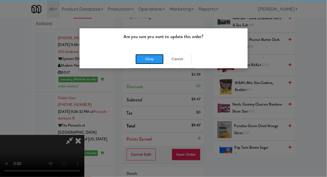
click at [136, 63] on button "Okay" at bounding box center [149, 59] width 28 height 10
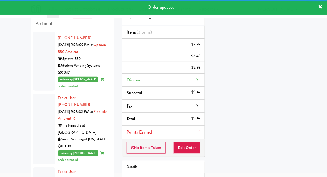
scroll to position [791, 0]
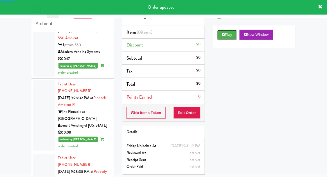
click at [233, 35] on button "Play" at bounding box center [226, 35] width 19 height 10
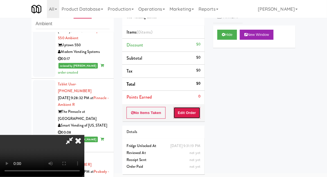
click at [198, 113] on button "Edit Order" at bounding box center [186, 113] width 27 height 12
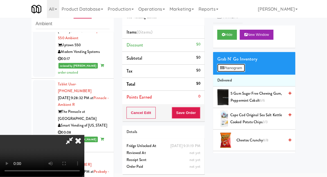
click at [242, 69] on button "Planogram" at bounding box center [231, 68] width 28 height 8
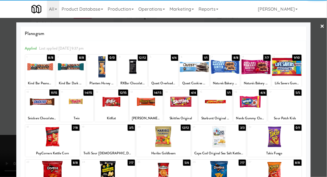
click at [98, 145] on div at bounding box center [108, 137] width 54 height 22
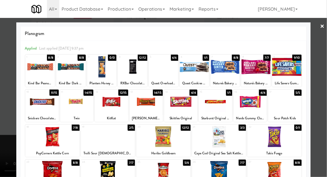
click at [312, 92] on div at bounding box center [163, 88] width 327 height 177
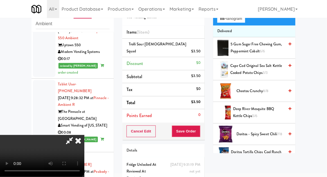
scroll to position [47, 0]
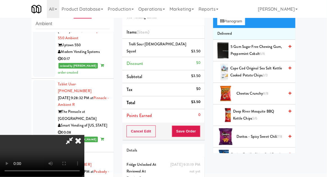
click at [260, 118] on span "Deep River Mesquite BBQ Kettle Chips 5/6" at bounding box center [258, 115] width 51 height 14
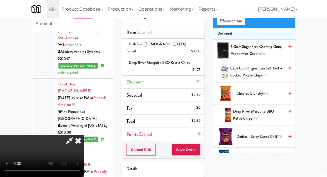
click at [259, 154] on span "Doritos Tortilla Chips Cool Ranch Flavored 1 3/4 Oz 7/7" at bounding box center [257, 159] width 53 height 14
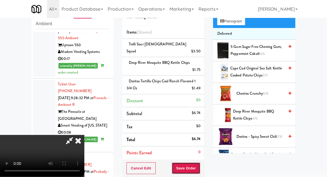
click at [200, 163] on button "Save Order" at bounding box center [186, 169] width 29 height 12
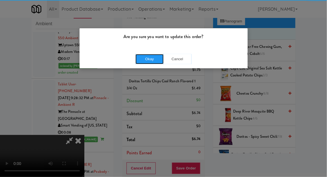
click at [145, 61] on button "Okay" at bounding box center [149, 59] width 28 height 10
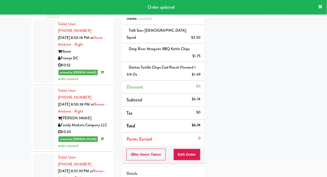
scroll to position [0, 0]
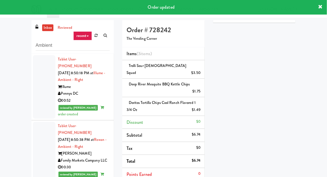
click at [40, 82] on div at bounding box center [44, 87] width 22 height 64
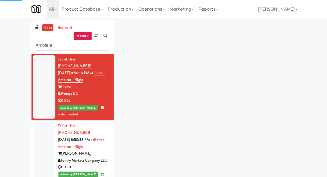
click at [44, 135] on div at bounding box center [44, 154] width 22 height 64
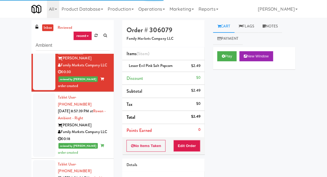
scroll to position [107, 0]
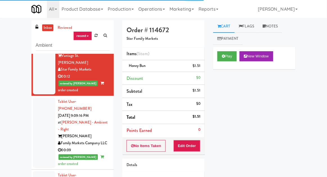
scroll to position [236, 0]
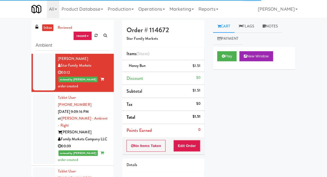
click at [42, 103] on div at bounding box center [44, 129] width 22 height 71
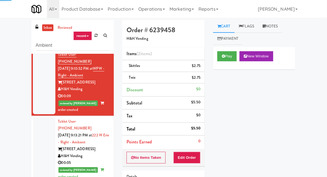
scroll to position [353, 0]
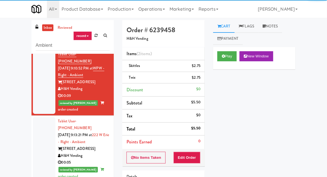
click at [43, 117] on div at bounding box center [44, 149] width 22 height 64
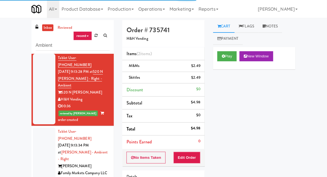
click at [38, 128] on div at bounding box center [44, 163] width 22 height 71
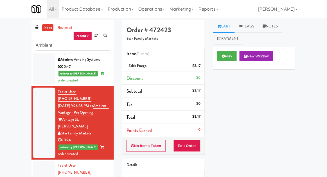
scroll to position [670, 0]
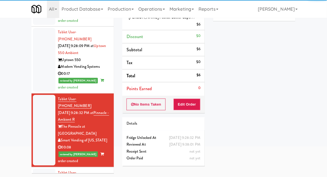
scroll to position [752, 0]
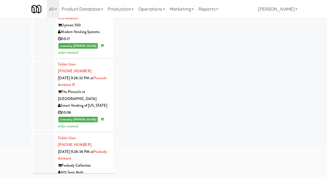
scroll to position [805, 0]
